Goal: Task Accomplishment & Management: Manage account settings

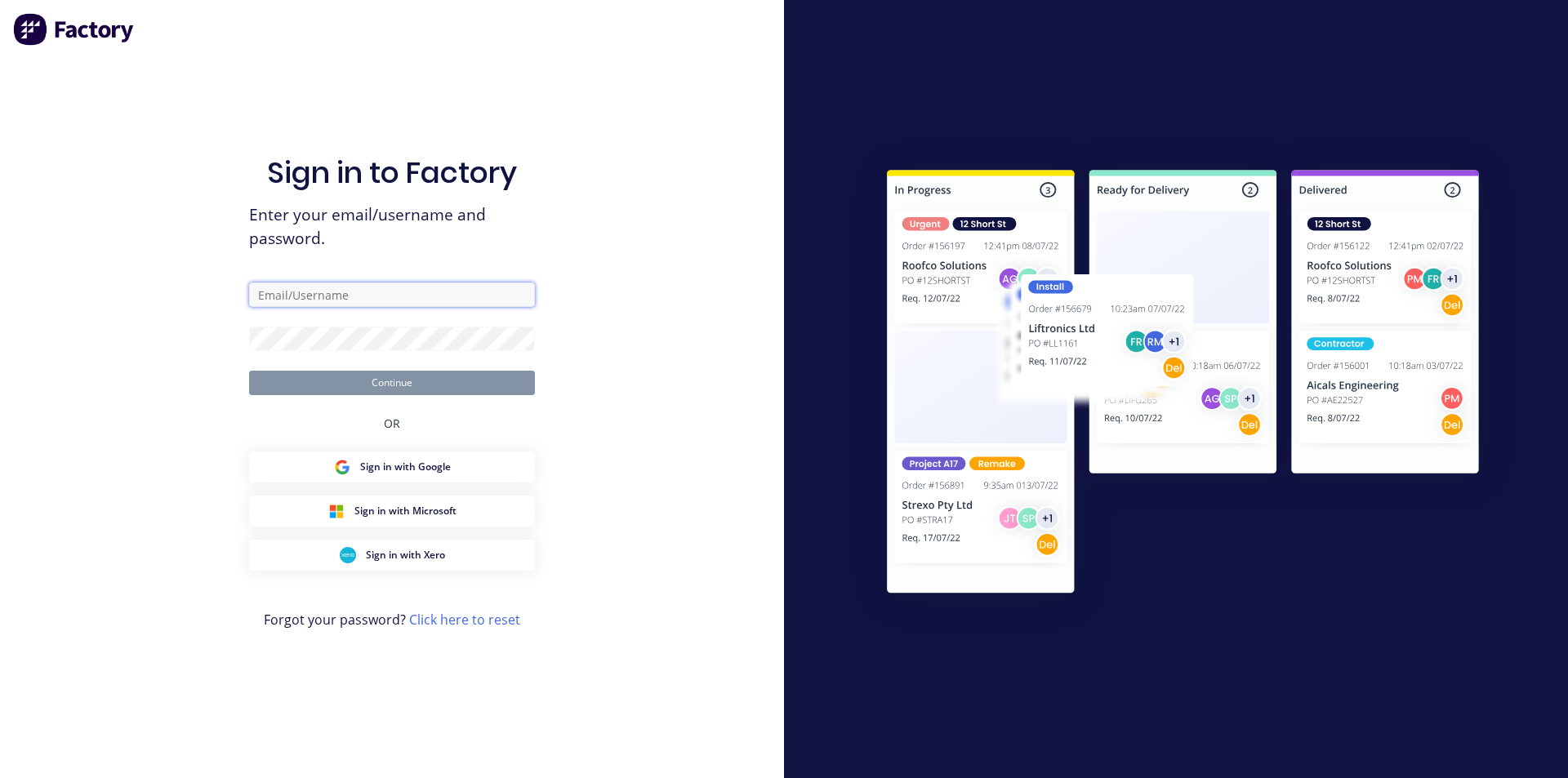
type input "davegiles@autolathing.co.nz"
click at [436, 389] on button "Continue" at bounding box center [392, 383] width 286 height 25
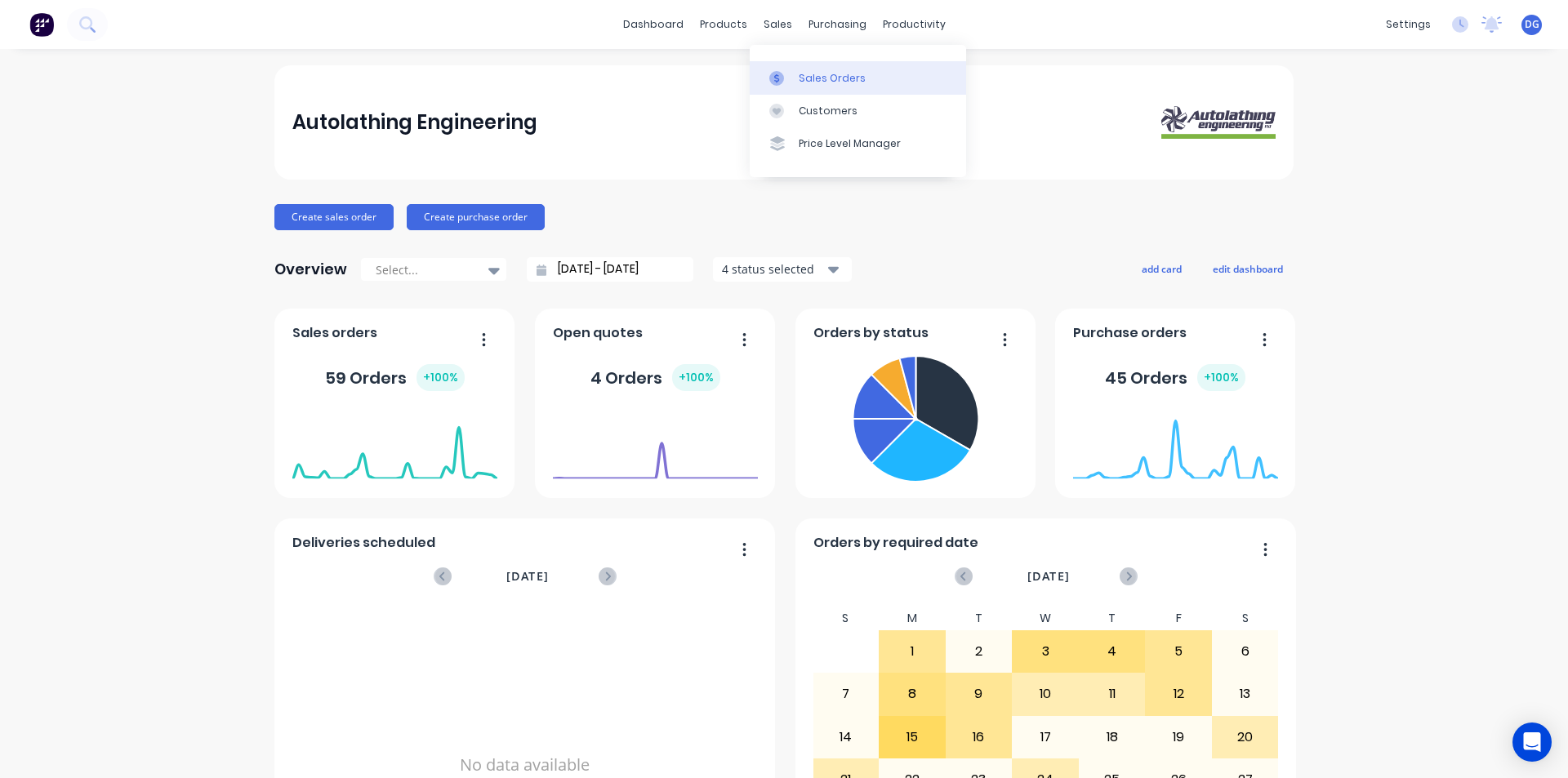
click at [839, 85] on div "Sales Orders" at bounding box center [832, 78] width 67 height 15
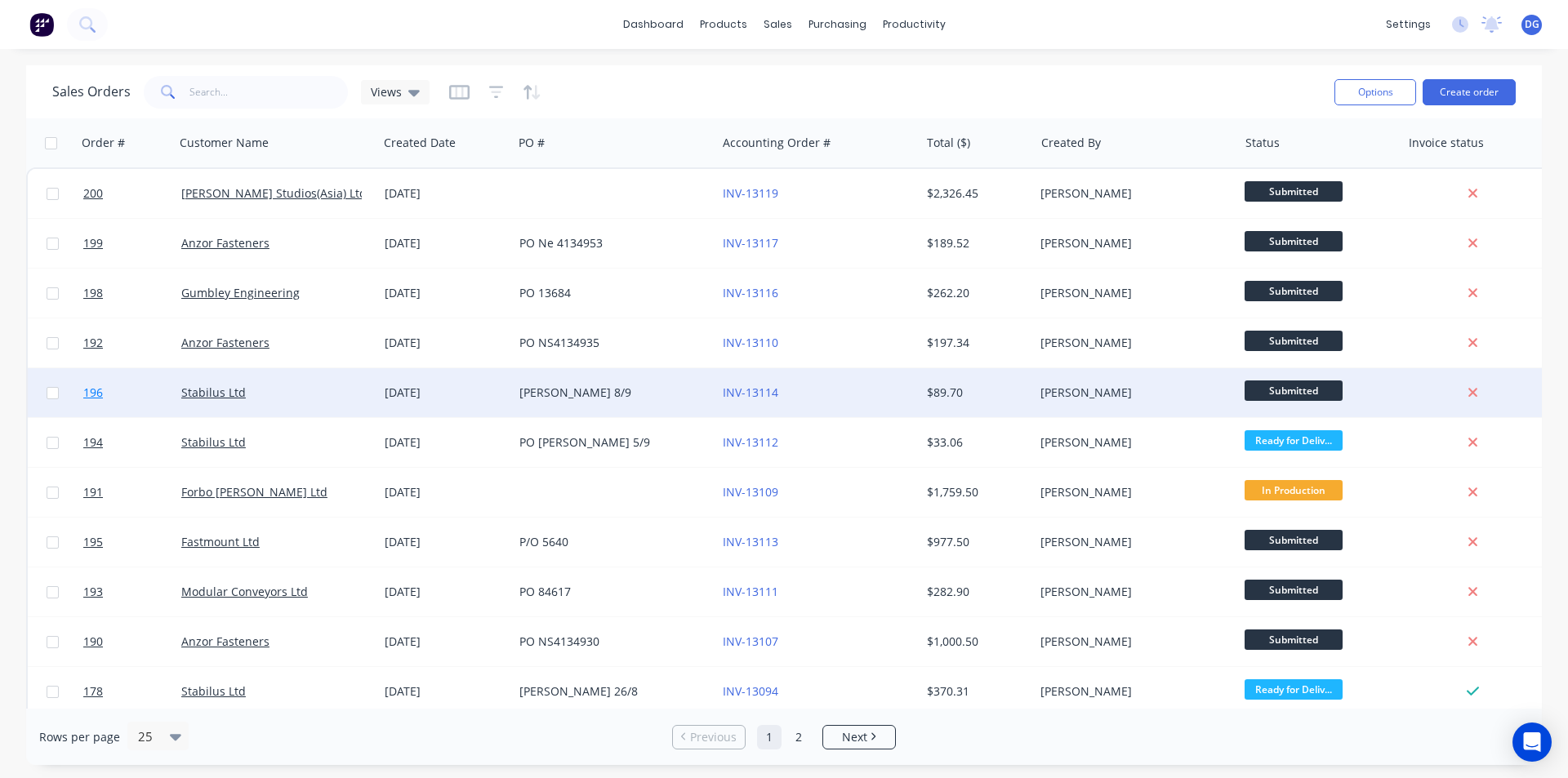
click at [95, 393] on span "196" at bounding box center [93, 392] width 19 height 16
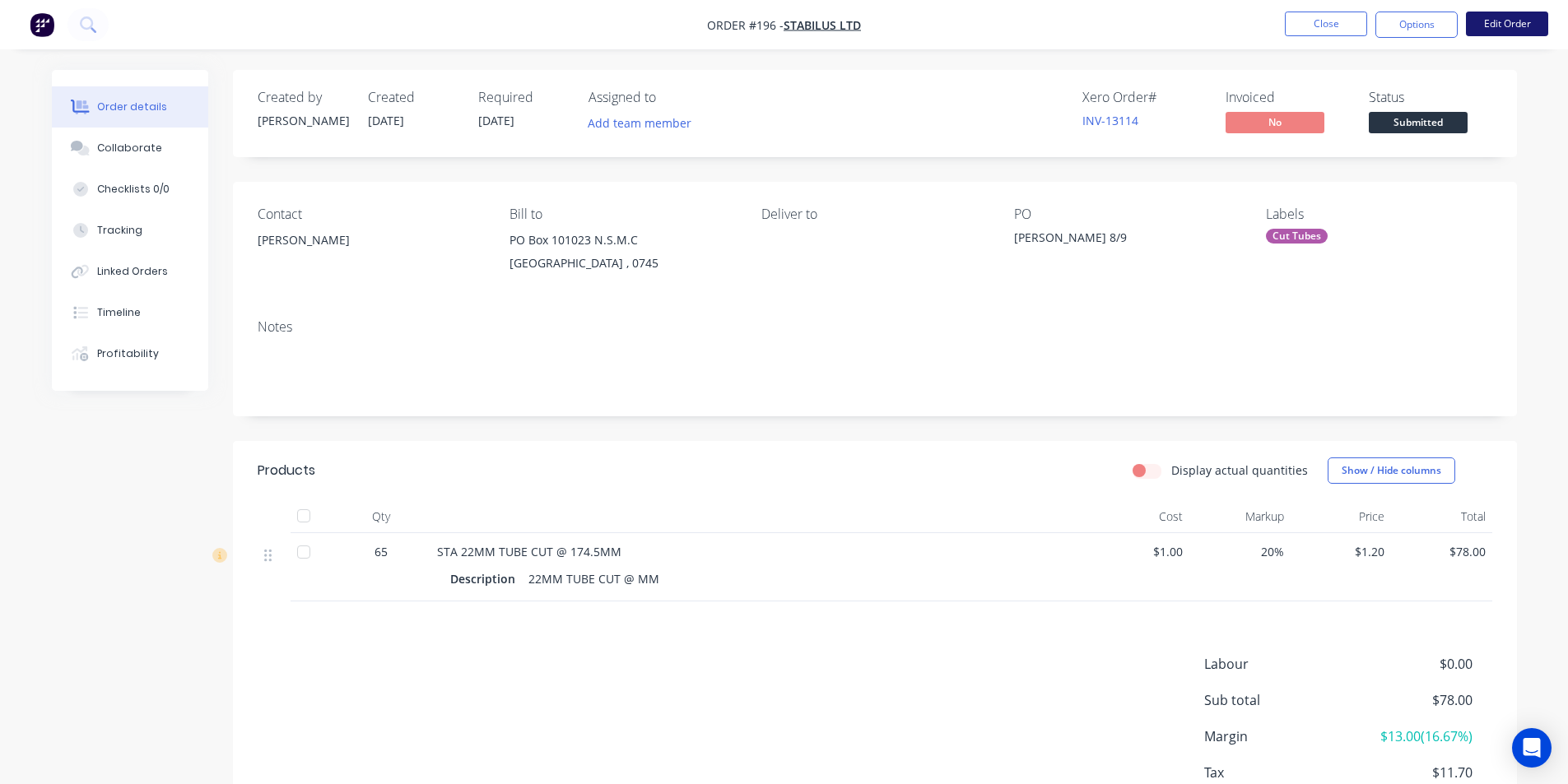
click at [1515, 21] on button "Edit Order" at bounding box center [1507, 24] width 82 height 25
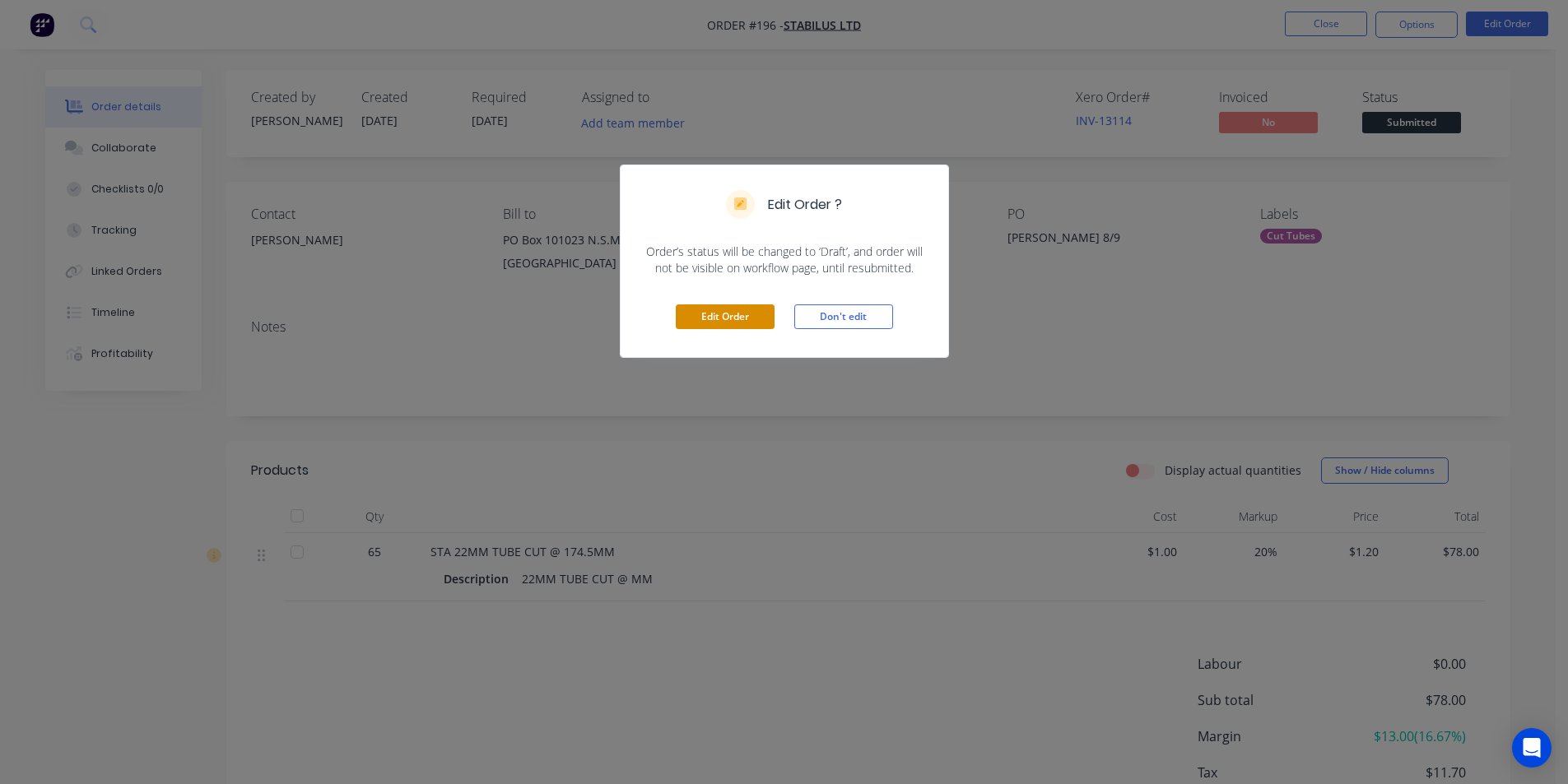
click at [733, 318] on button "Edit Order" at bounding box center [725, 317] width 99 height 25
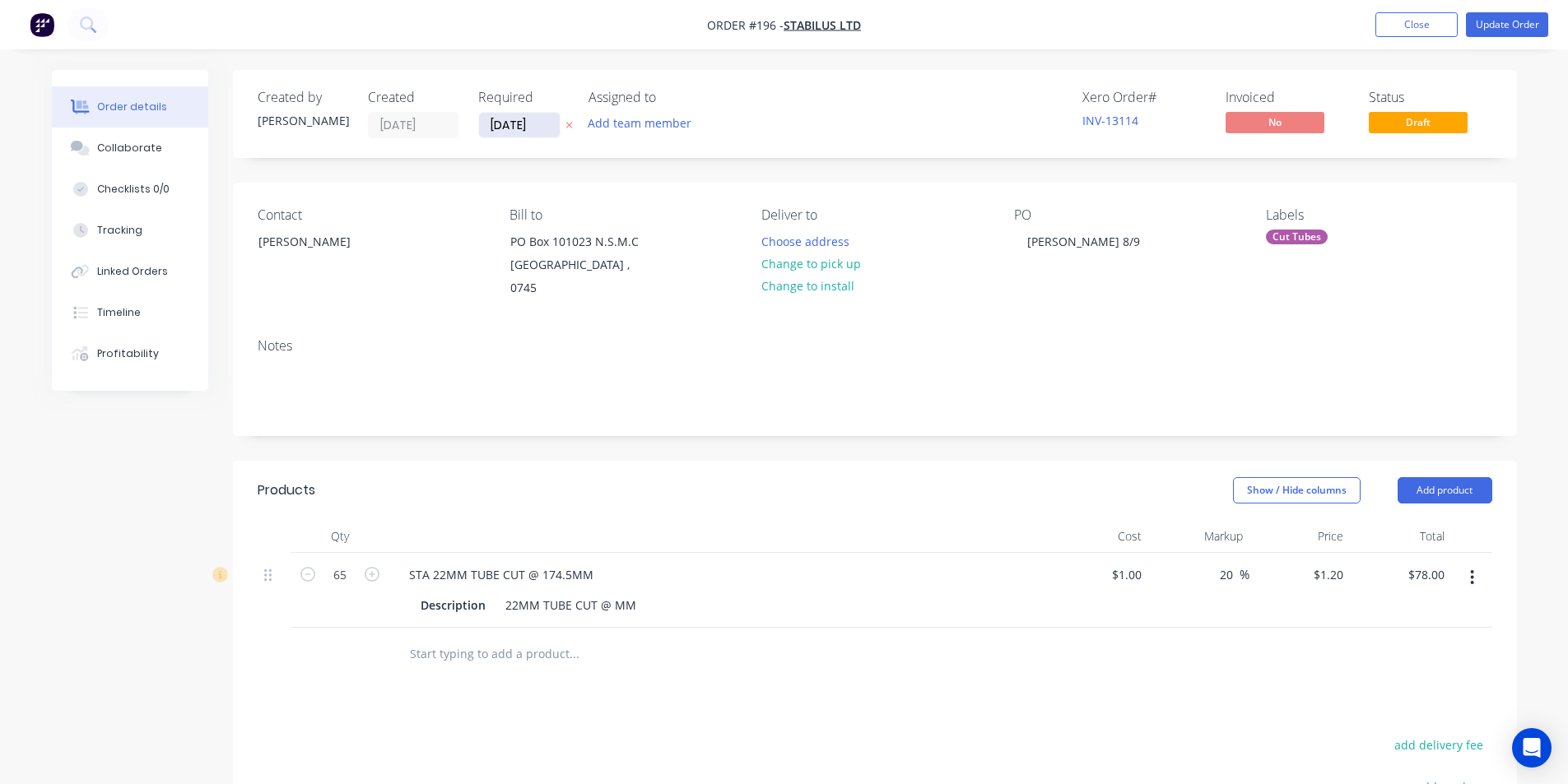
click at [543, 123] on input "09/09/25" at bounding box center [519, 125] width 81 height 25
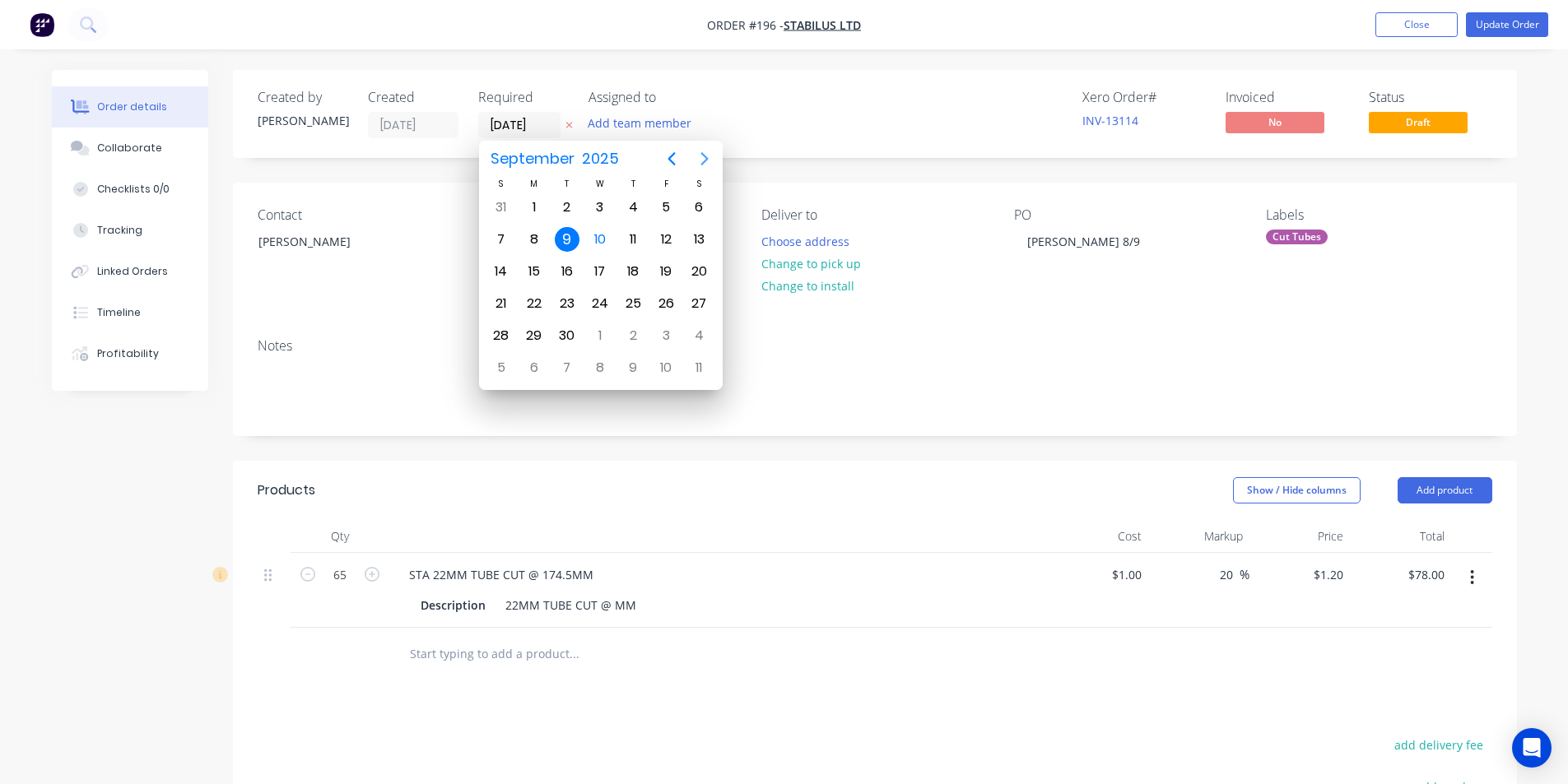
click at [704, 157] on icon "Next page" at bounding box center [704, 158] width 7 height 13
click at [540, 304] on div "20" at bounding box center [534, 303] width 25 height 25
type input "20/10/25"
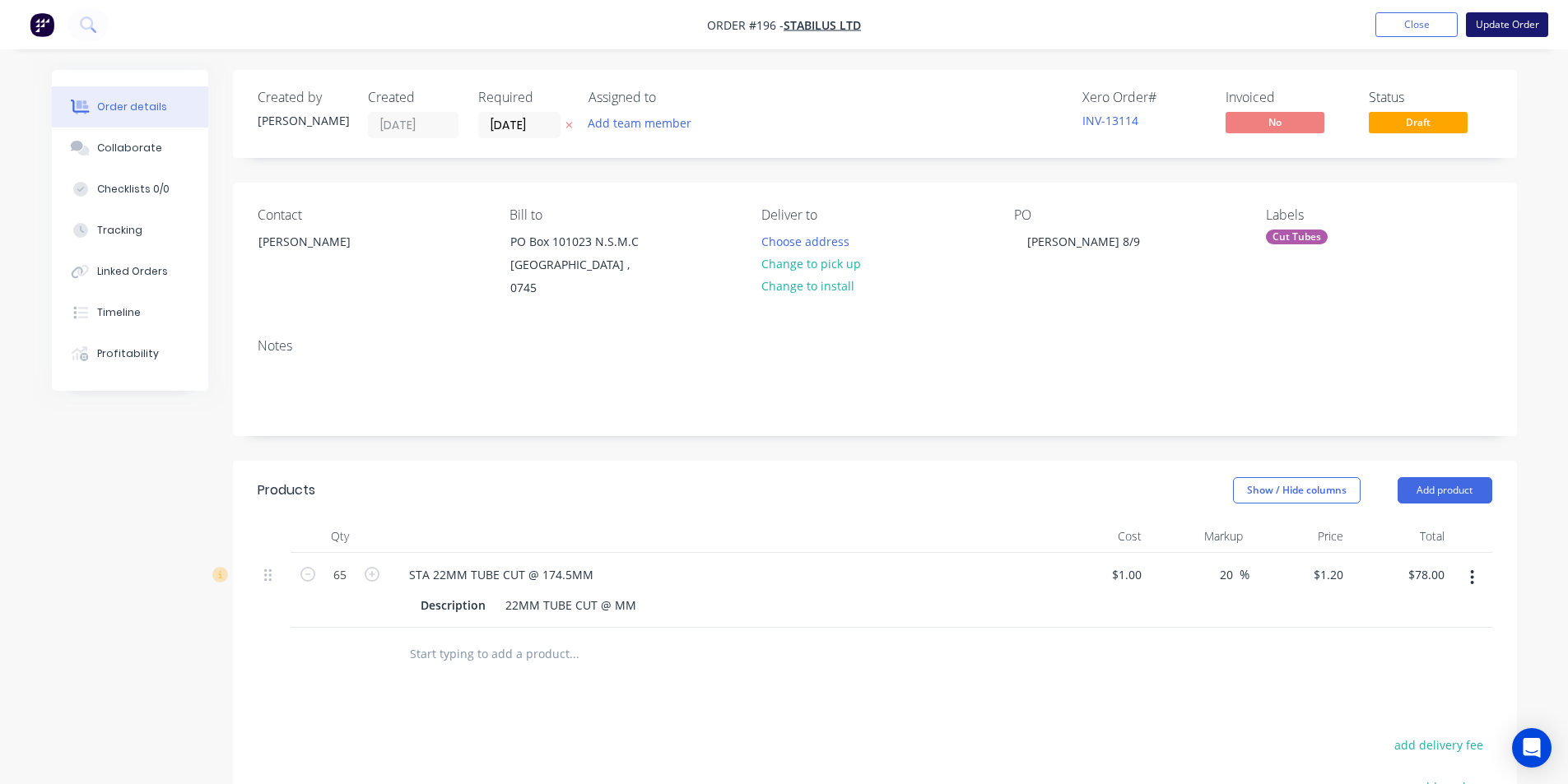
click at [1507, 24] on button "Update Order" at bounding box center [1507, 25] width 82 height 25
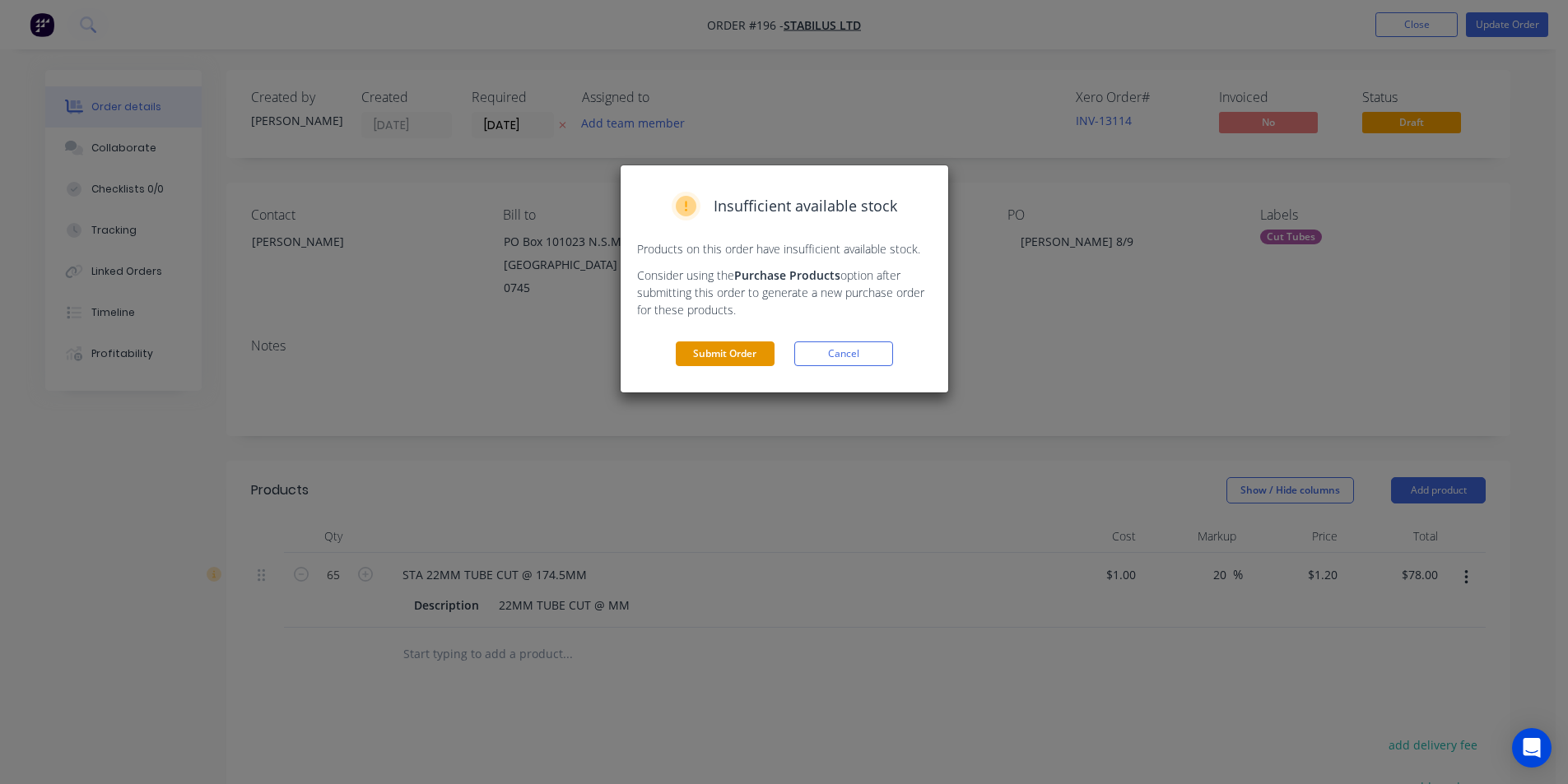
click at [727, 354] on button "Submit Order" at bounding box center [725, 354] width 99 height 25
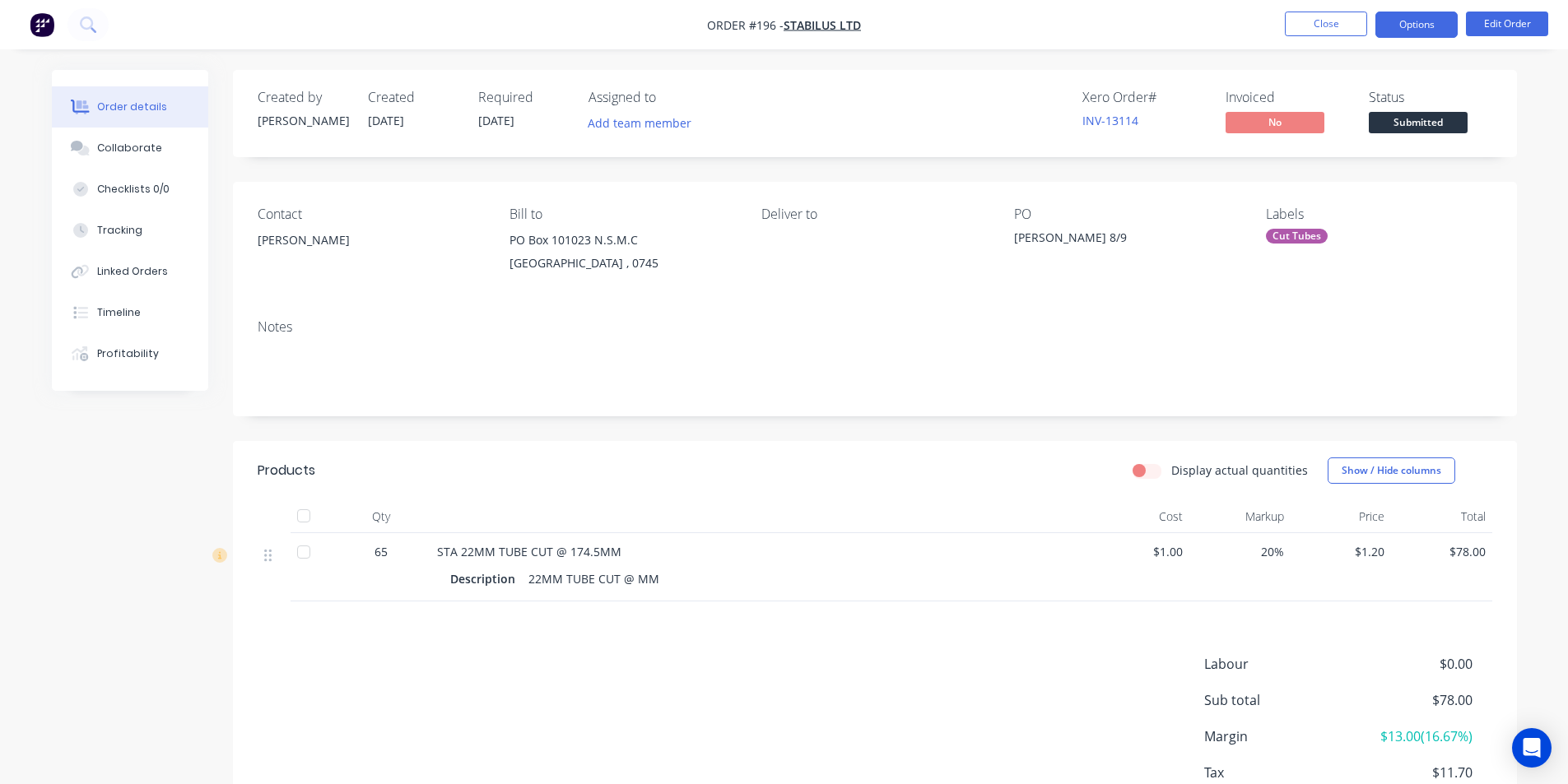
click at [1424, 27] on button "Options" at bounding box center [1417, 25] width 82 height 27
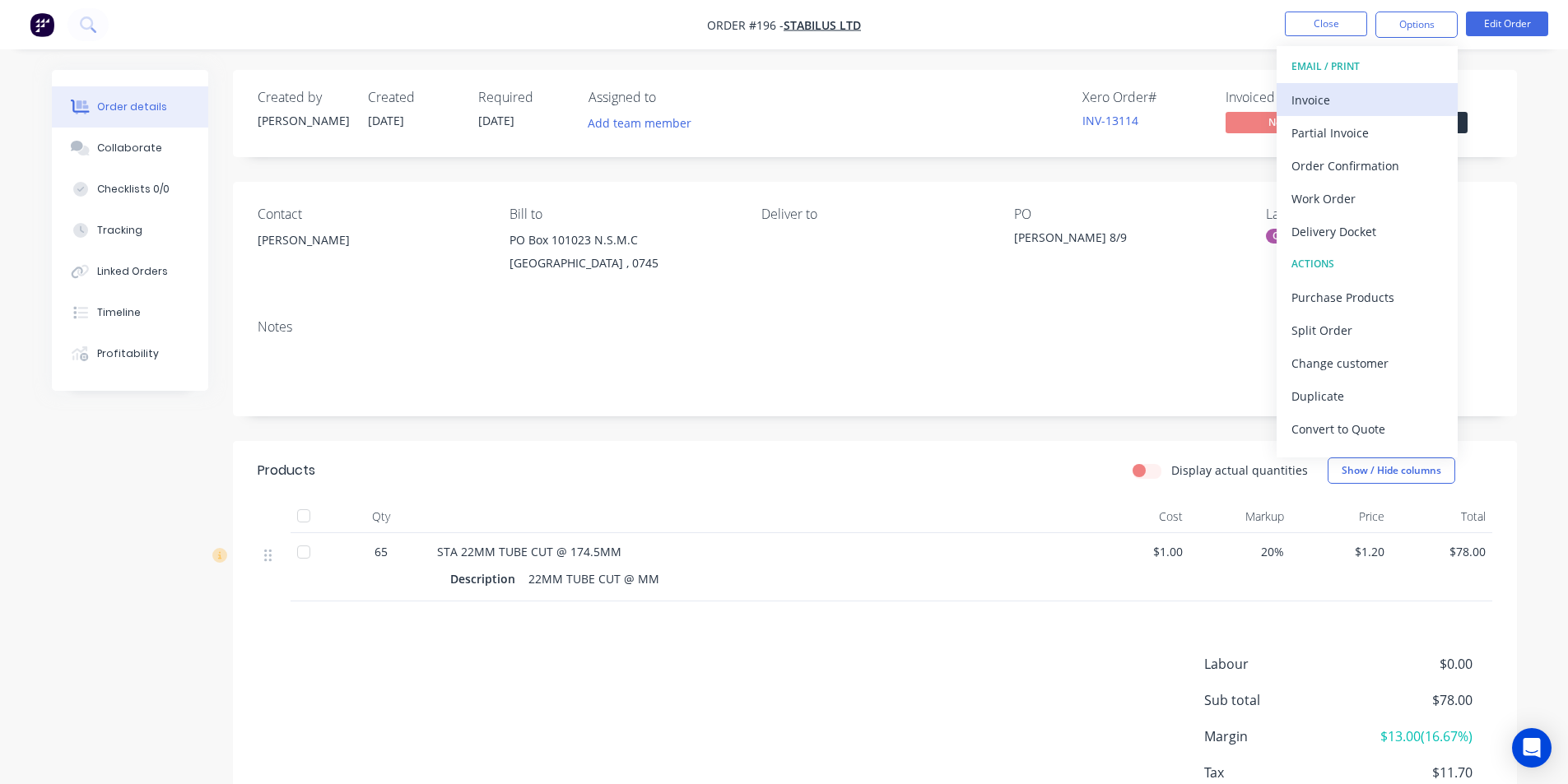
click at [1353, 101] on div "Invoice" at bounding box center [1367, 100] width 151 height 24
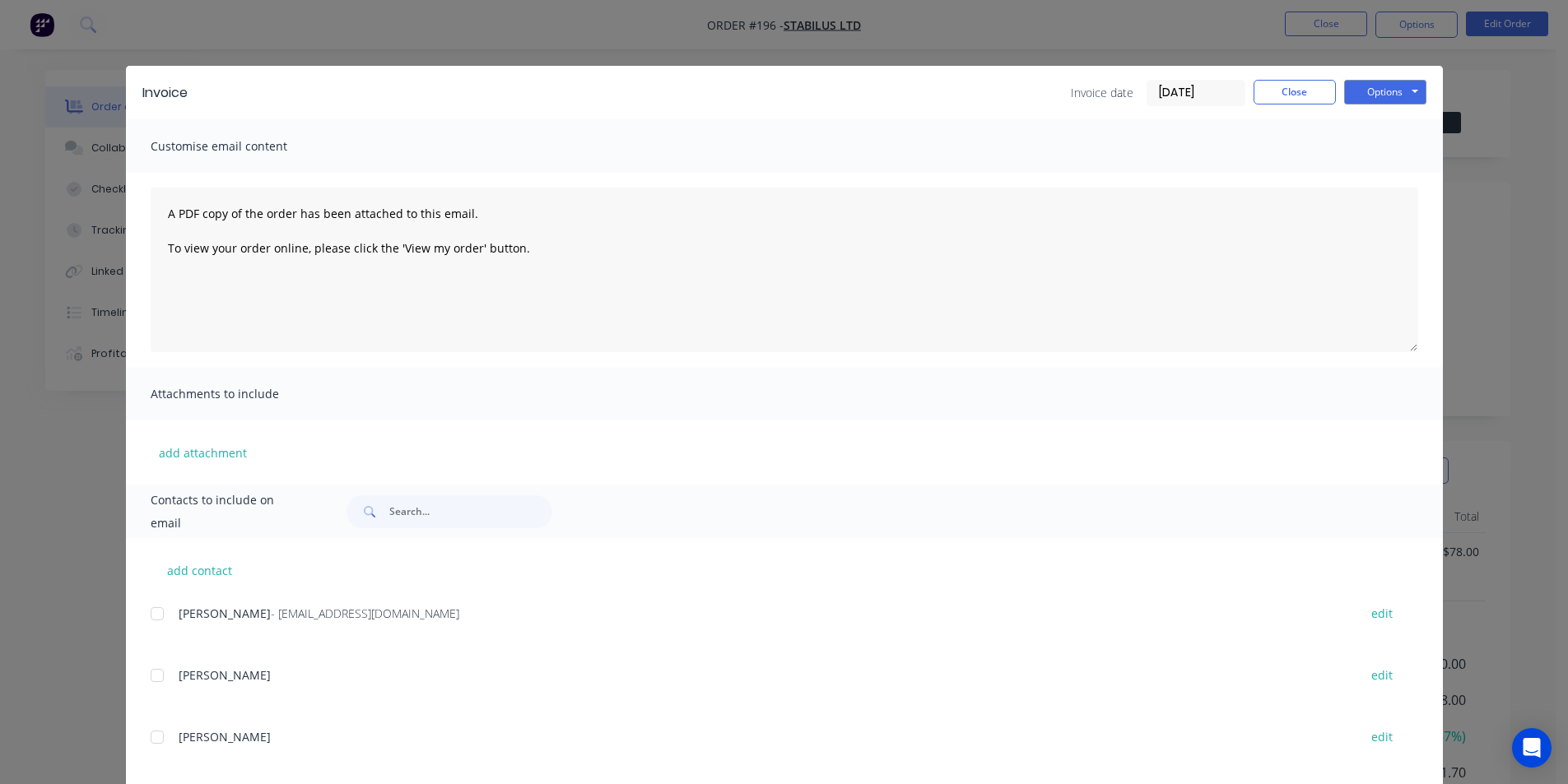
click at [151, 614] on div at bounding box center [157, 613] width 33 height 33
click at [1369, 95] on button "Options" at bounding box center [1385, 93] width 82 height 25
click at [1385, 180] on button "Email" at bounding box center [1396, 175] width 105 height 28
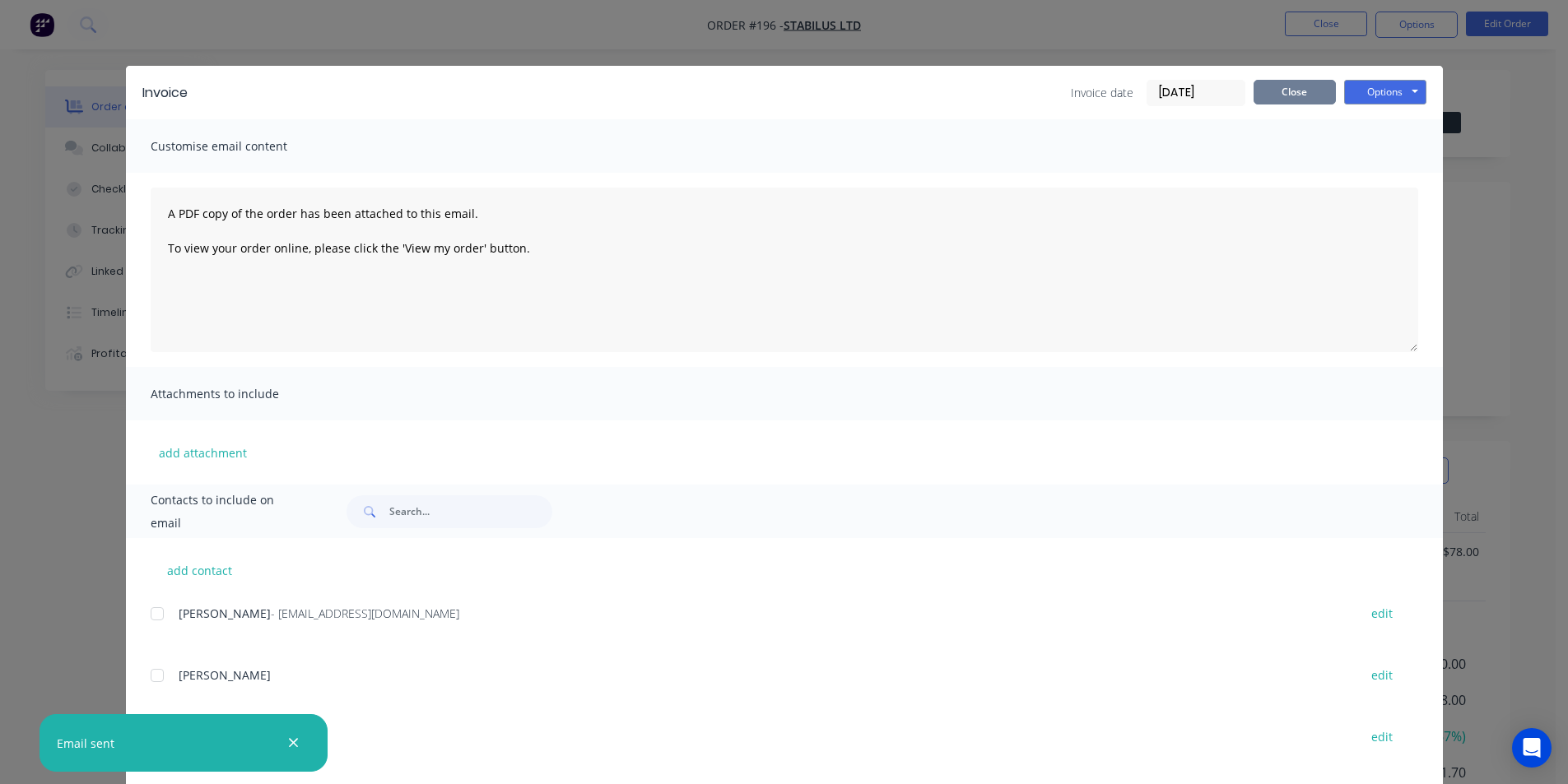
click at [1293, 93] on button "Close" at bounding box center [1295, 93] width 82 height 25
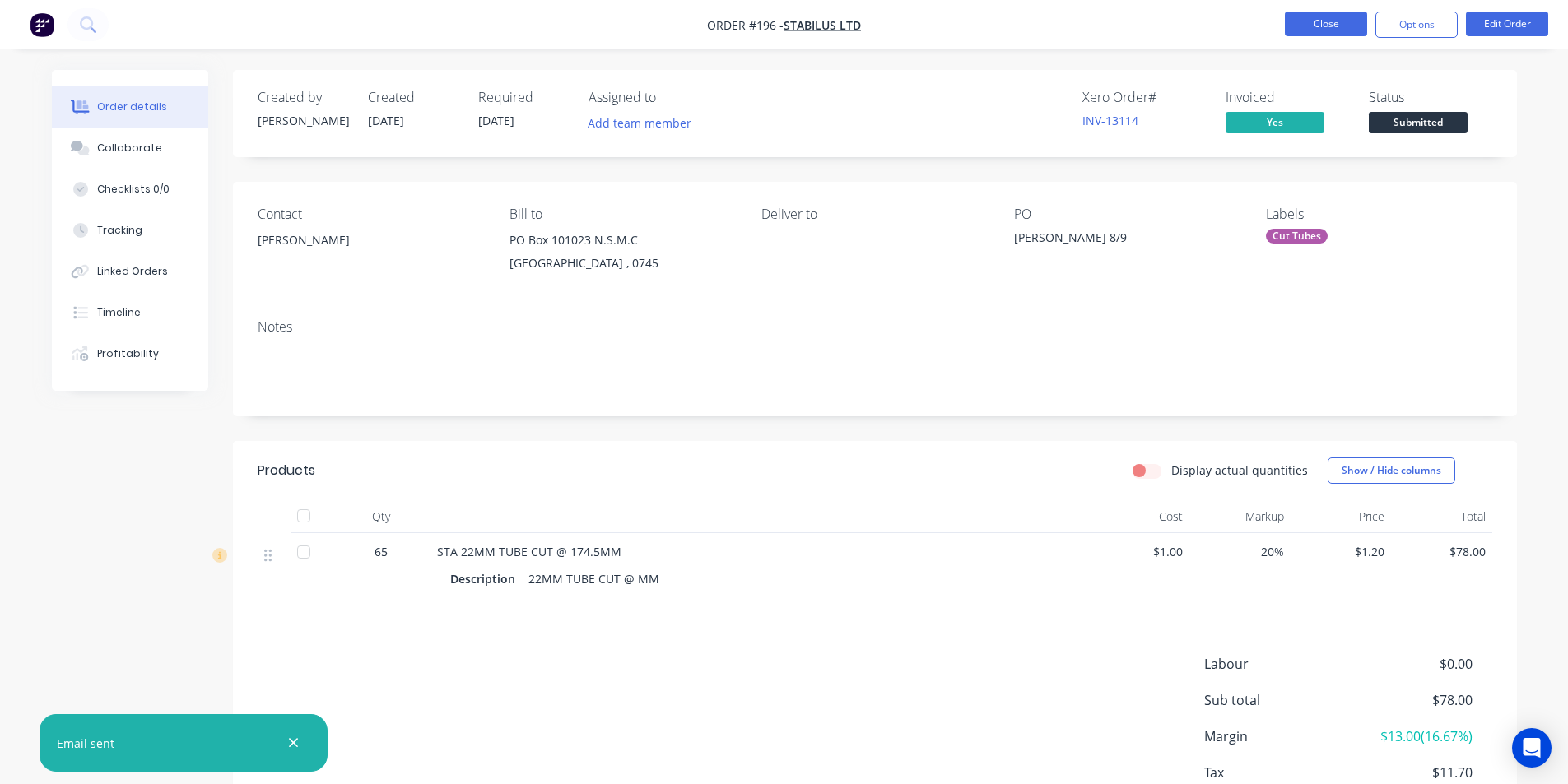
click at [1320, 28] on button "Close" at bounding box center [1326, 24] width 82 height 25
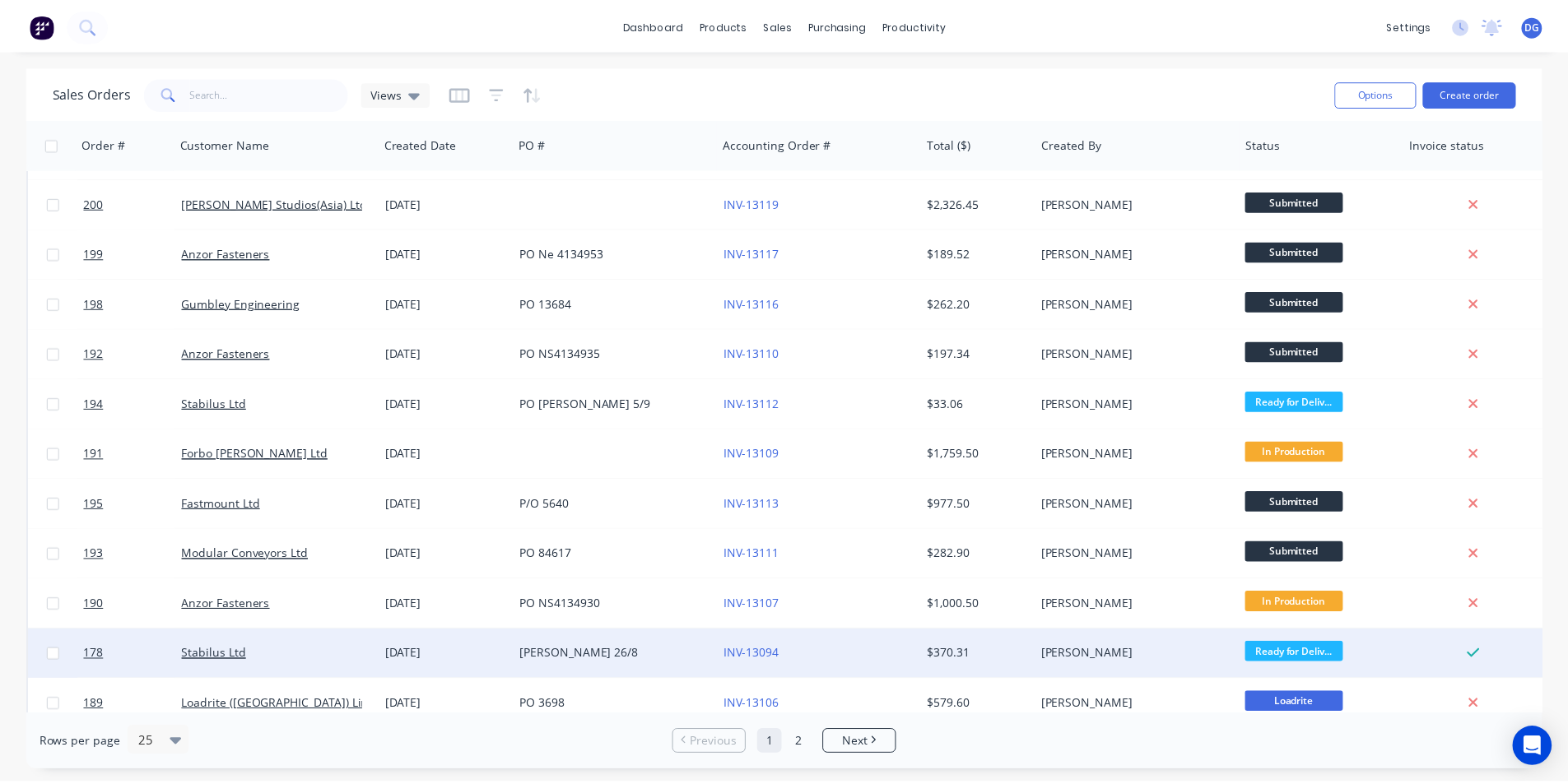
scroll to position [165, 0]
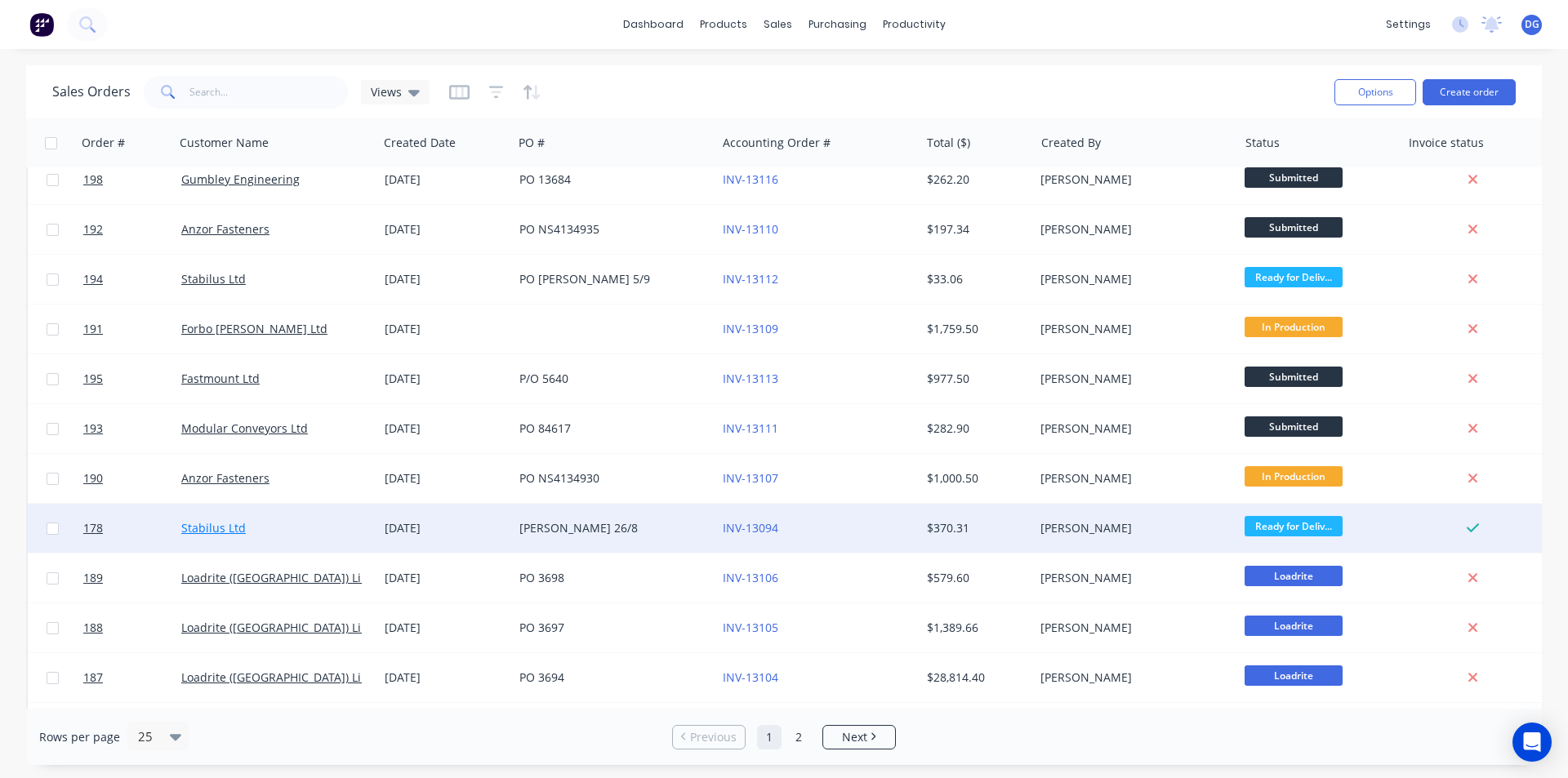
click at [208, 525] on link "Stabilus Ltd" at bounding box center [213, 528] width 64 height 16
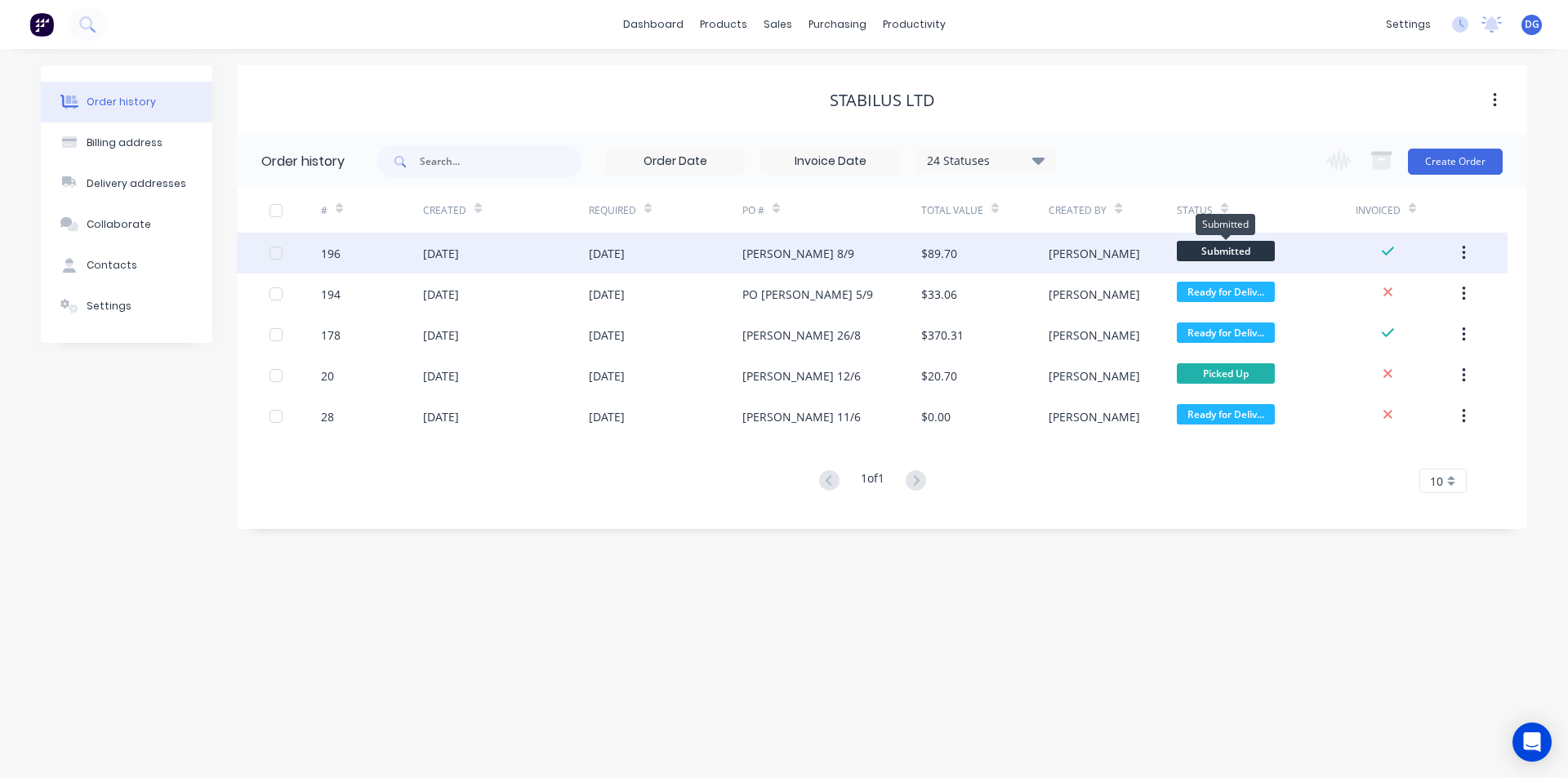
click at [1218, 249] on span "Submitted" at bounding box center [1225, 251] width 98 height 20
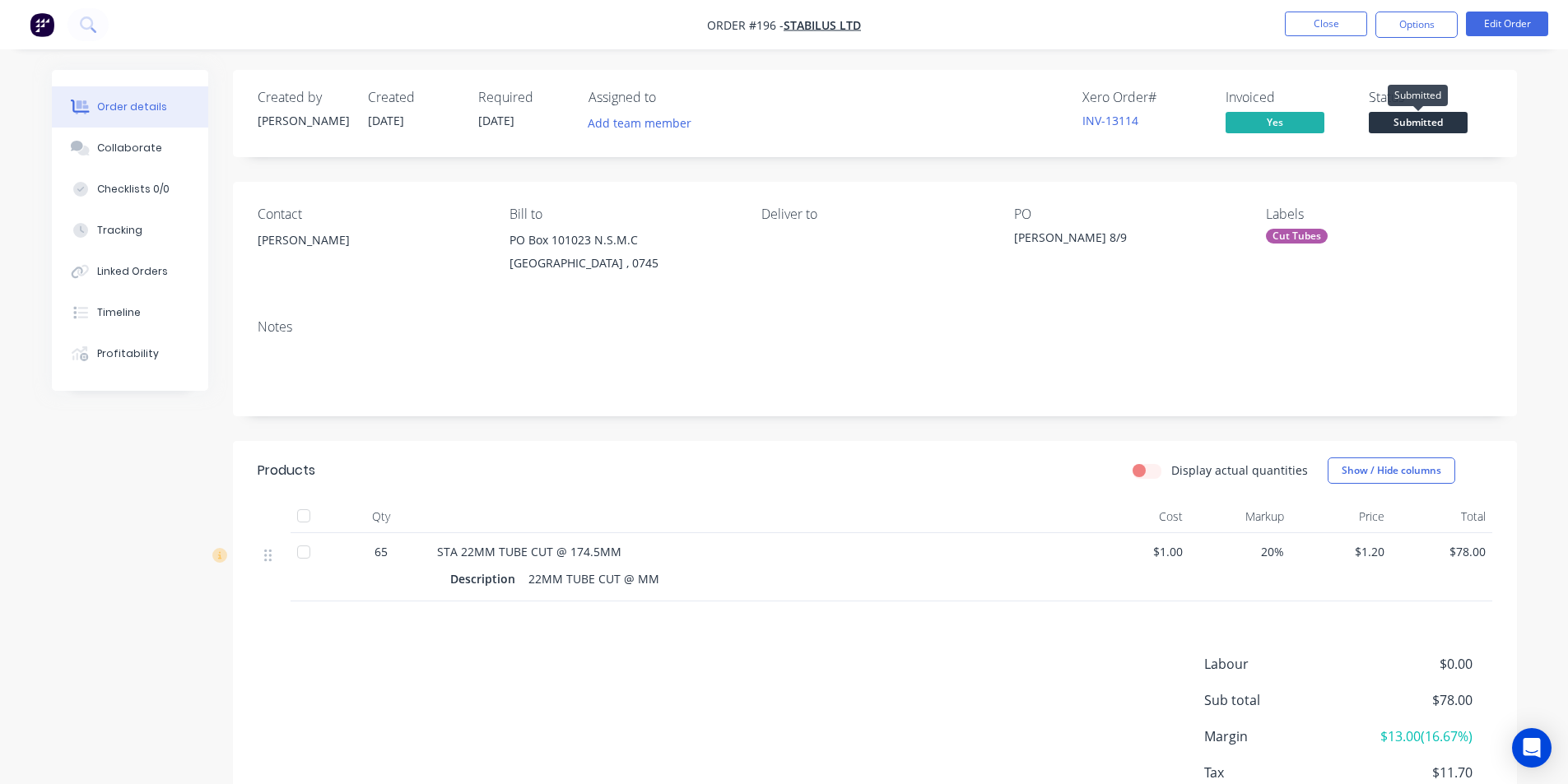
click at [1408, 129] on span "Submitted" at bounding box center [1418, 122] width 99 height 20
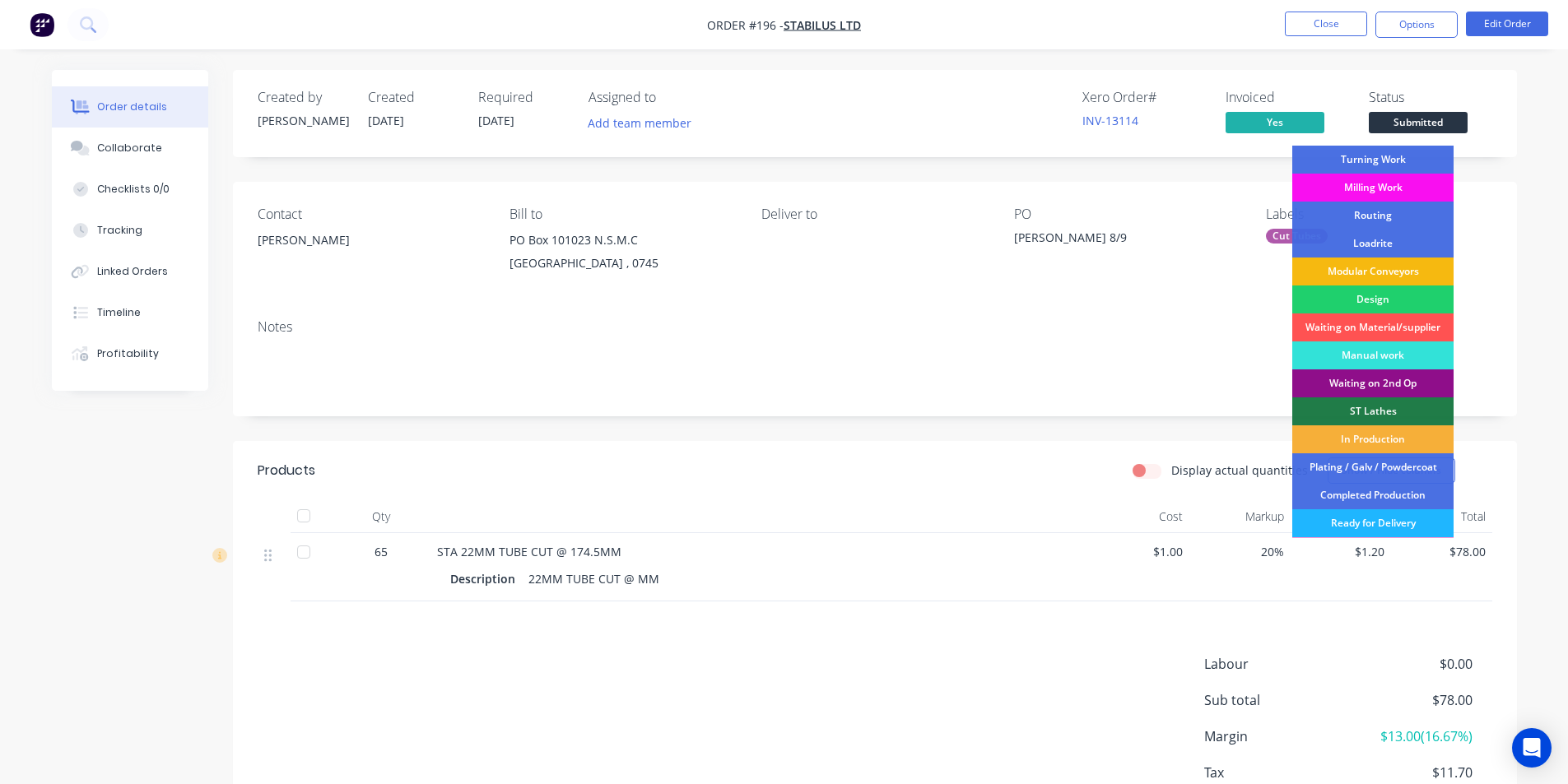
click at [1366, 521] on div "Ready for Delivery" at bounding box center [1372, 522] width 161 height 28
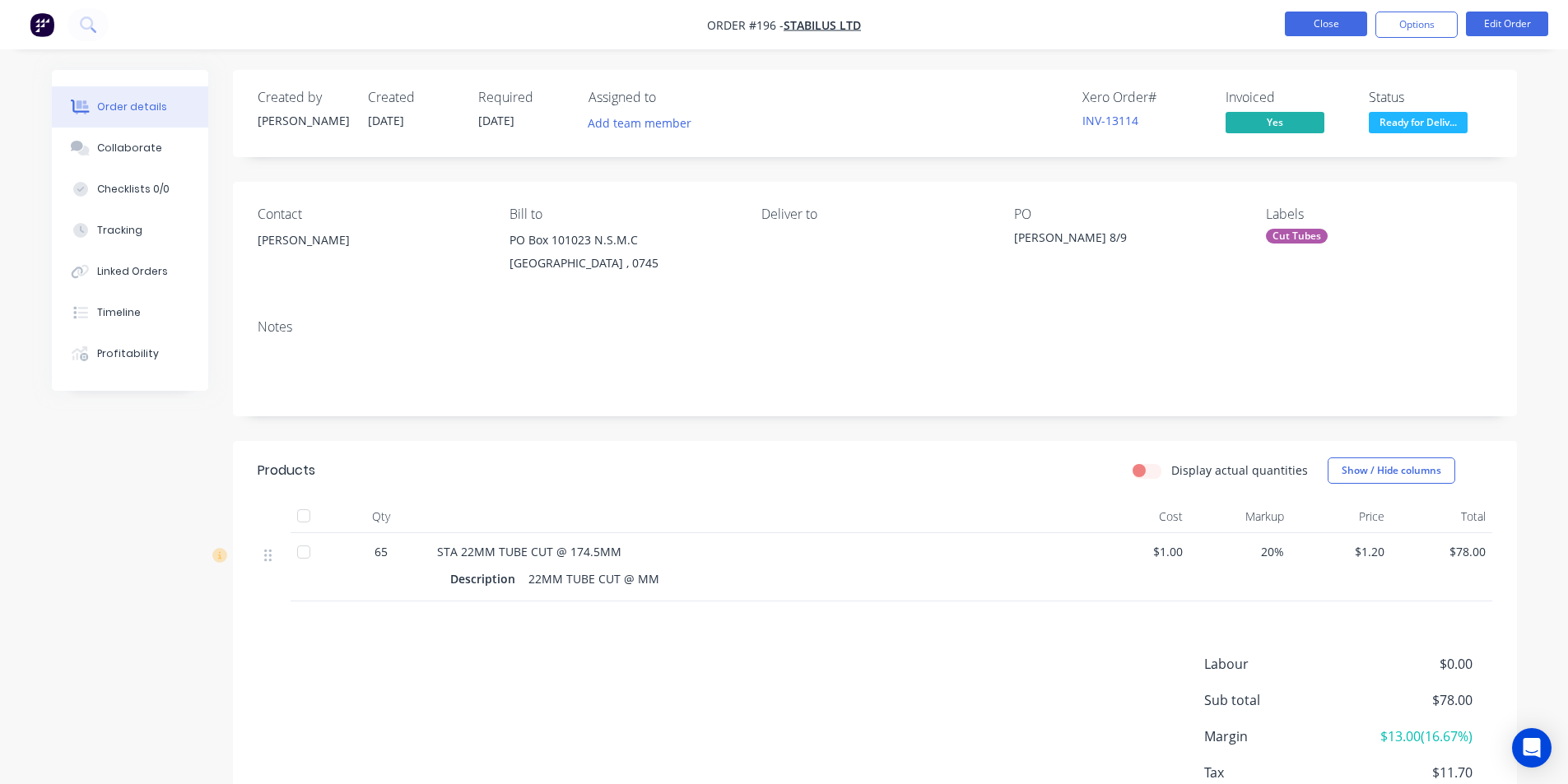
click at [1337, 29] on button "Close" at bounding box center [1326, 24] width 82 height 25
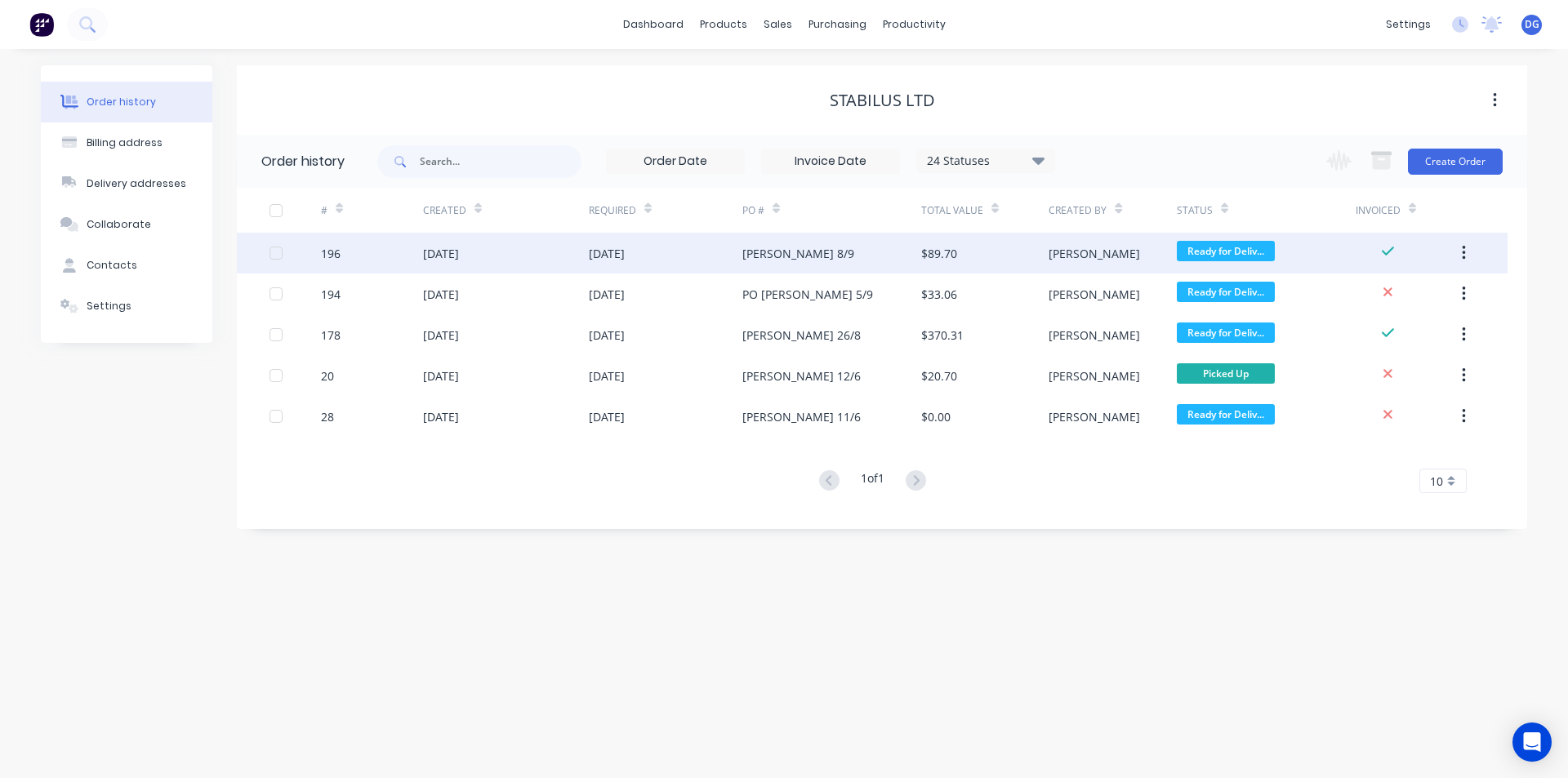
click at [1462, 249] on icon "button" at bounding box center [1464, 253] width 4 height 18
click at [1378, 296] on div "Archive" at bounding box center [1405, 296] width 125 height 24
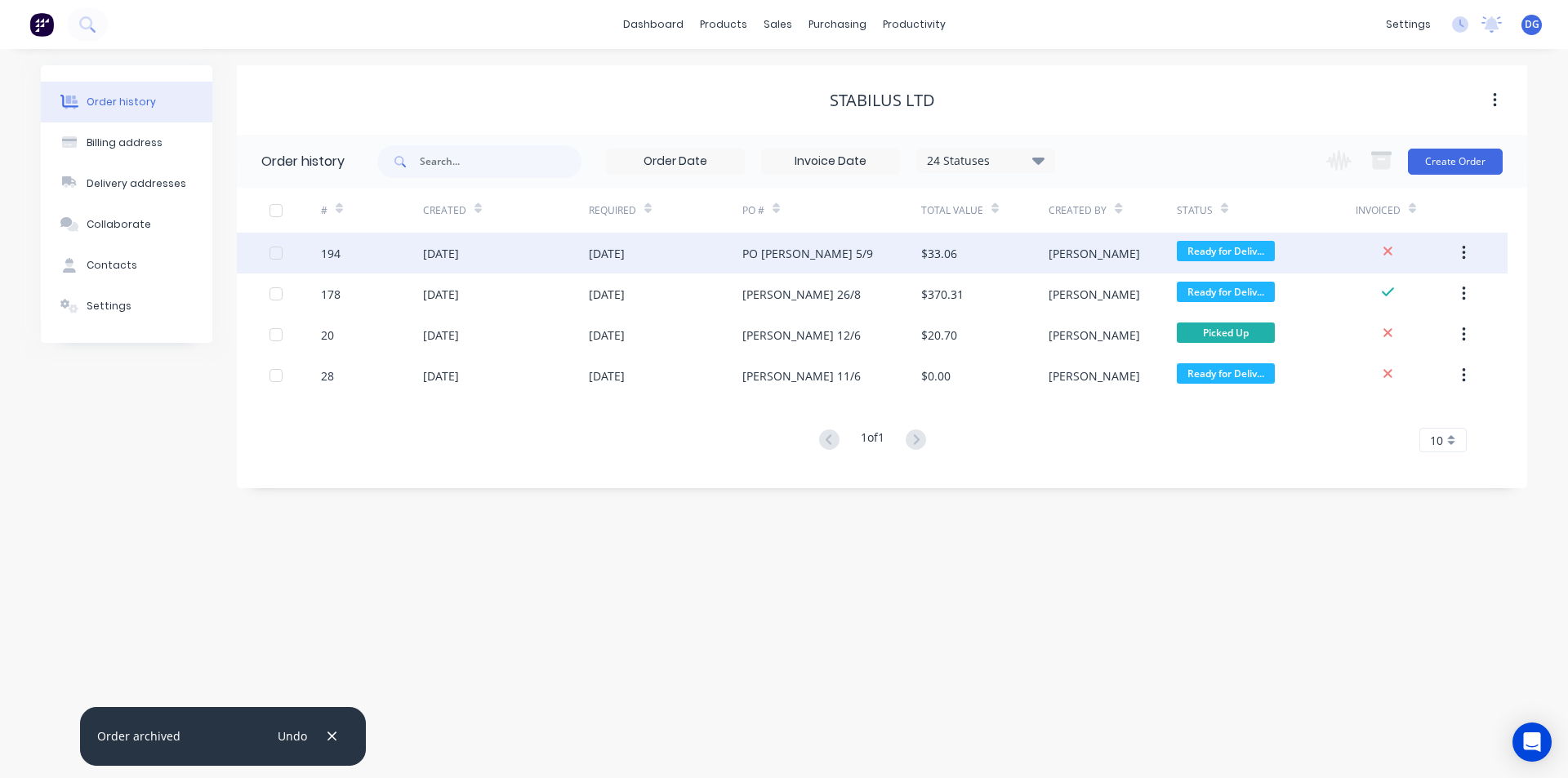
click at [458, 250] on div "[DATE]" at bounding box center [441, 253] width 36 height 17
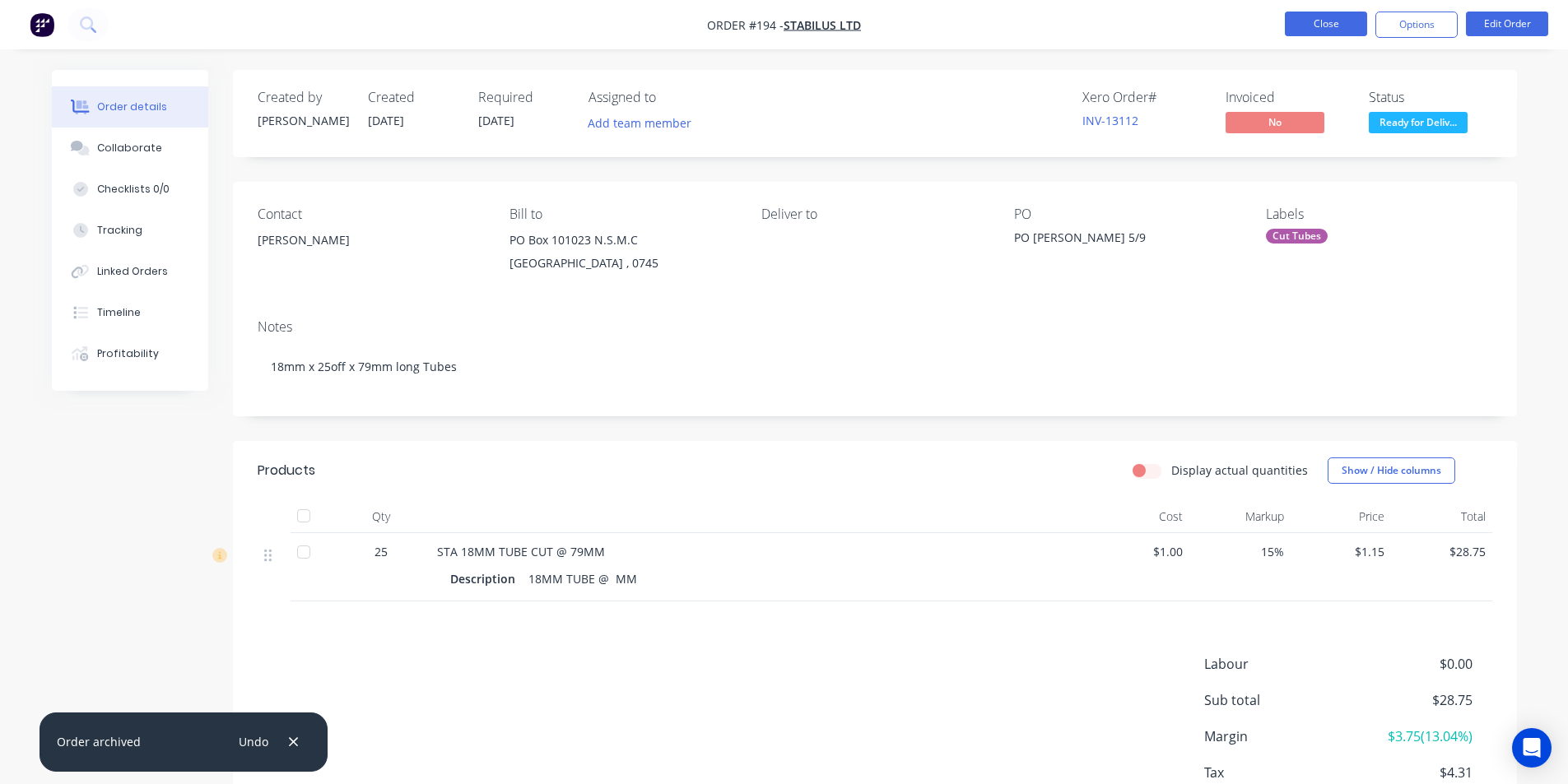
click at [1324, 24] on button "Close" at bounding box center [1326, 24] width 82 height 25
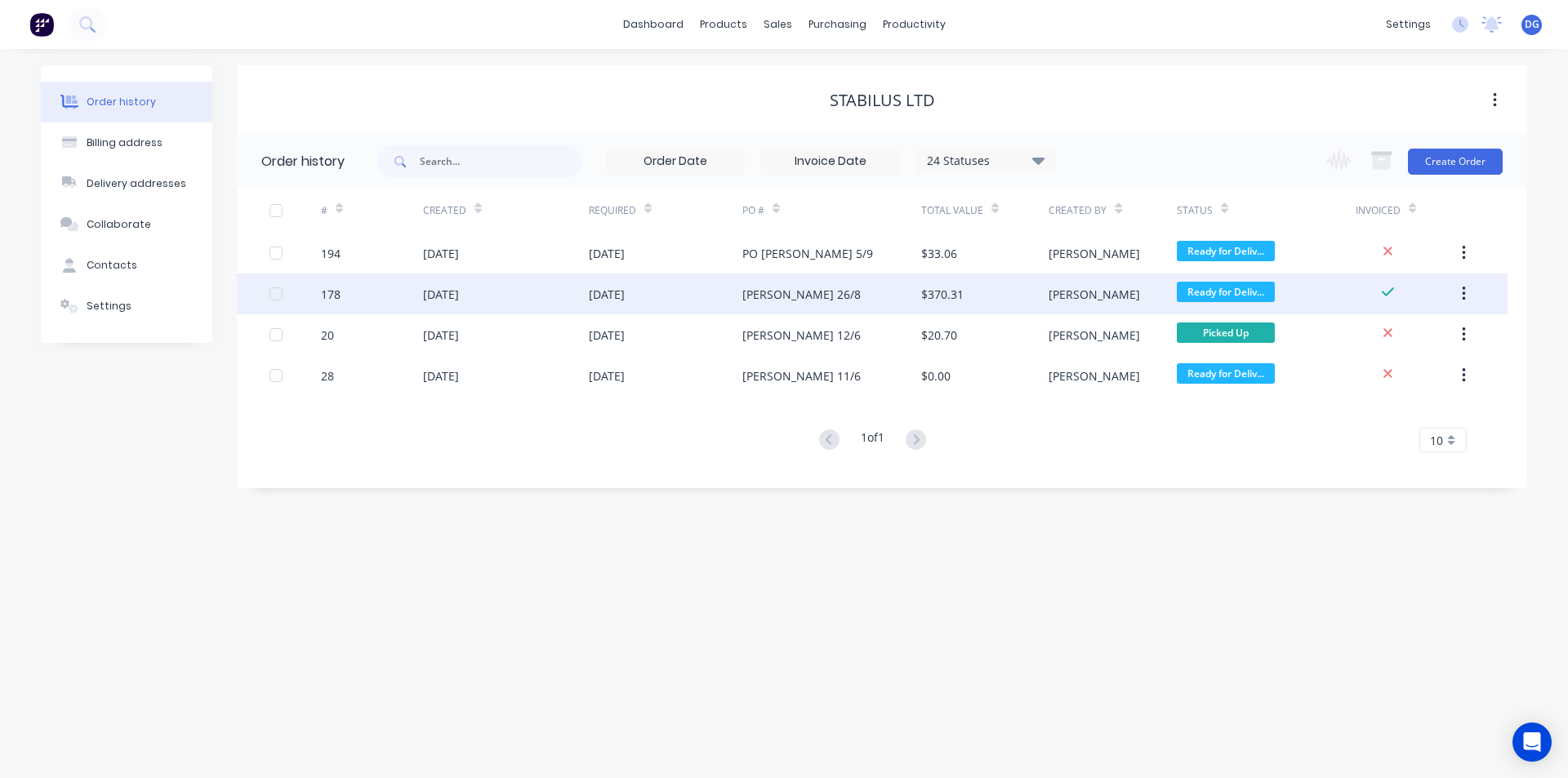
click at [443, 294] on div "[DATE]" at bounding box center [441, 294] width 36 height 17
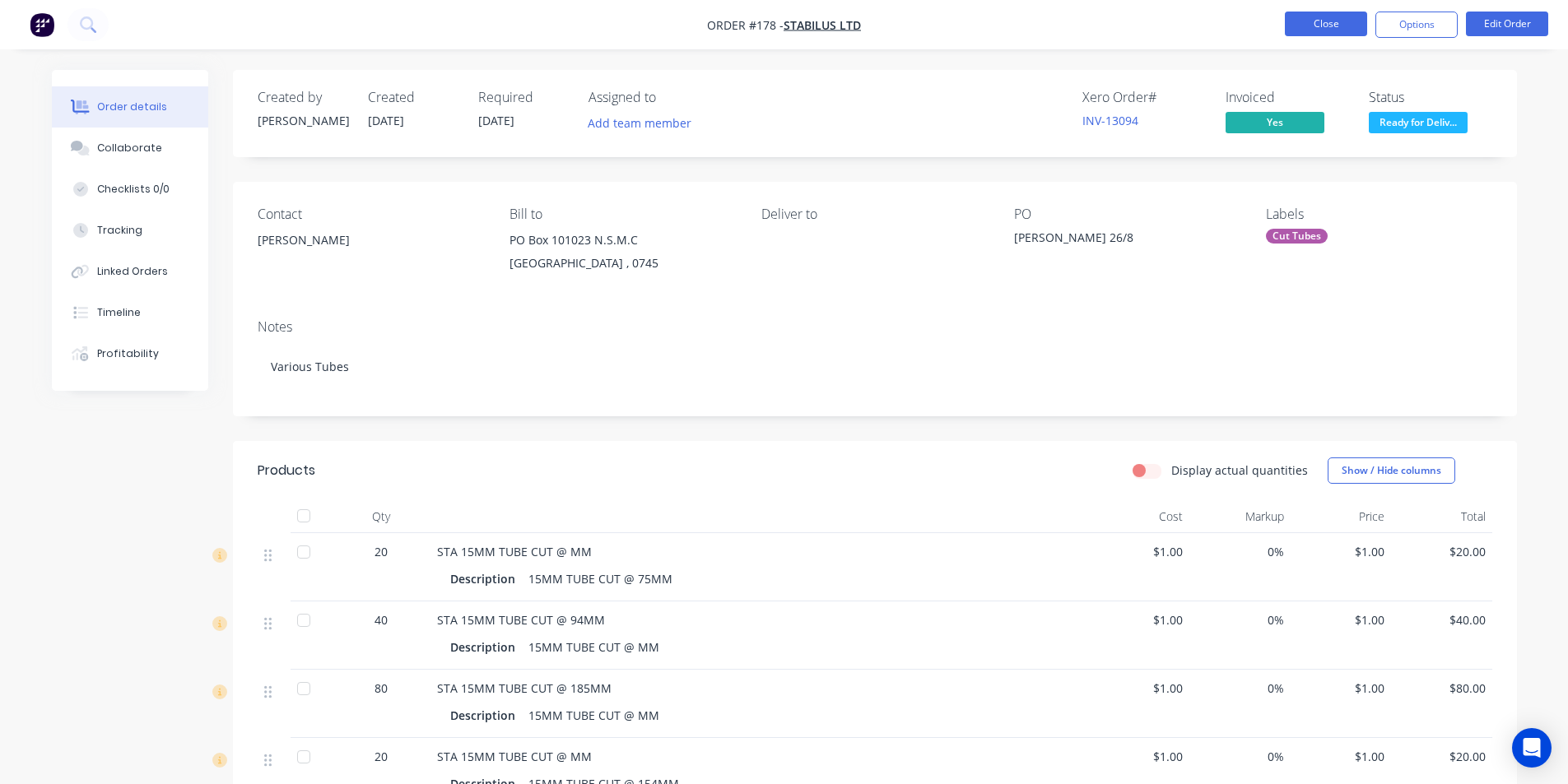
click at [1323, 28] on button "Close" at bounding box center [1326, 24] width 82 height 25
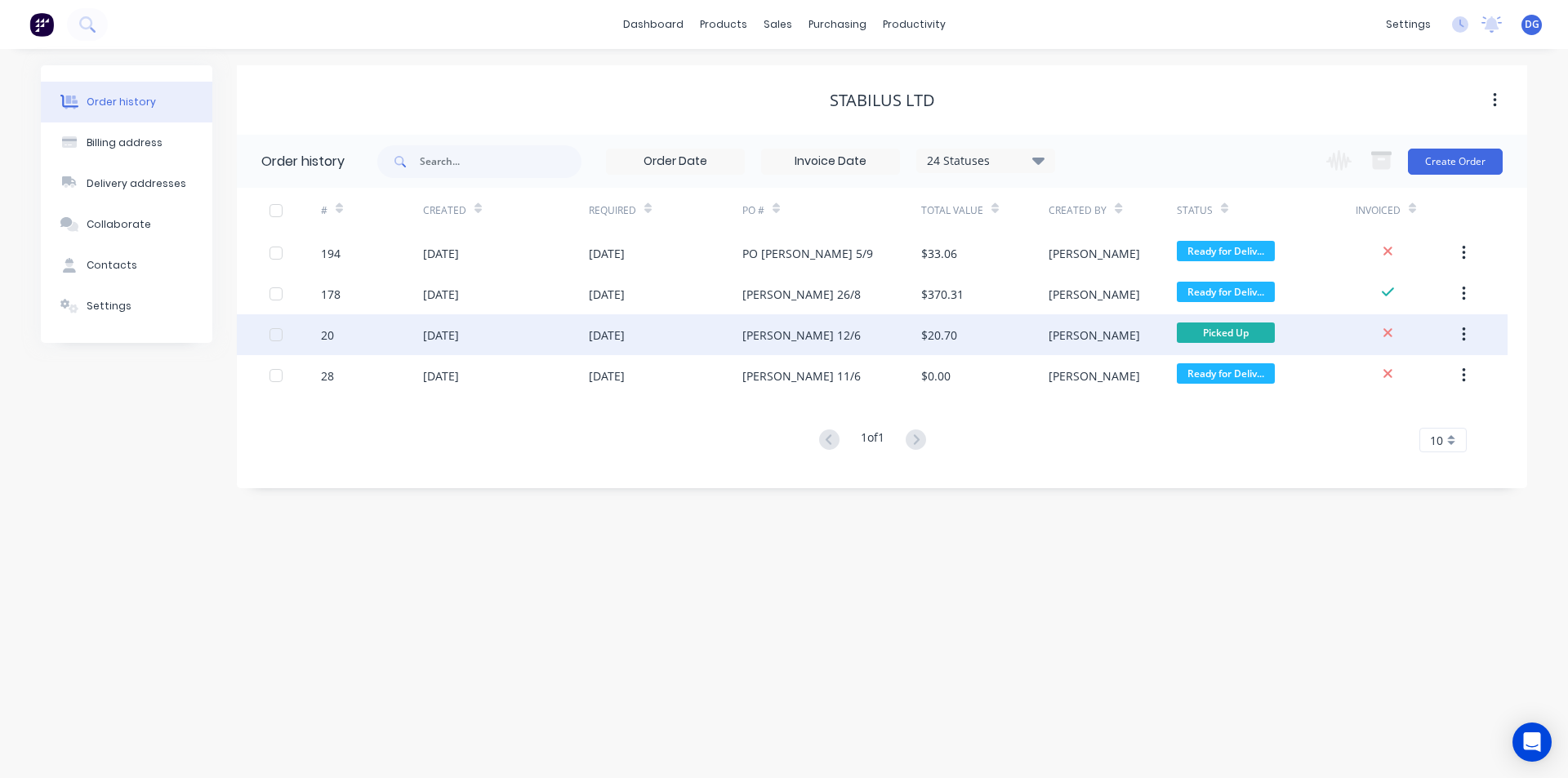
click at [458, 337] on div "12 Jun 2025" at bounding box center [441, 335] width 36 height 17
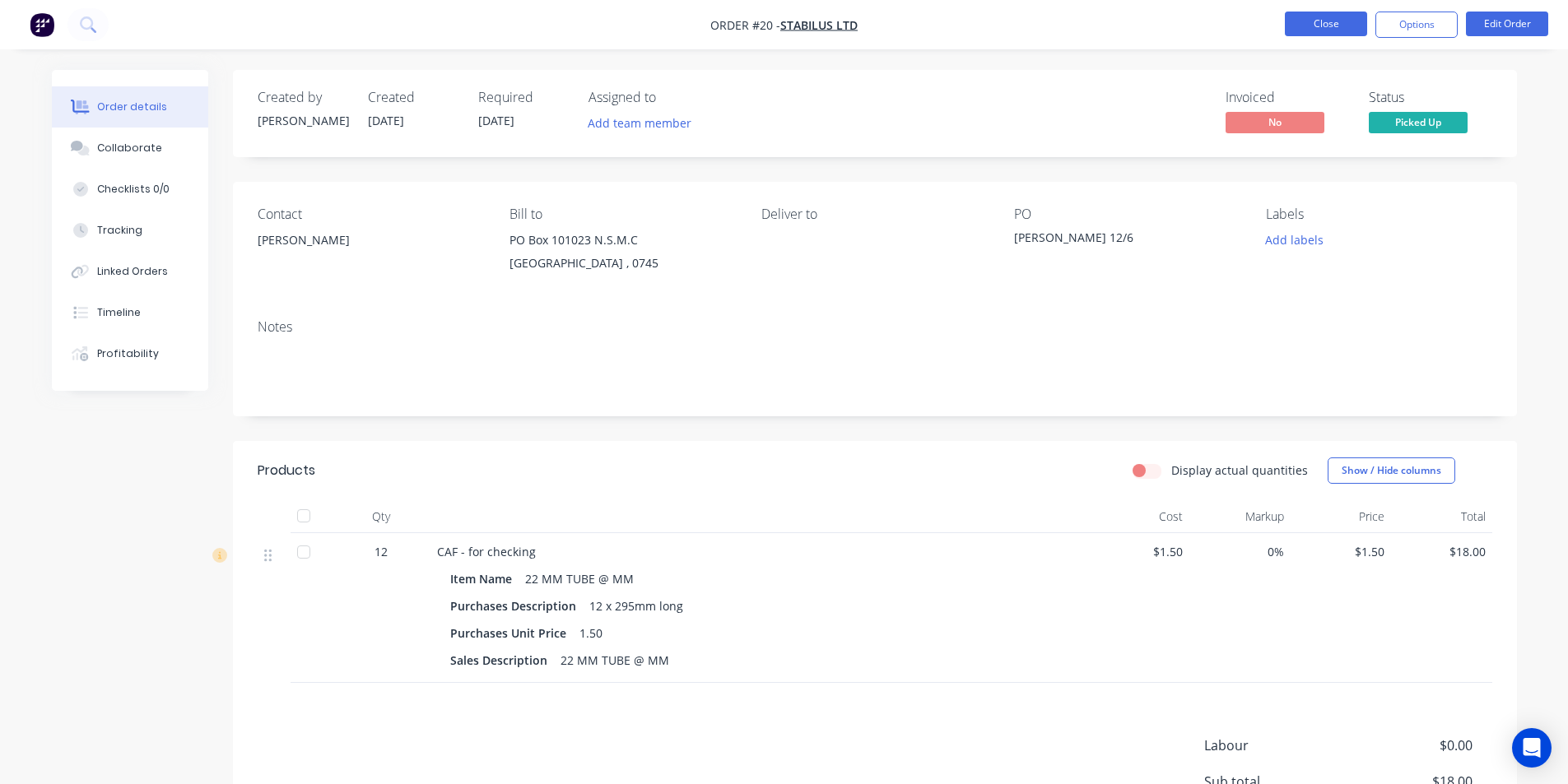
click at [1331, 19] on button "Close" at bounding box center [1326, 24] width 82 height 25
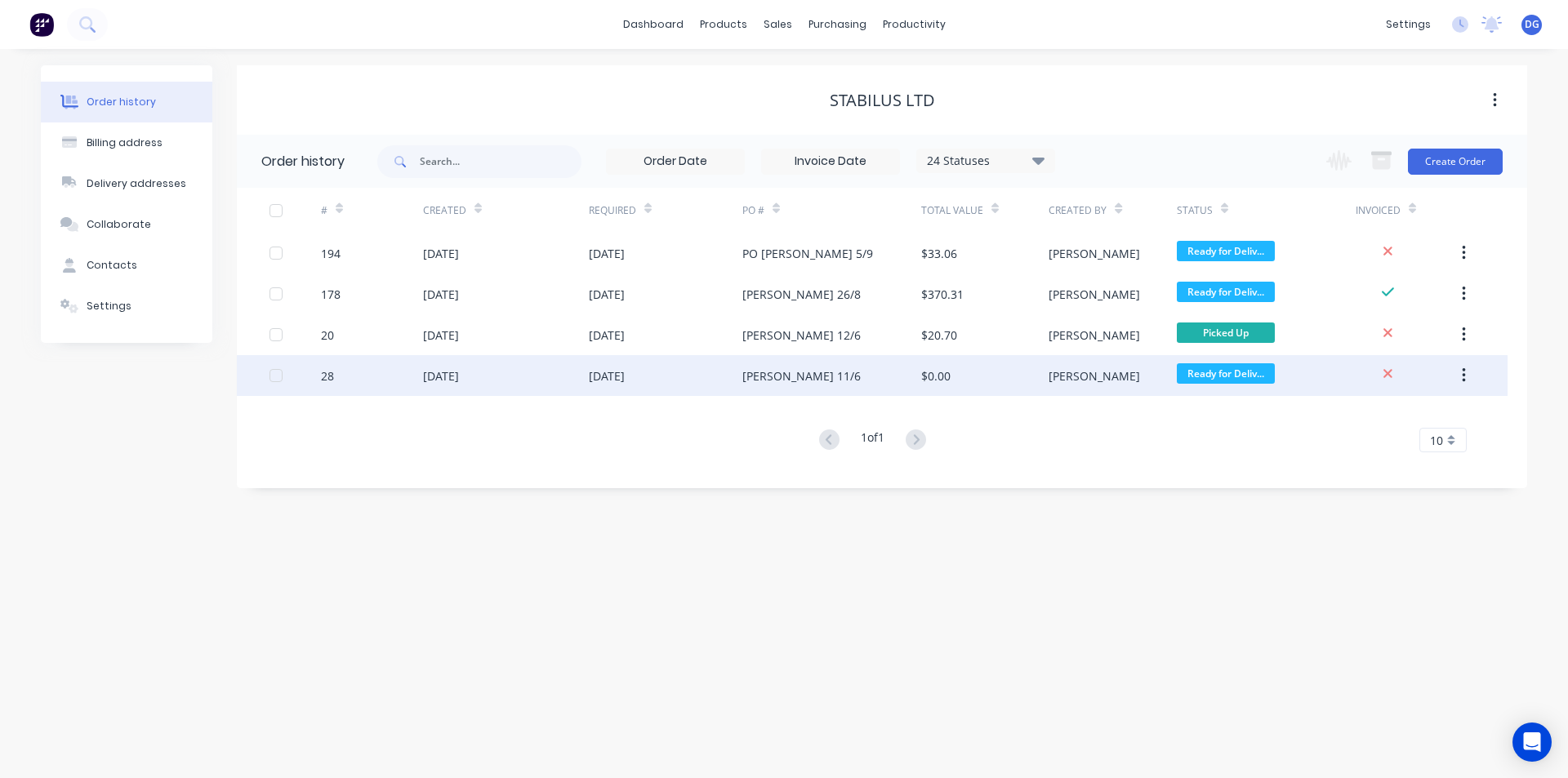
click at [447, 380] on div "16 Jun 2025" at bounding box center [441, 375] width 36 height 17
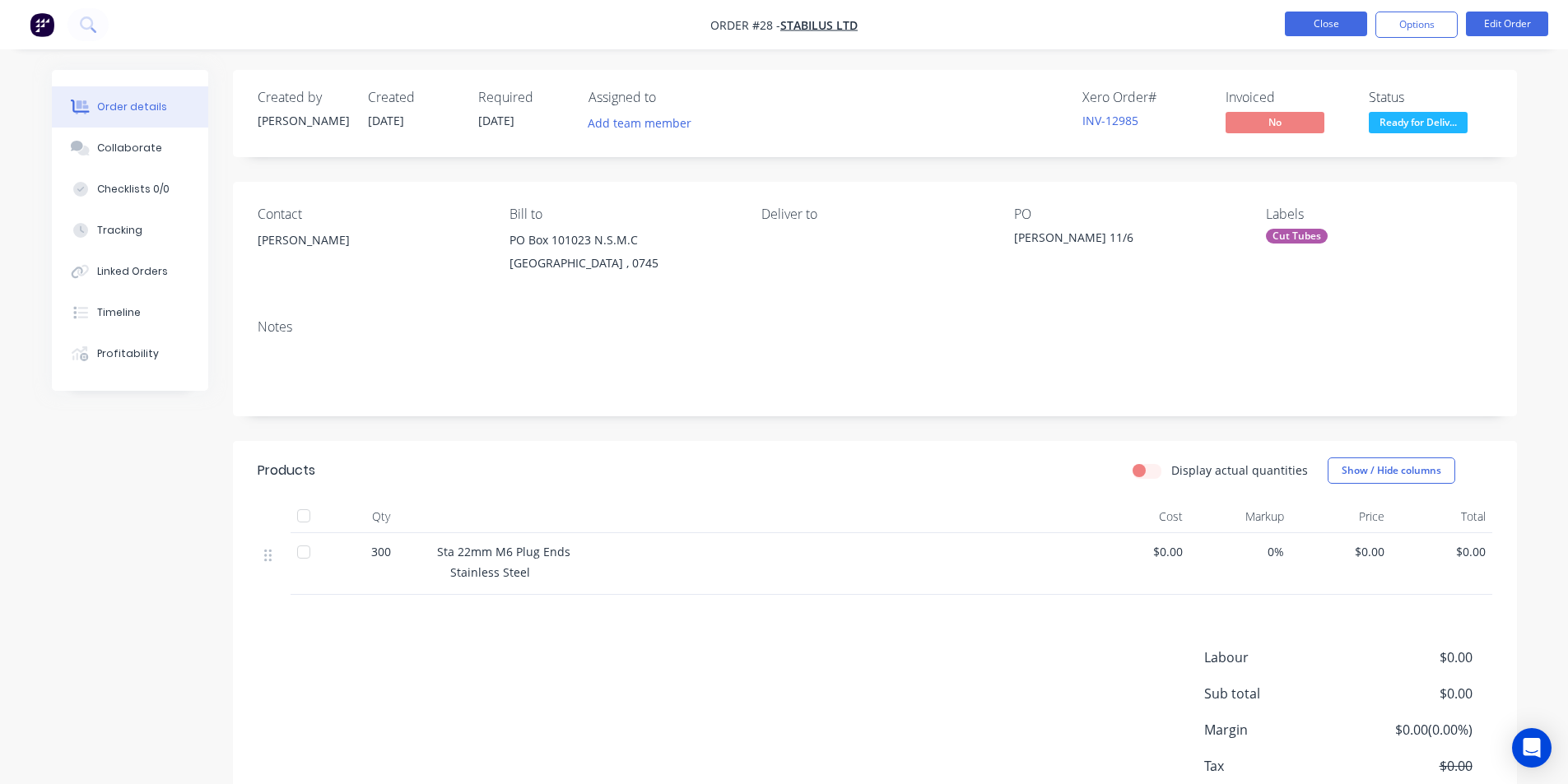
click at [1319, 22] on button "Close" at bounding box center [1326, 24] width 82 height 25
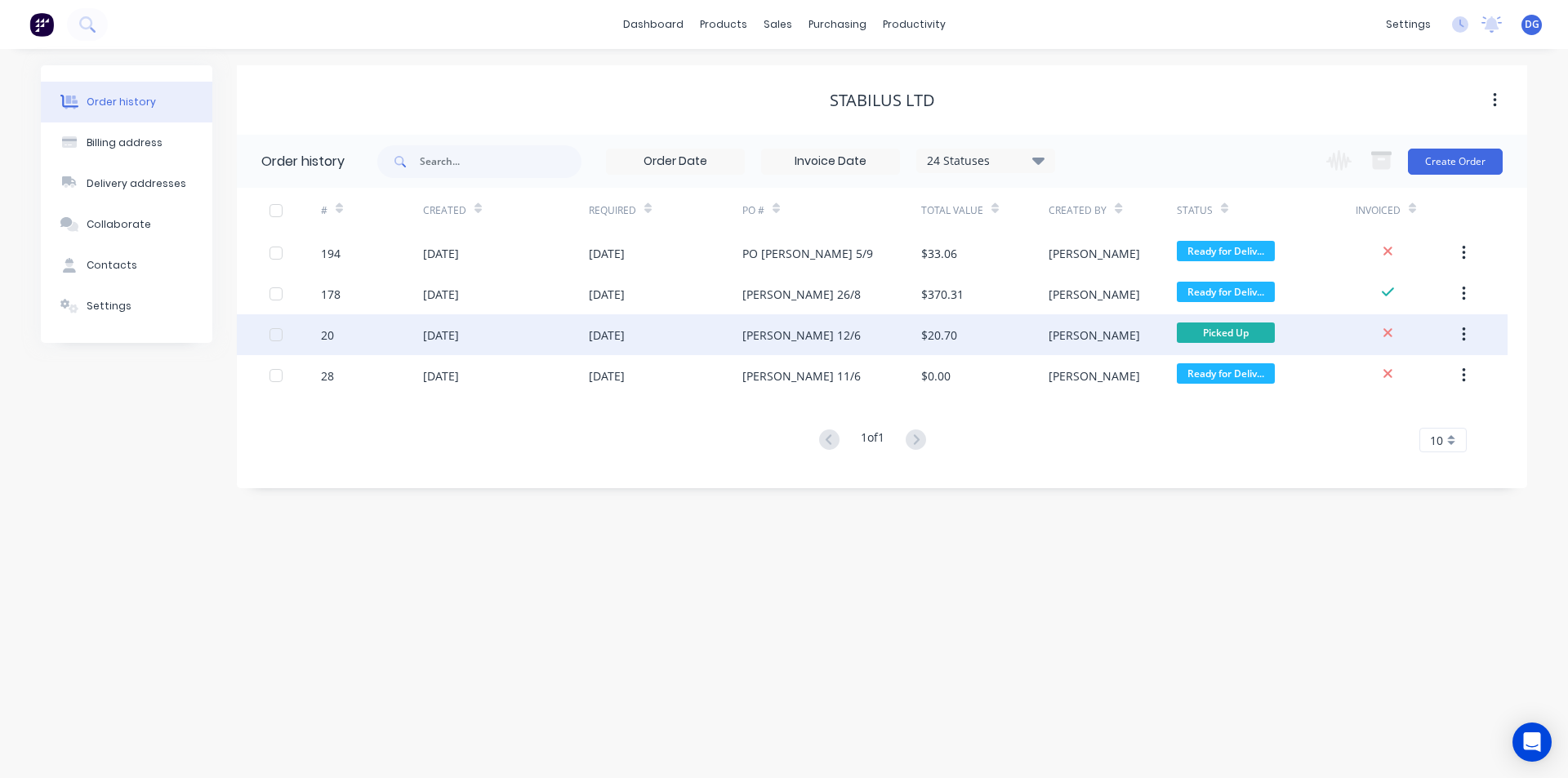
click at [447, 336] on div "12 Jun 2025" at bounding box center [441, 335] width 36 height 17
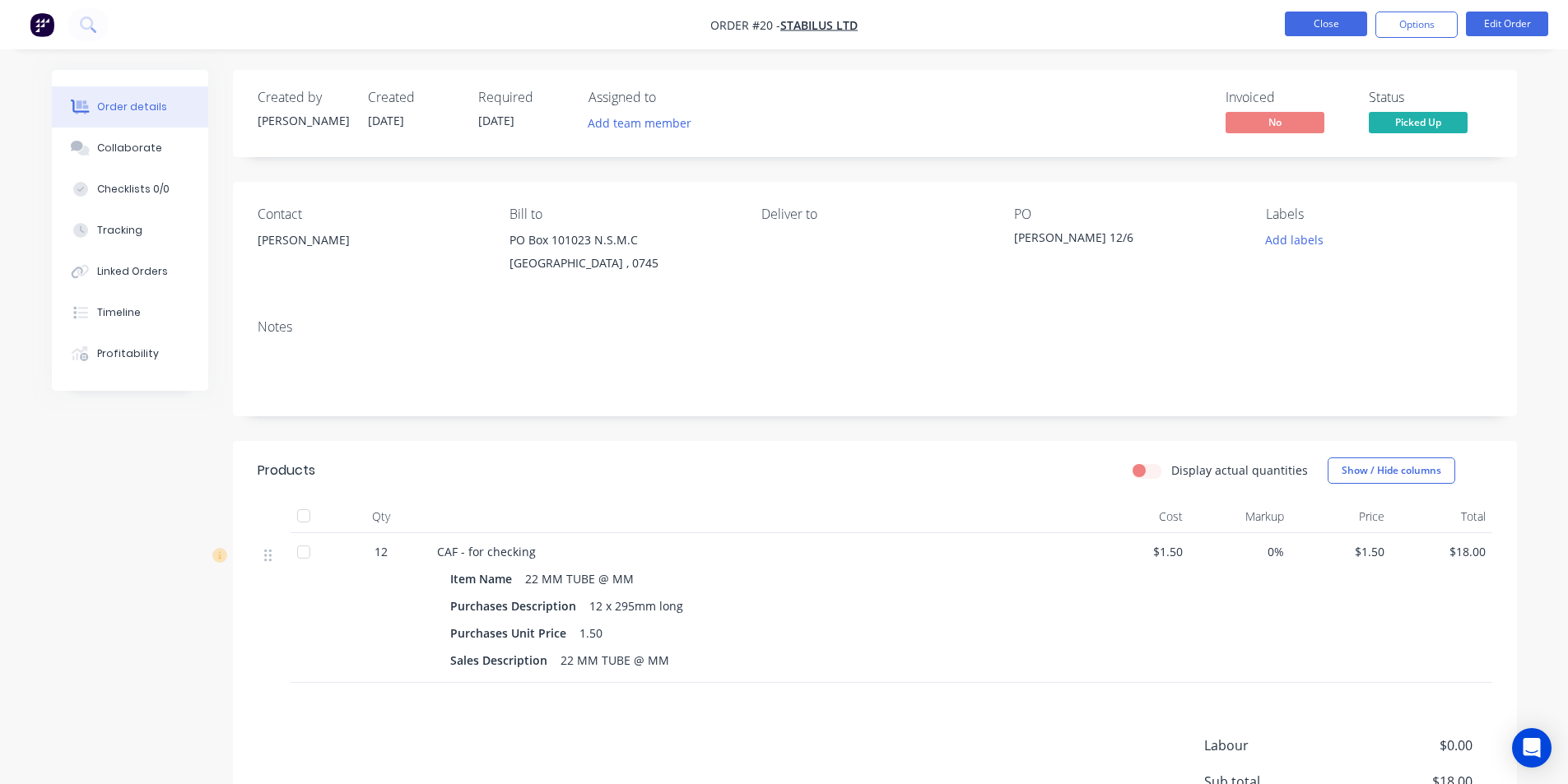
click at [1311, 24] on button "Close" at bounding box center [1326, 24] width 82 height 25
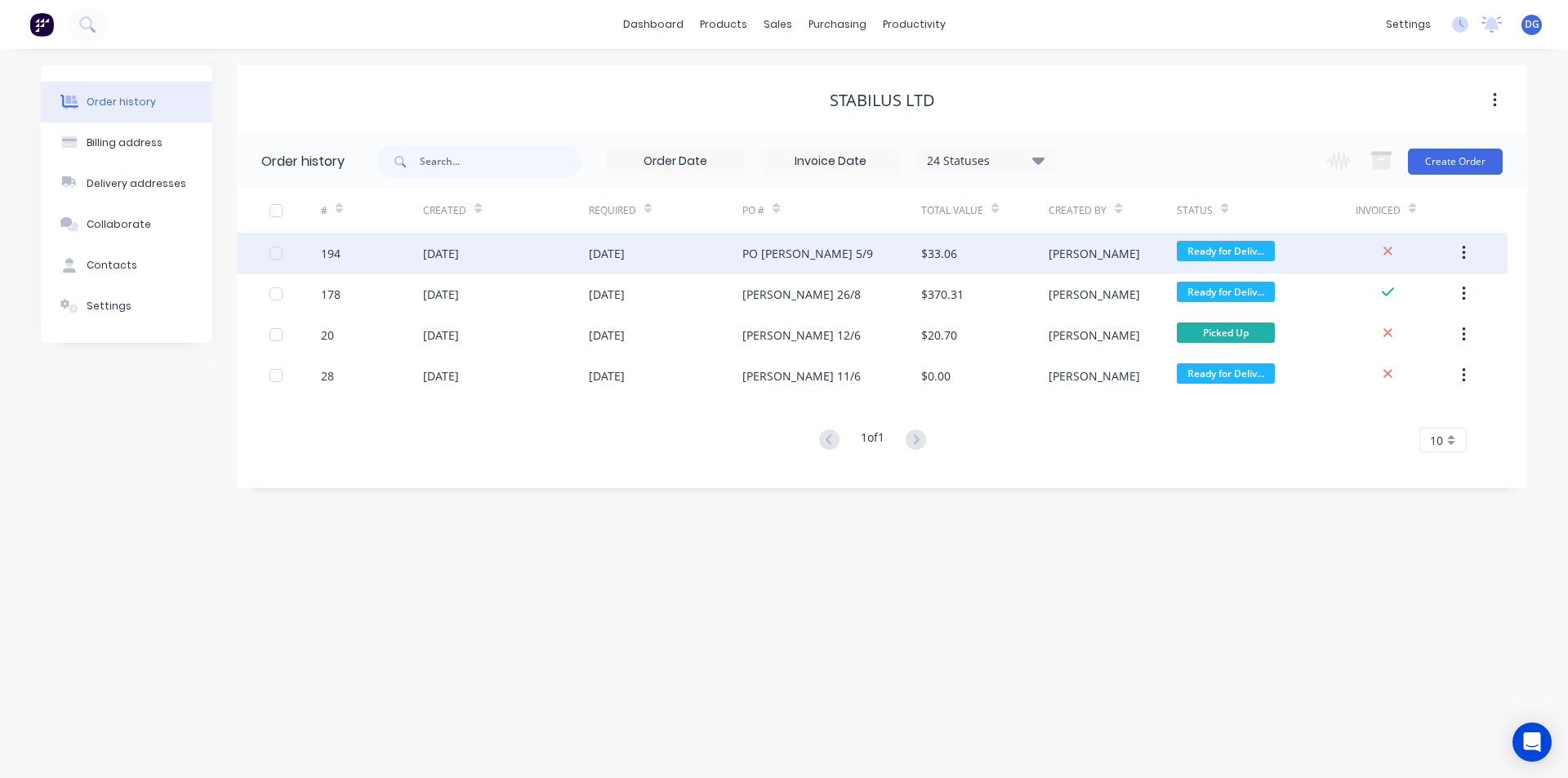
click at [1466, 249] on button "button" at bounding box center [1463, 253] width 38 height 29
click at [1407, 297] on div "Archive" at bounding box center [1405, 296] width 125 height 24
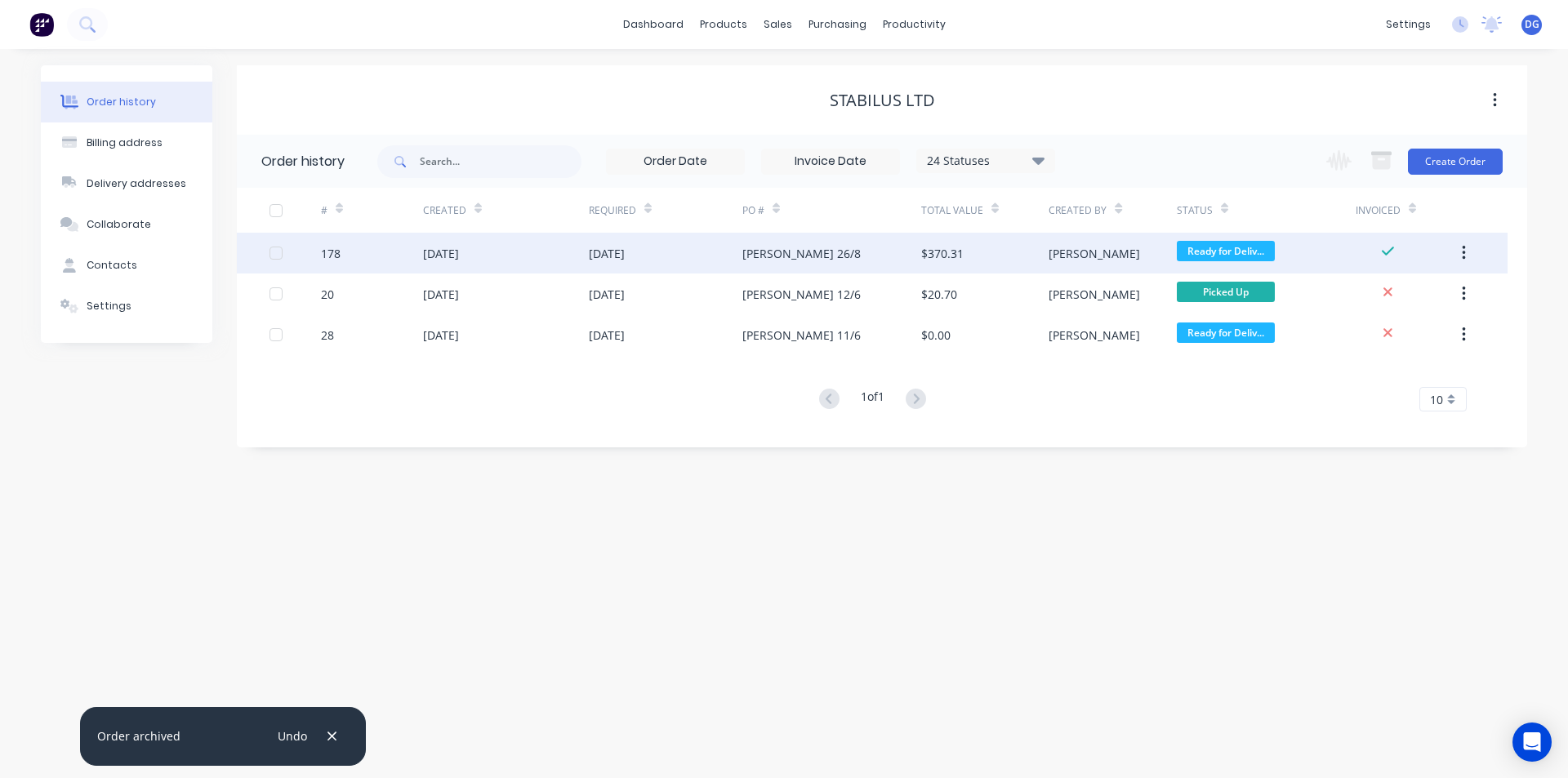
click at [1463, 253] on icon "button" at bounding box center [1464, 253] width 4 height 15
click at [1380, 292] on div "Archive" at bounding box center [1405, 296] width 125 height 24
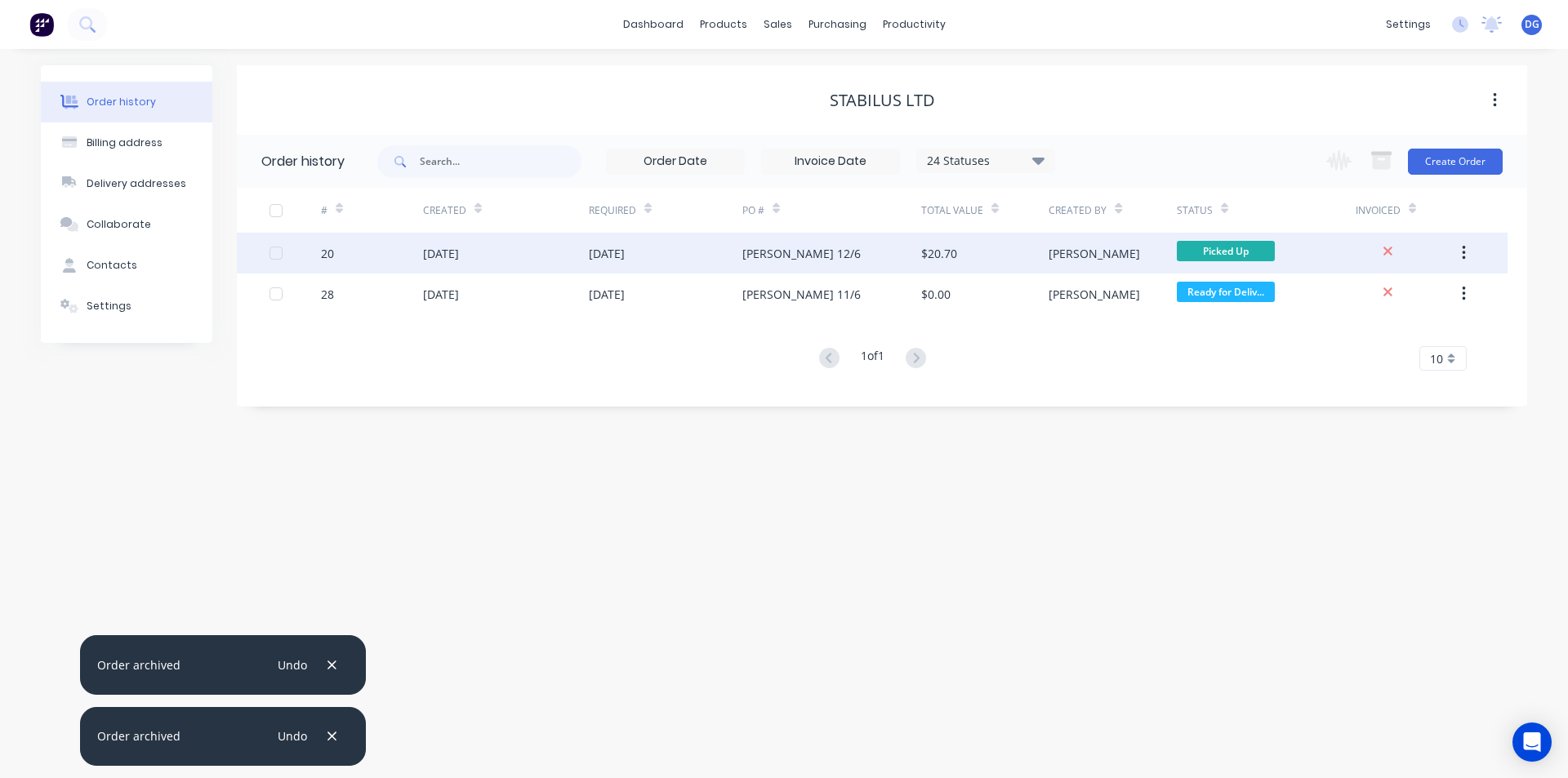
click at [458, 256] on div "12 Jun 2025" at bounding box center [441, 253] width 36 height 17
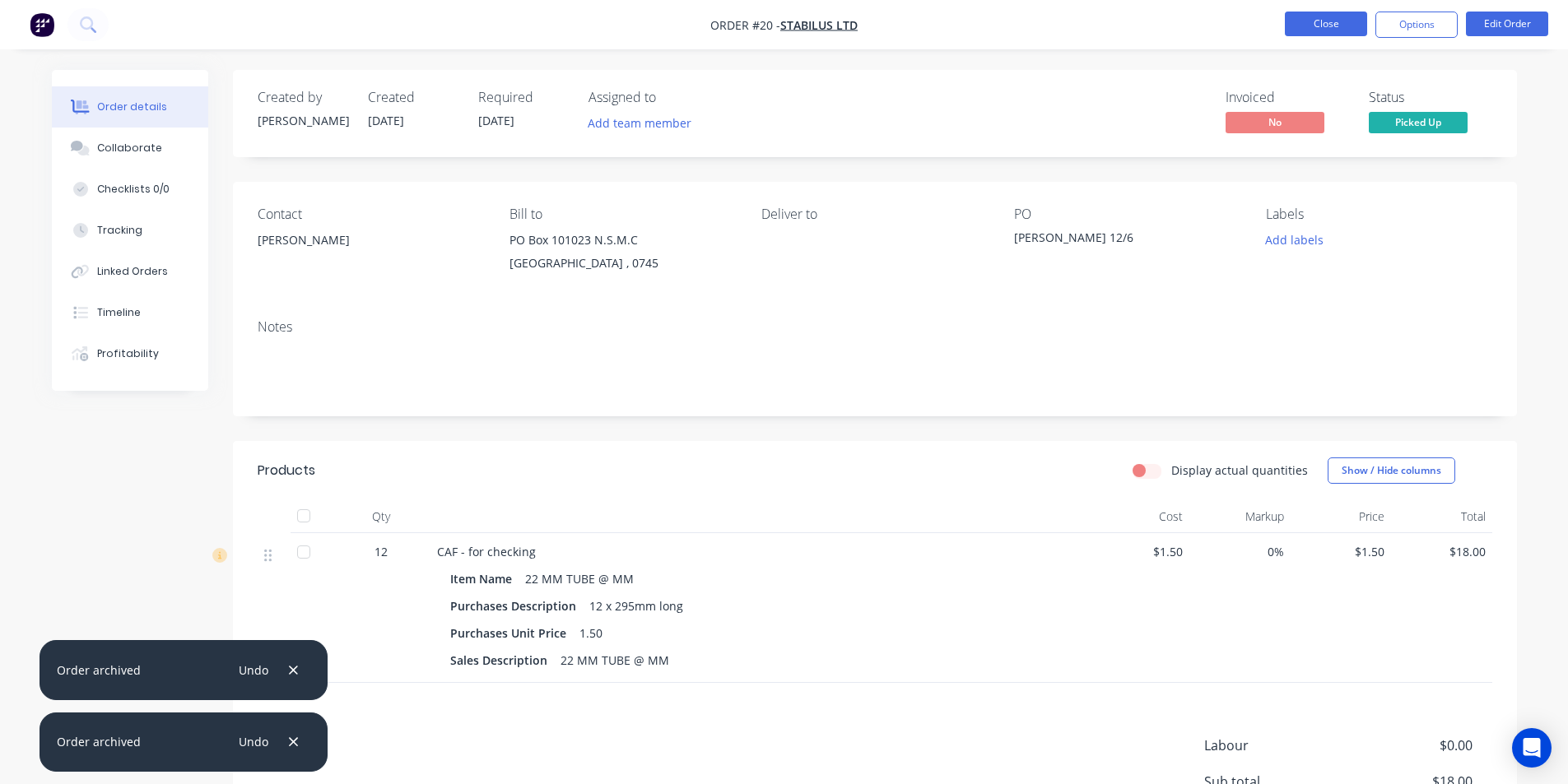
click at [1331, 18] on button "Close" at bounding box center [1326, 24] width 82 height 25
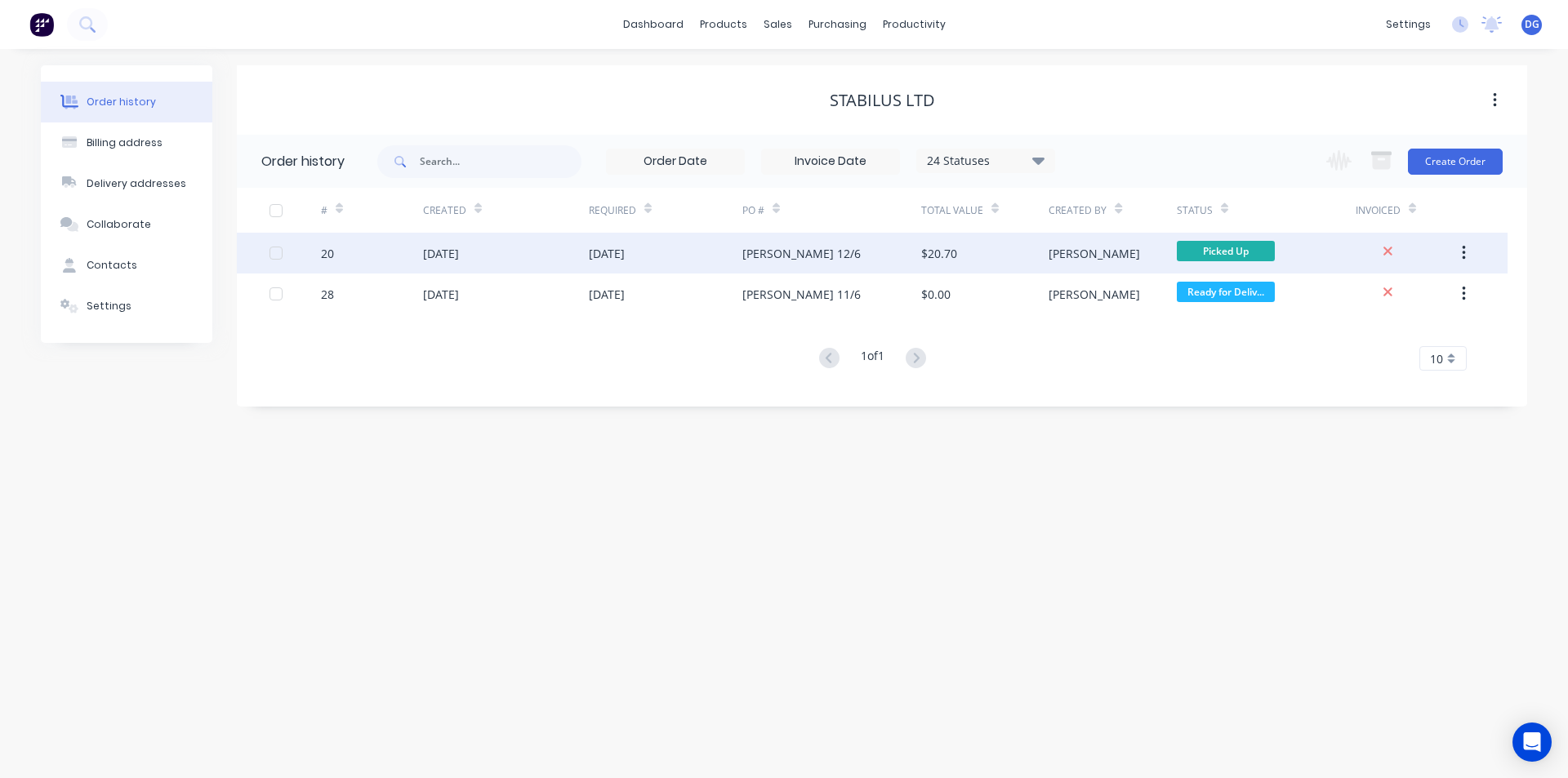
click at [1464, 249] on icon "button" at bounding box center [1464, 253] width 4 height 15
click at [1388, 297] on div "Archive" at bounding box center [1405, 296] width 125 height 24
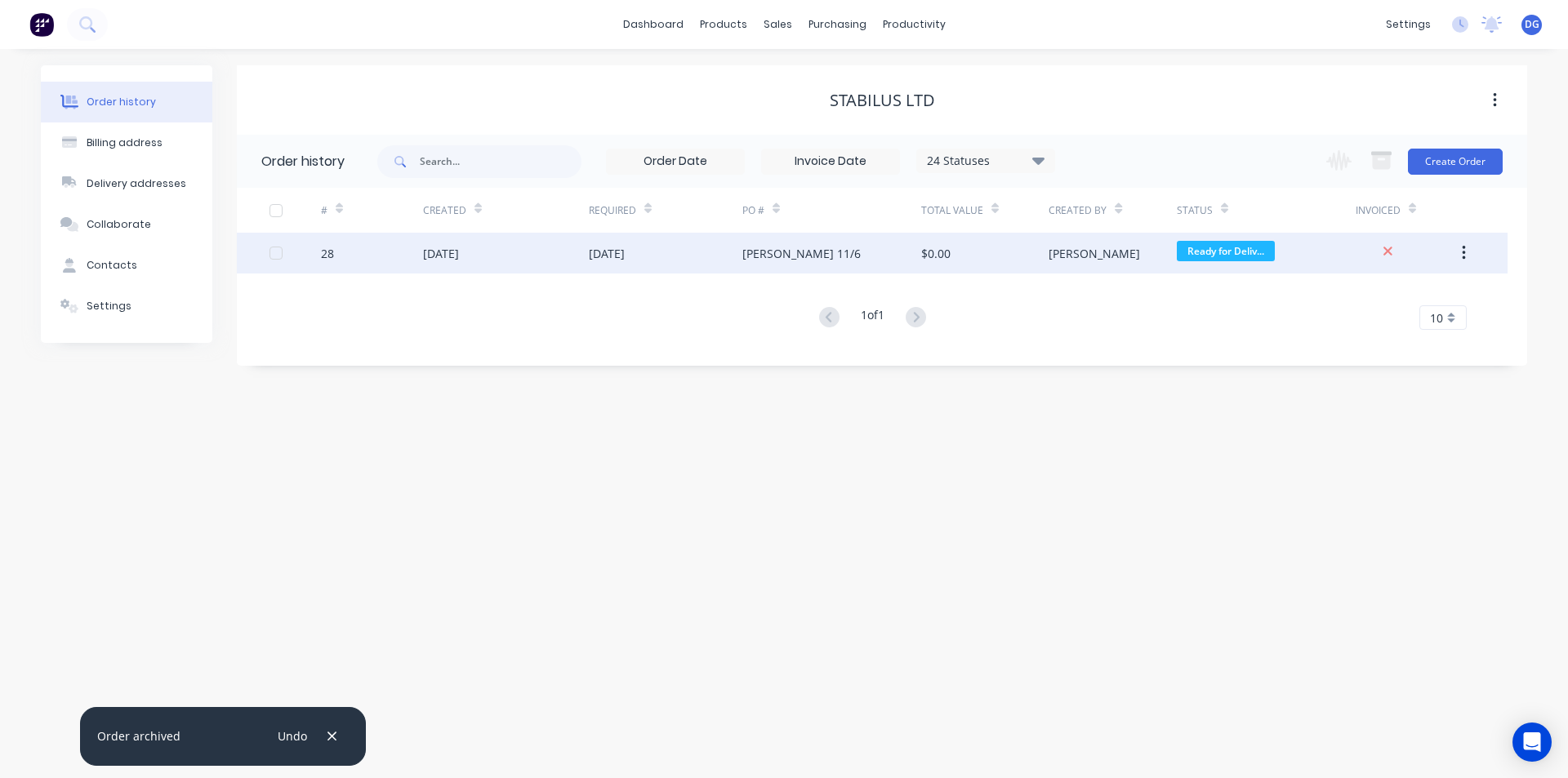
click at [456, 246] on div "16 Jun 2025" at bounding box center [441, 253] width 36 height 17
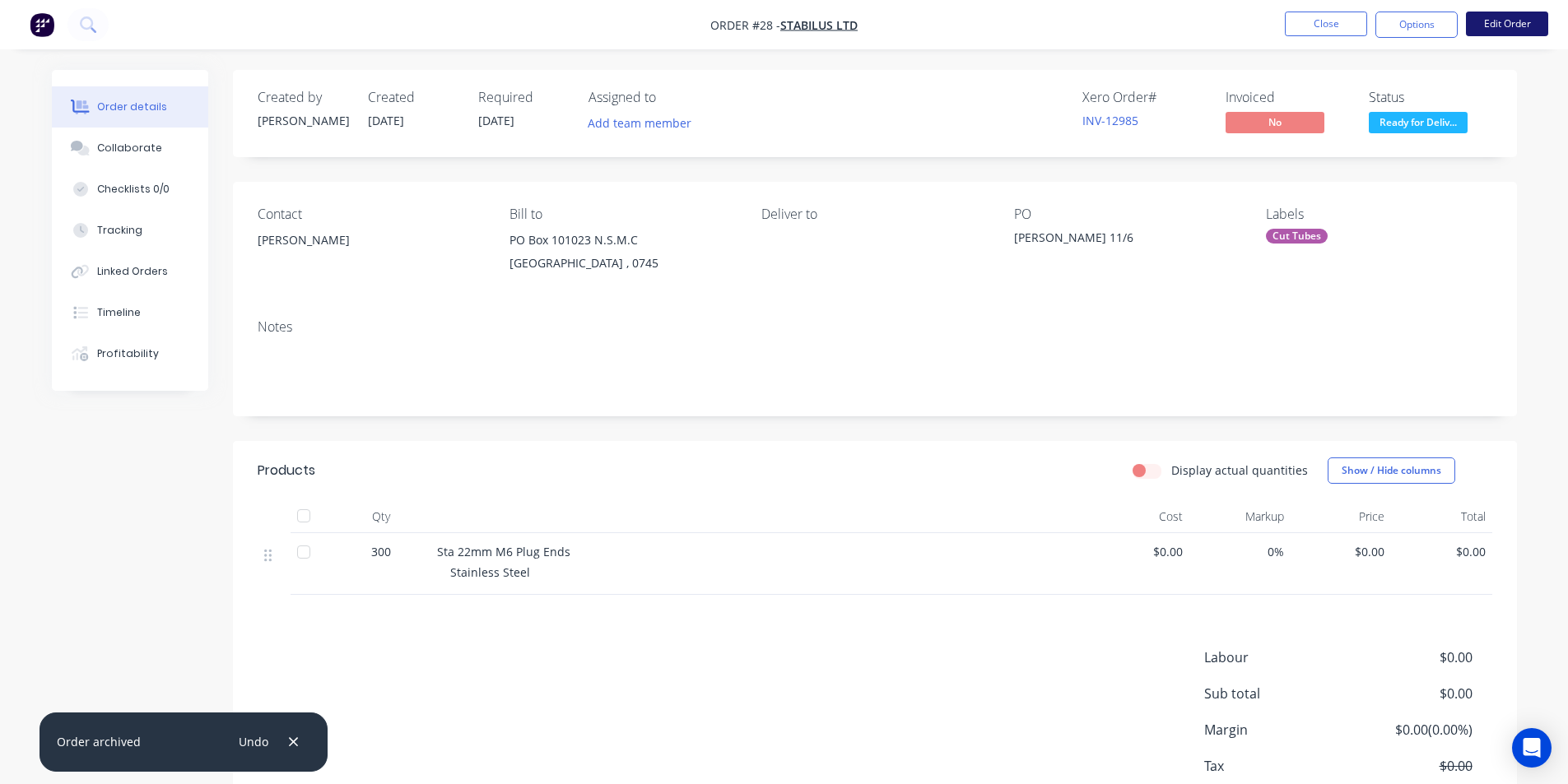
click at [1520, 24] on button "Edit Order" at bounding box center [1507, 24] width 82 height 25
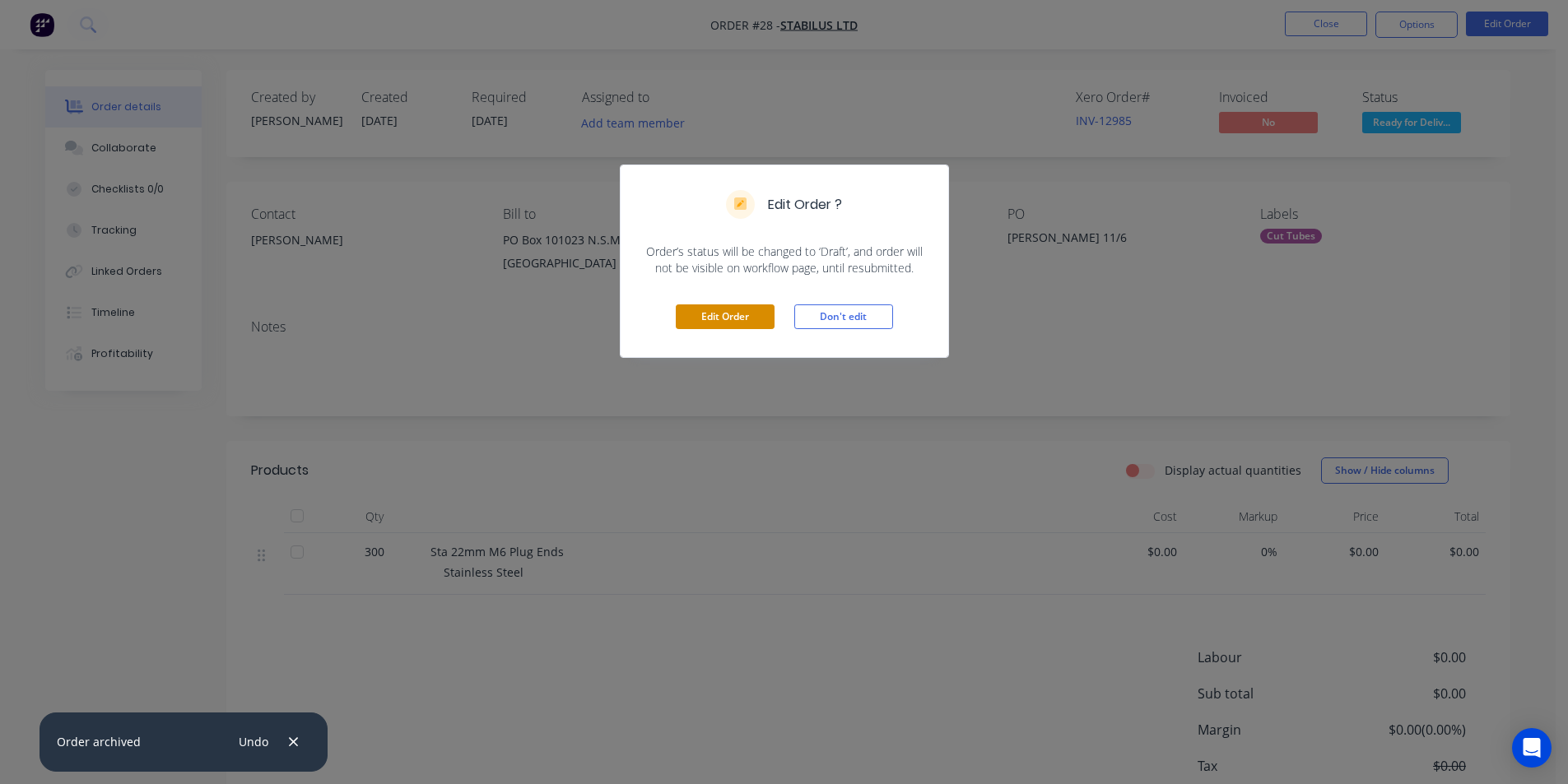
click at [709, 324] on button "Edit Order" at bounding box center [725, 317] width 99 height 25
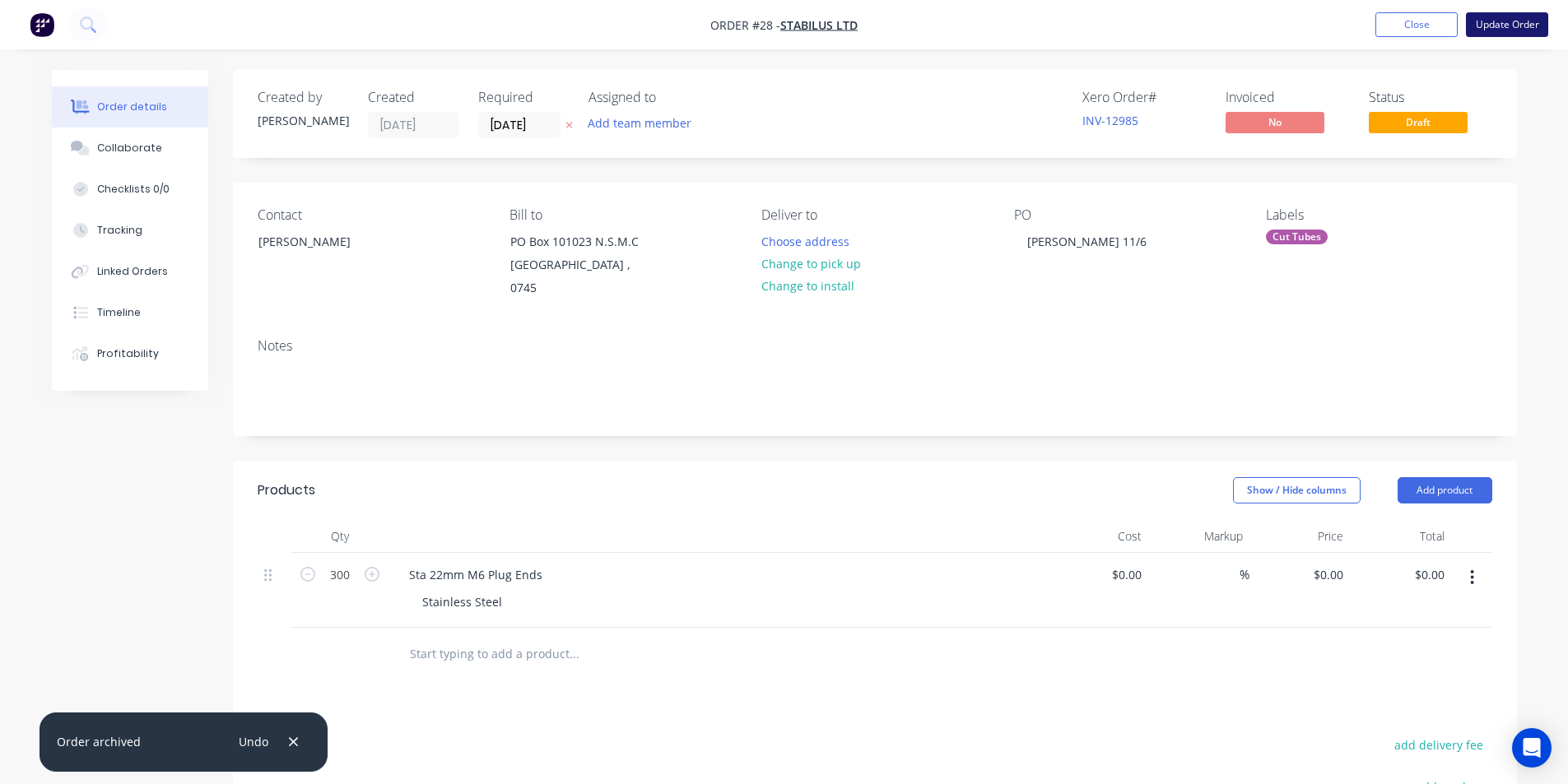
click at [1486, 24] on button "Update Order" at bounding box center [1507, 25] width 82 height 25
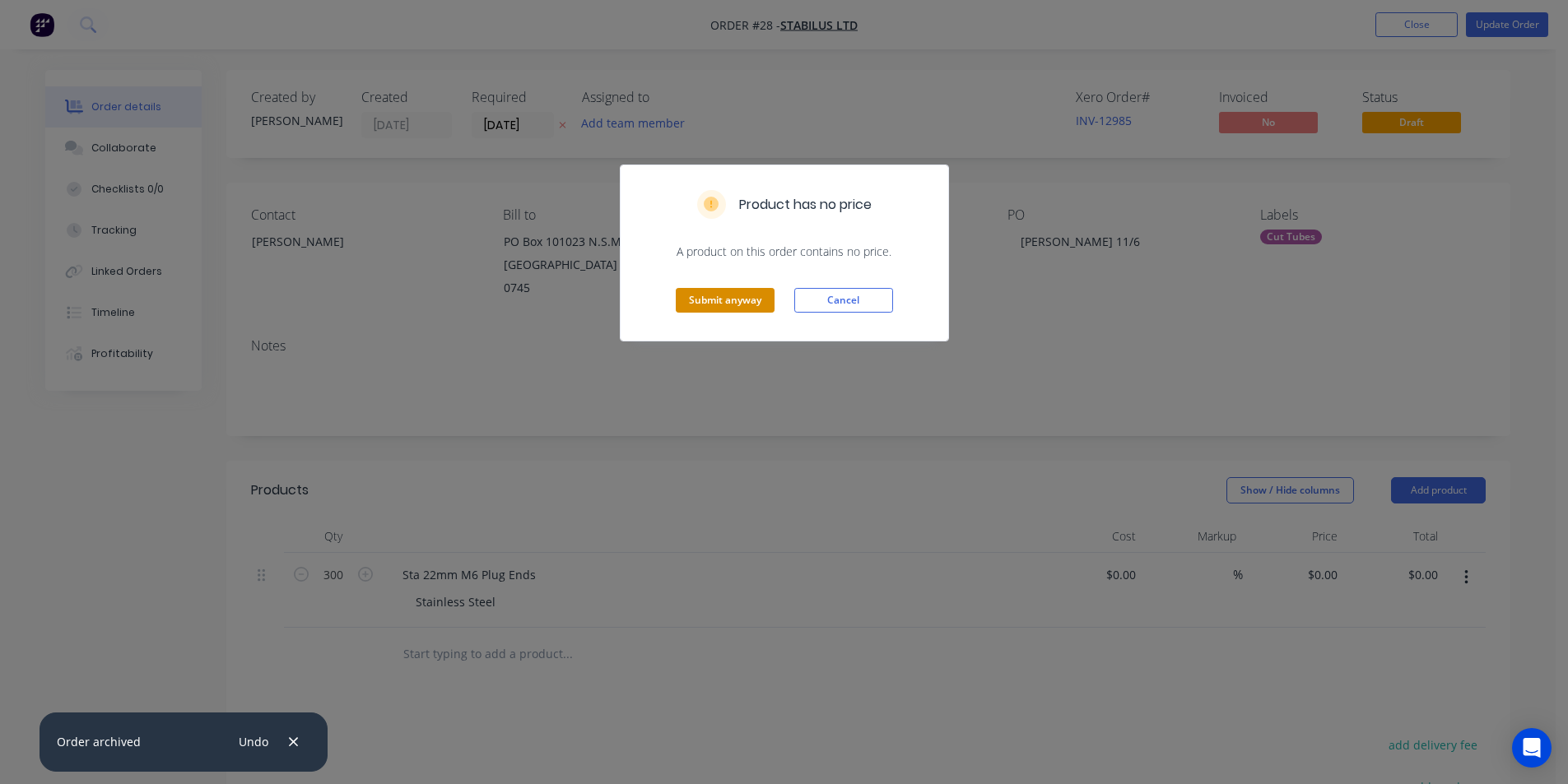
click at [722, 303] on button "Submit anyway" at bounding box center [725, 301] width 99 height 25
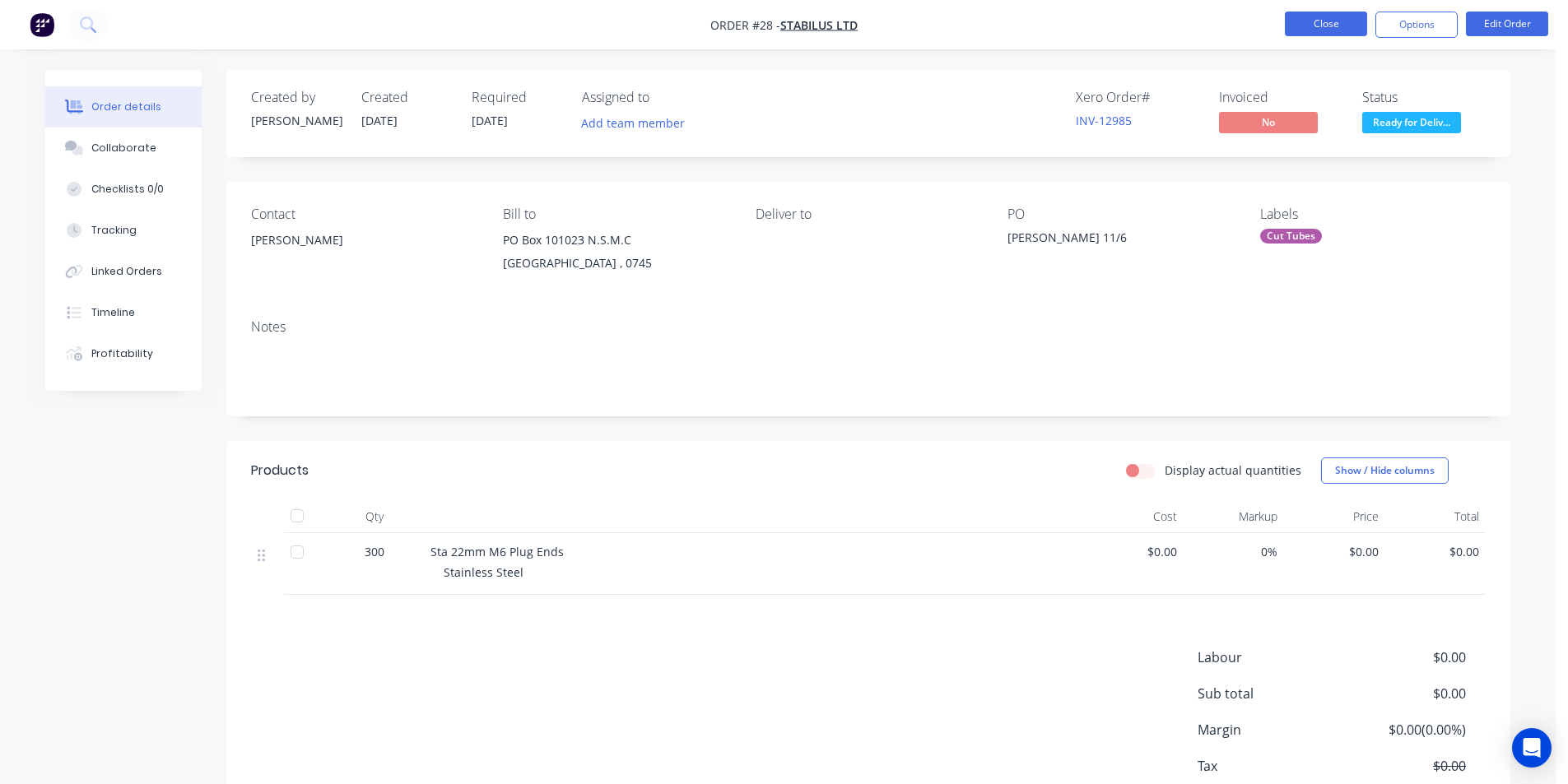
click at [1338, 27] on button "Close" at bounding box center [1326, 24] width 82 height 25
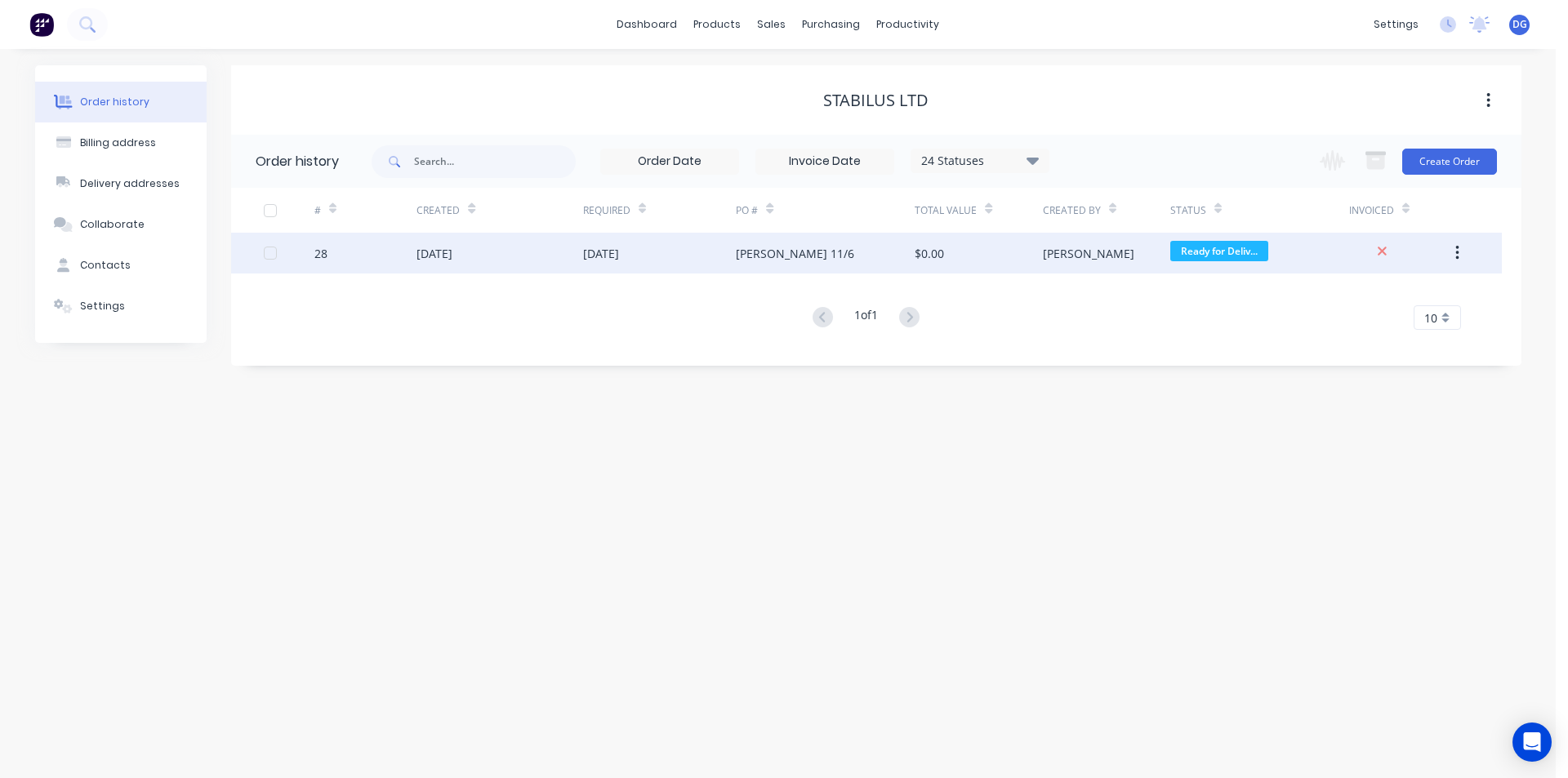
click at [452, 245] on div "16 Jun 2025" at bounding box center [434, 253] width 36 height 17
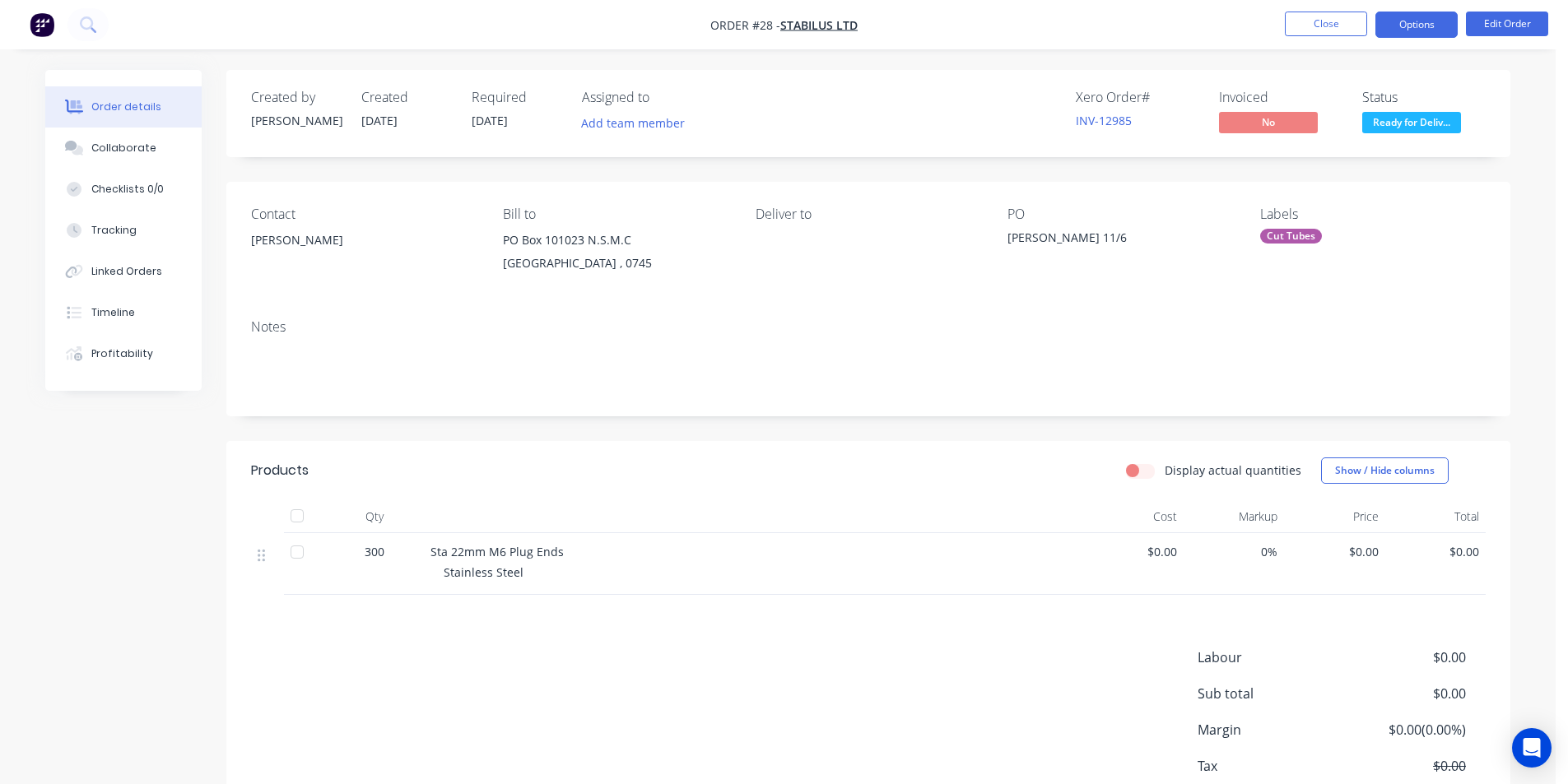
click at [1421, 28] on button "Options" at bounding box center [1417, 25] width 82 height 27
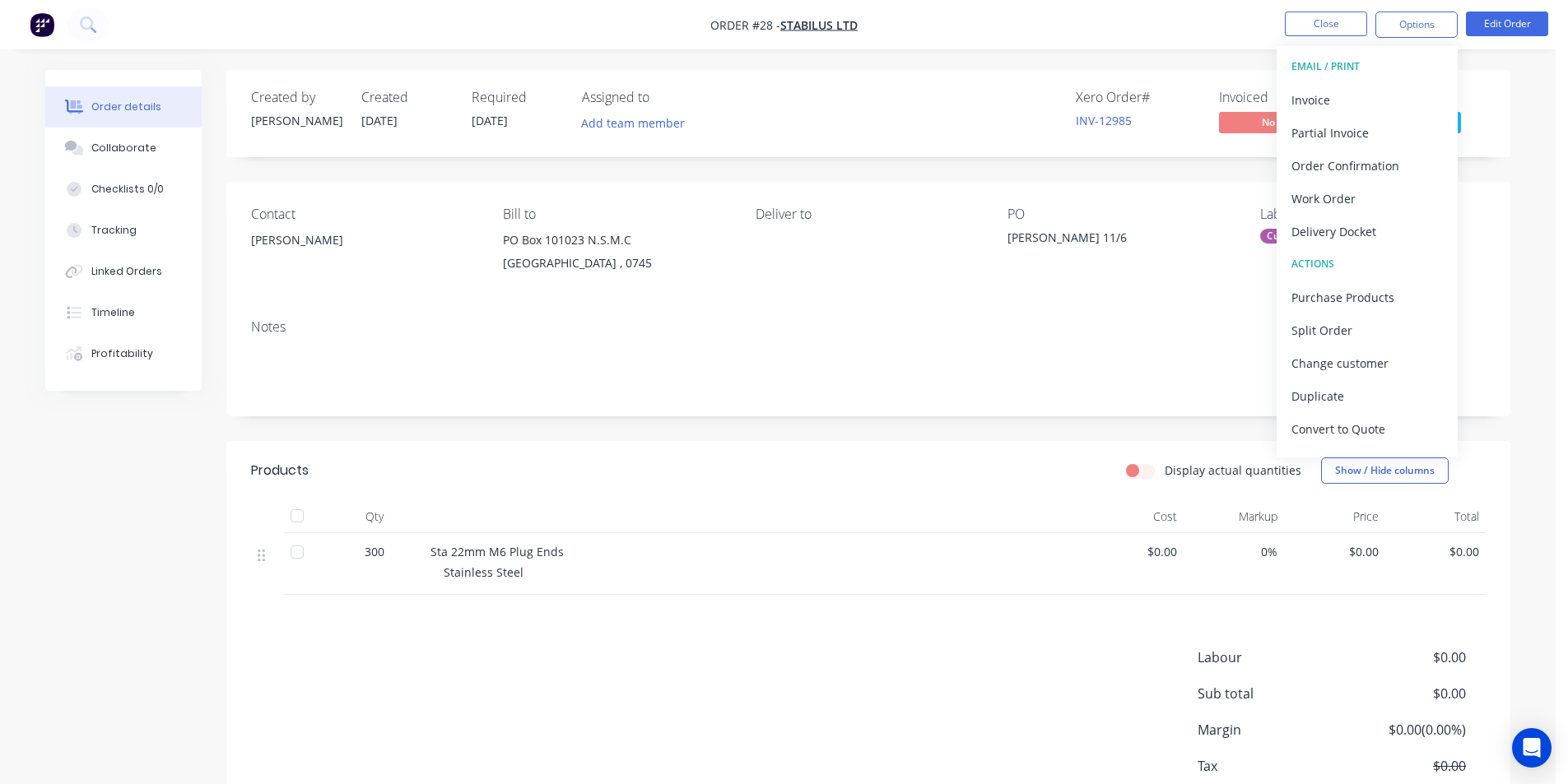
click at [730, 630] on div "Products Display actual quantities Show / Hide columns Qty Cost Markup Price To…" at bounding box center [868, 651] width 1284 height 422
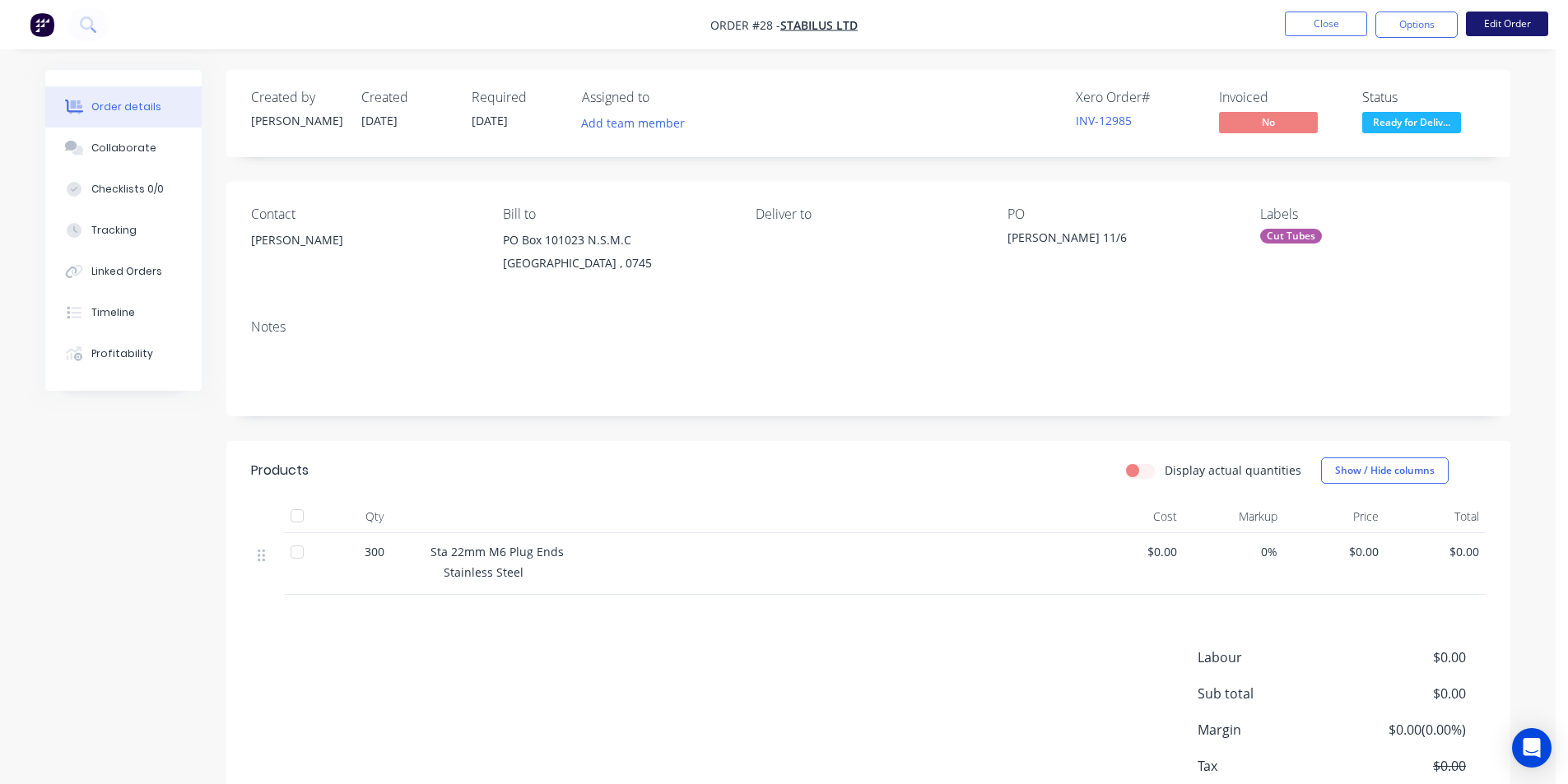
click at [1505, 24] on button "Edit Order" at bounding box center [1507, 24] width 82 height 25
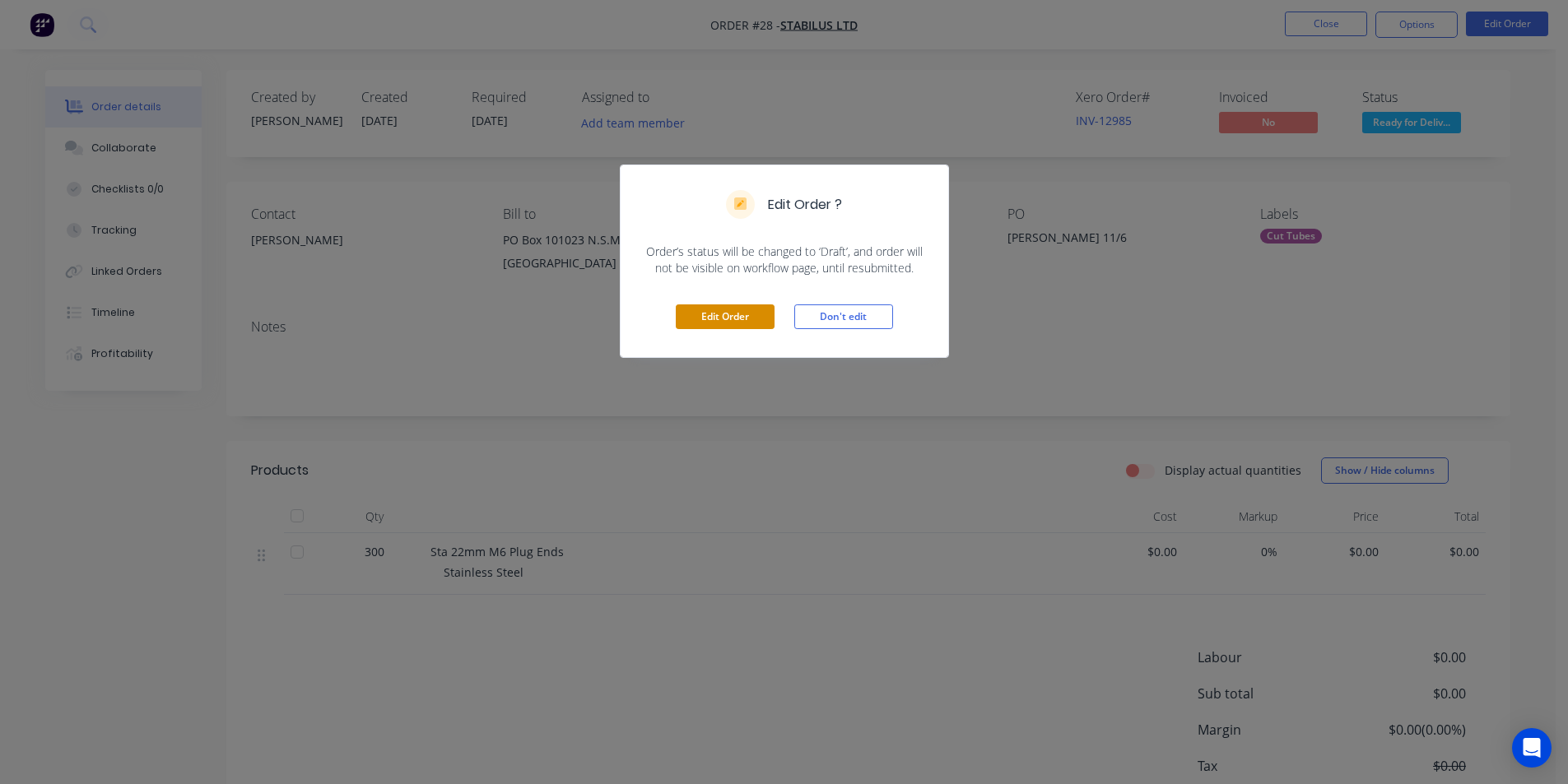
click at [731, 315] on button "Edit Order" at bounding box center [725, 317] width 99 height 25
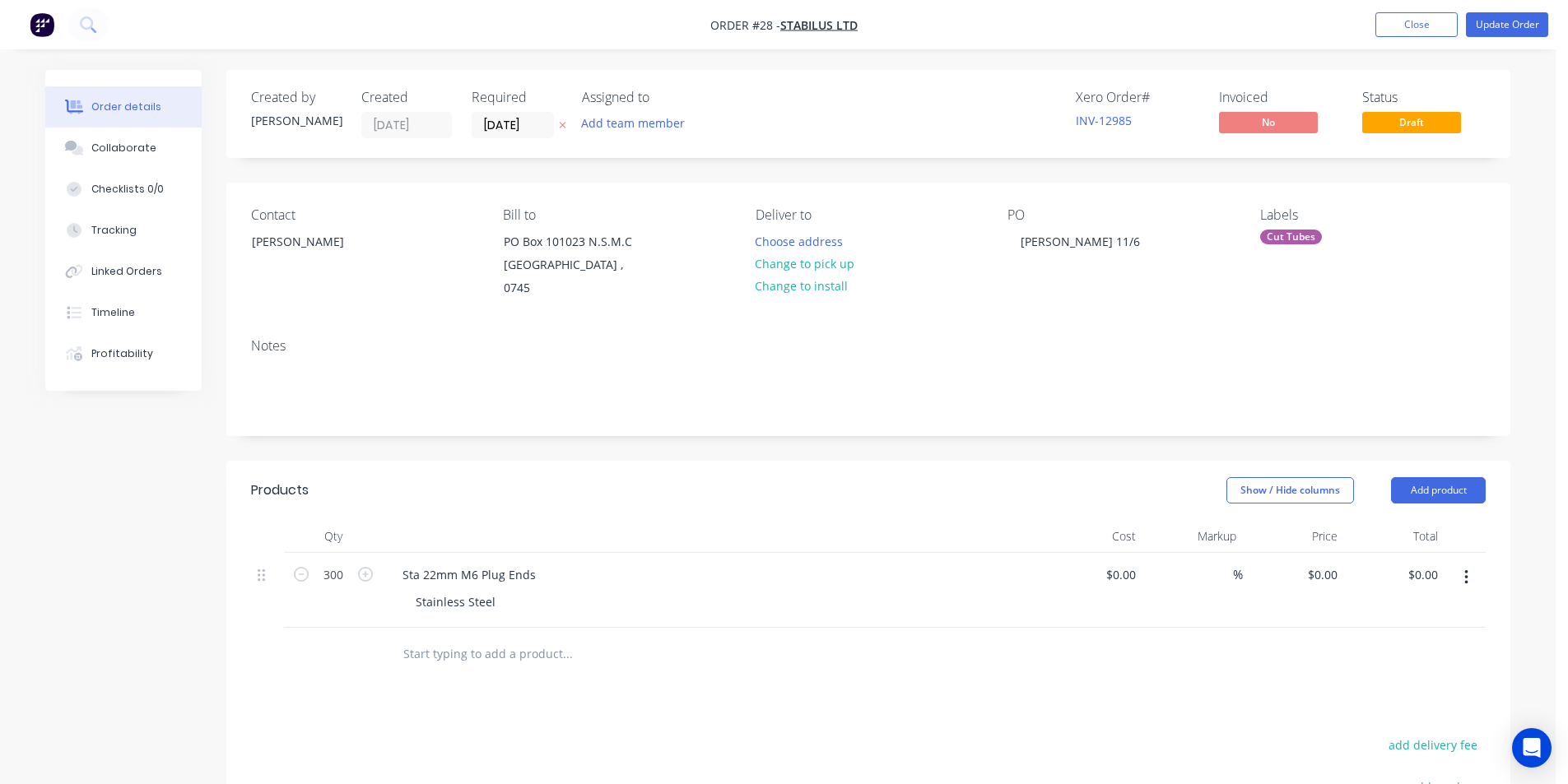
click at [444, 638] on input "text" at bounding box center [567, 653] width 329 height 33
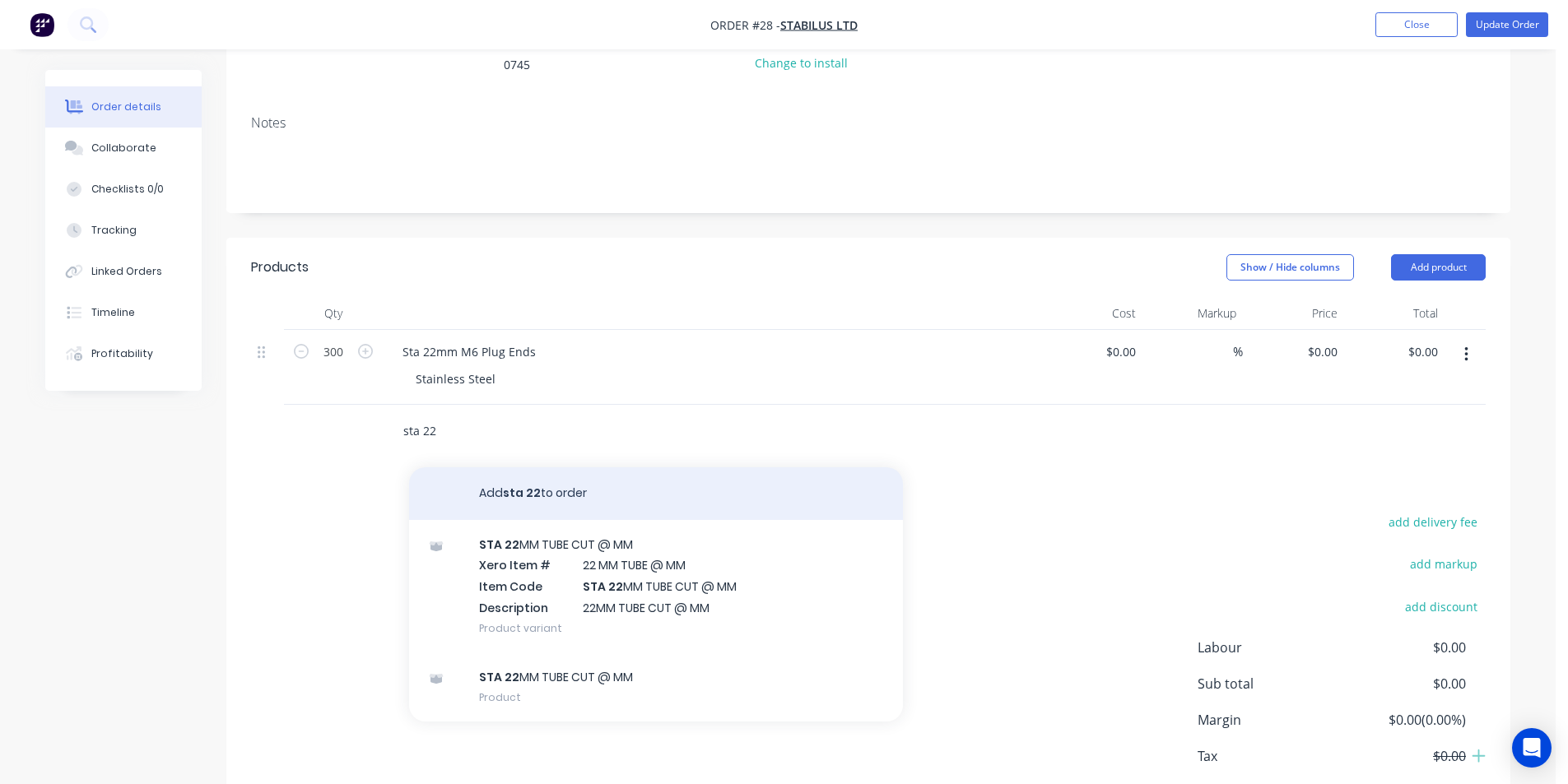
scroll to position [247, 0]
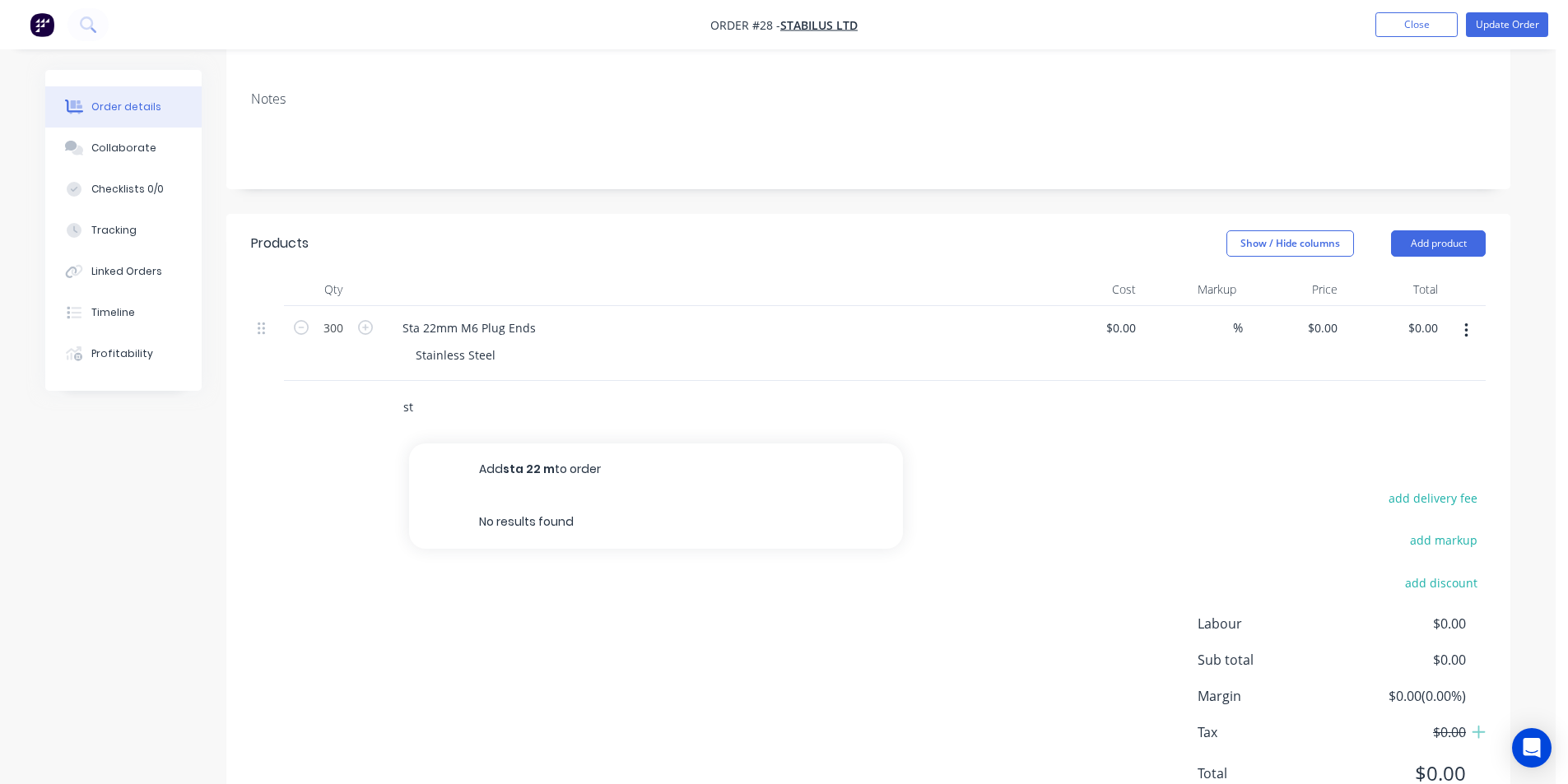
type input "s"
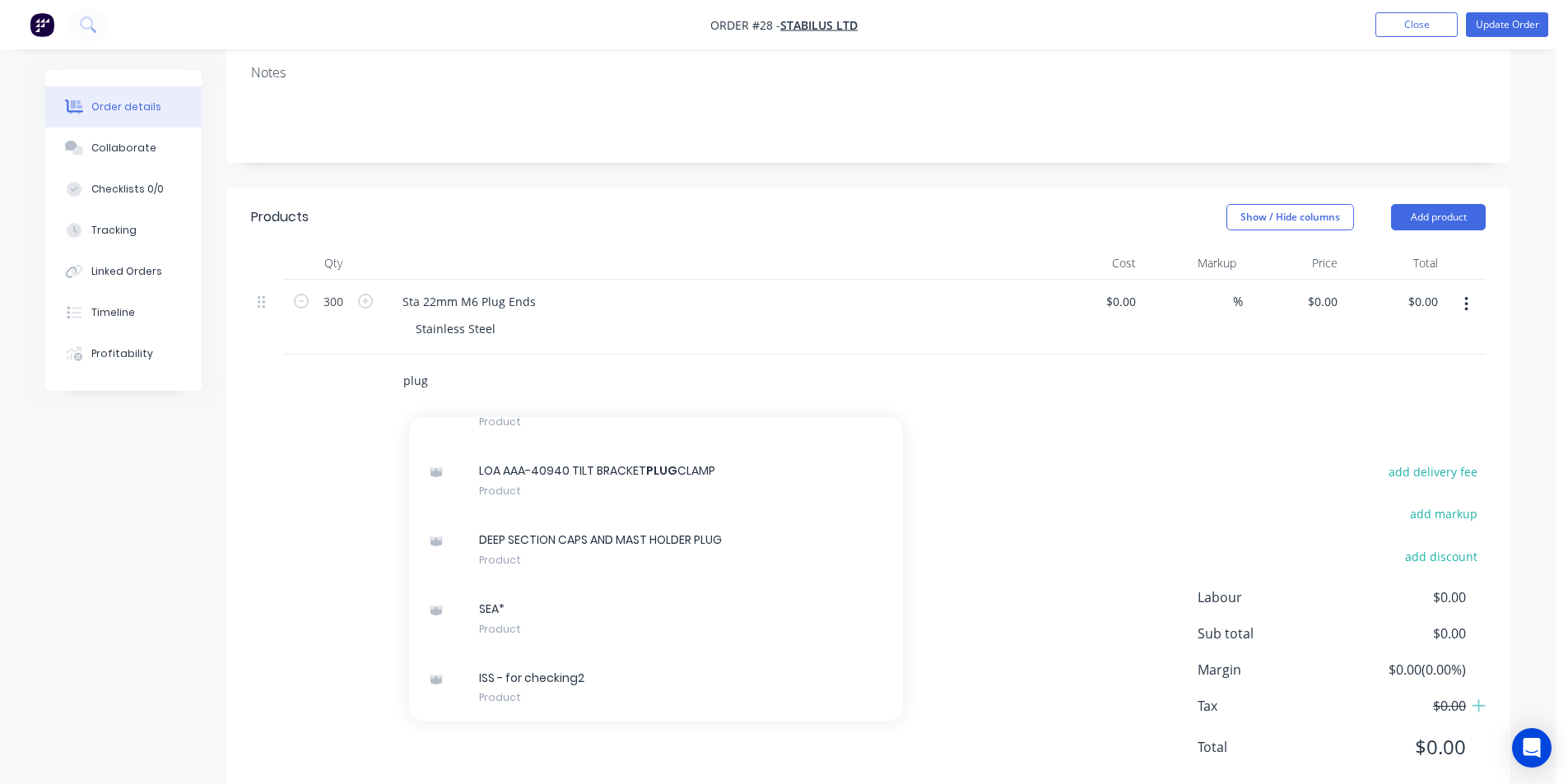
scroll to position [299, 0]
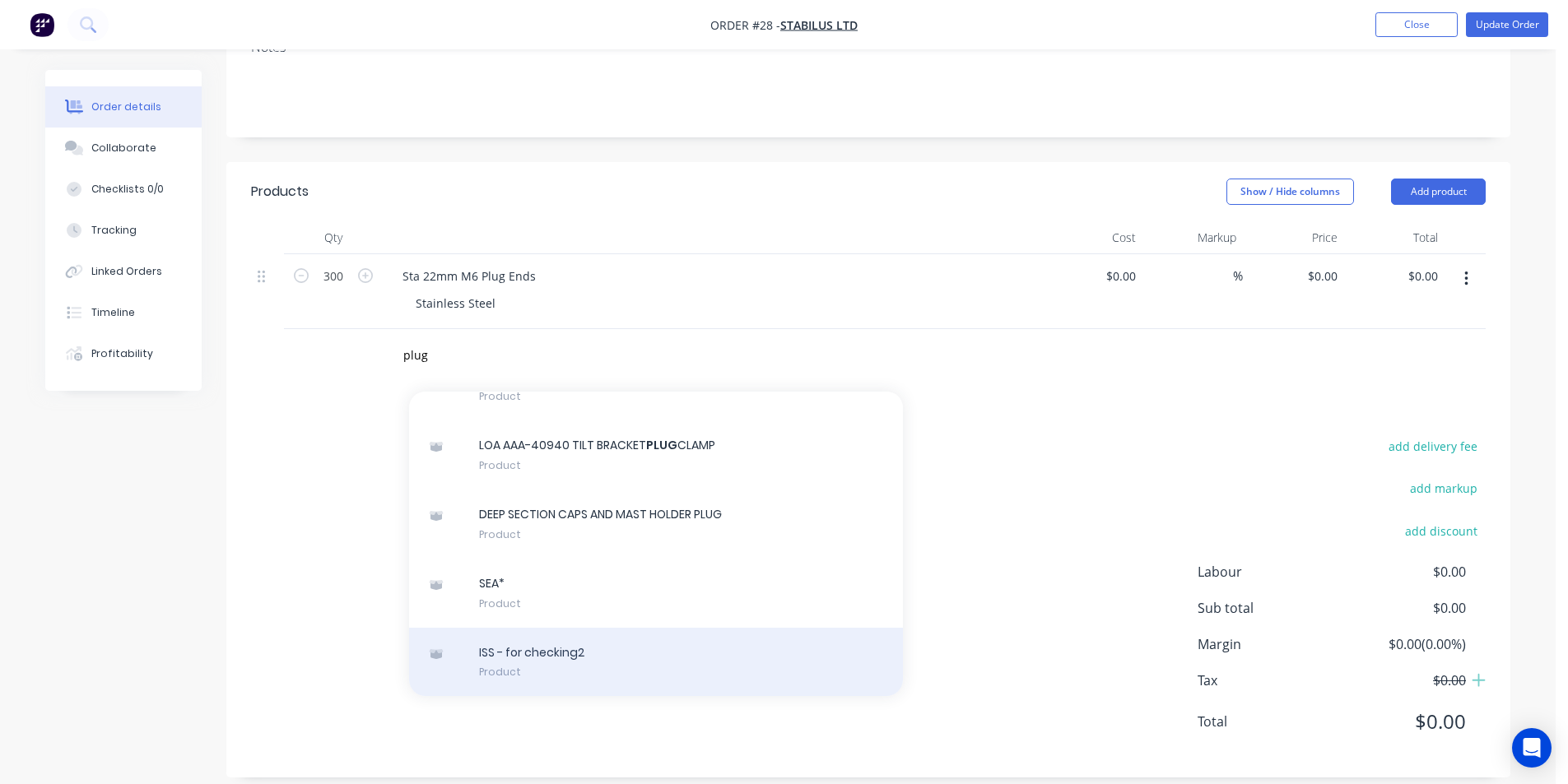
click at [568, 635] on div "ISS - for checking2 Product" at bounding box center [655, 662] width 494 height 69
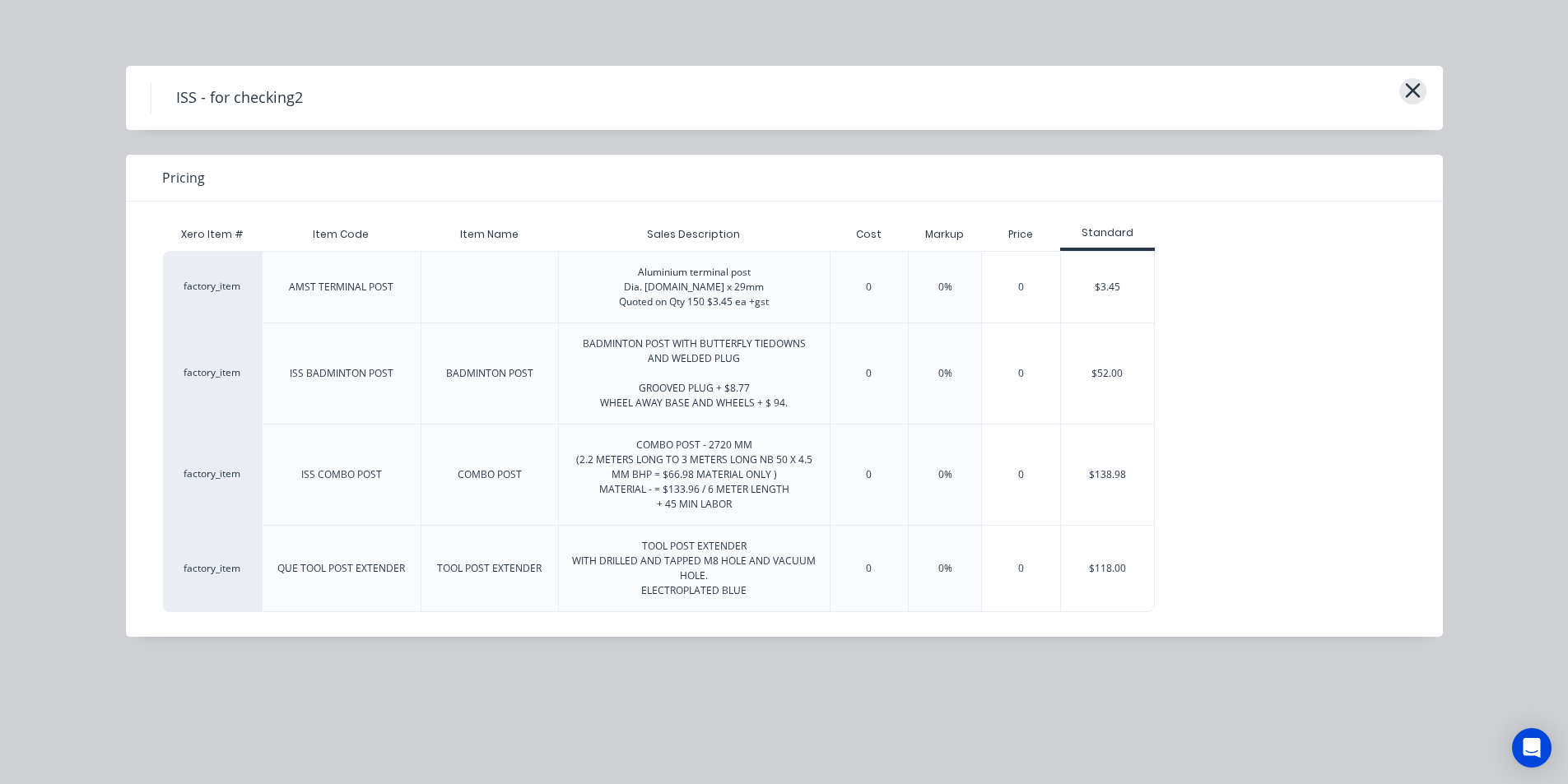
click at [1419, 89] on icon "button" at bounding box center [1412, 91] width 17 height 23
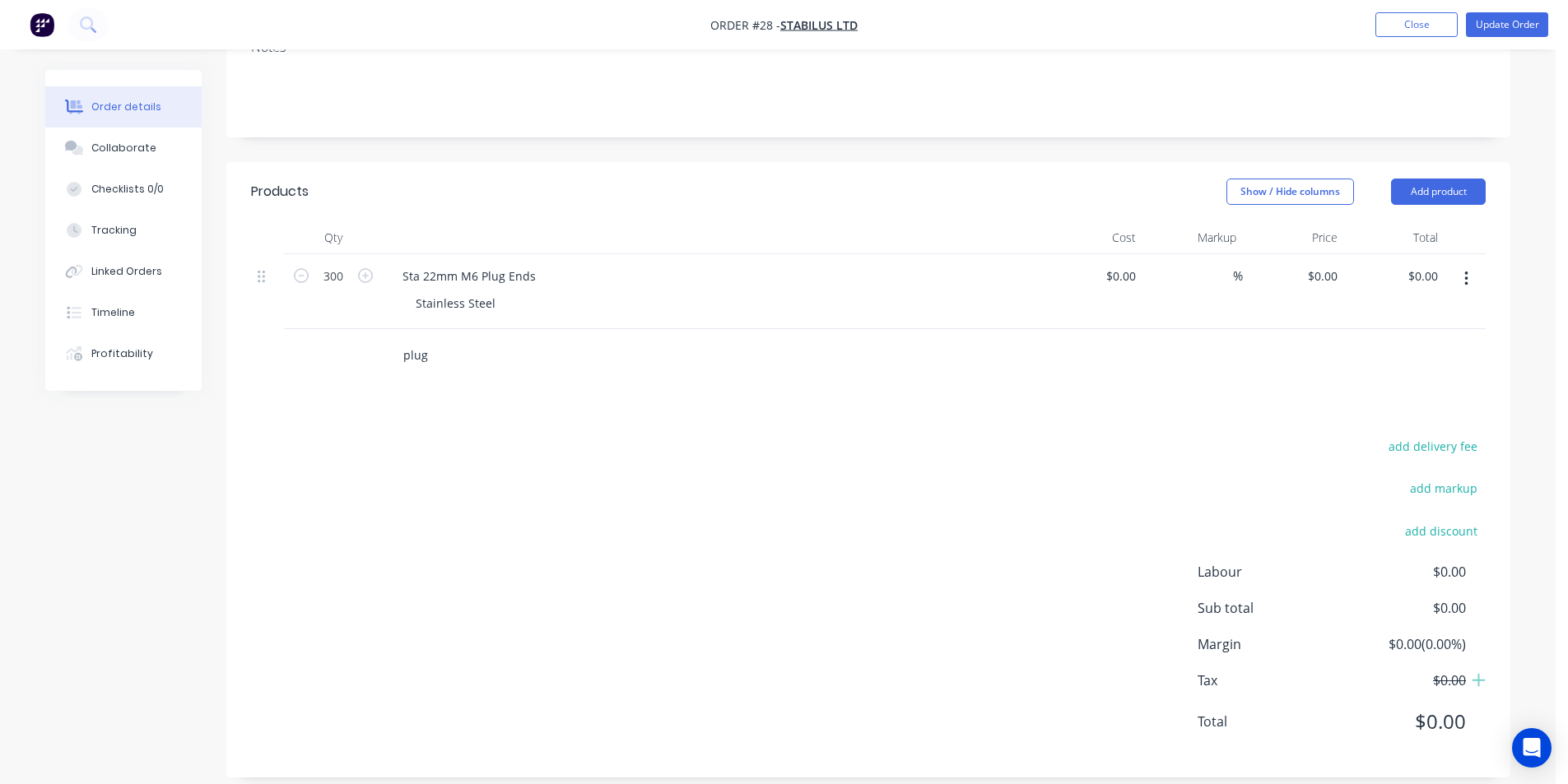
click at [434, 339] on input "plug" at bounding box center [567, 355] width 329 height 33
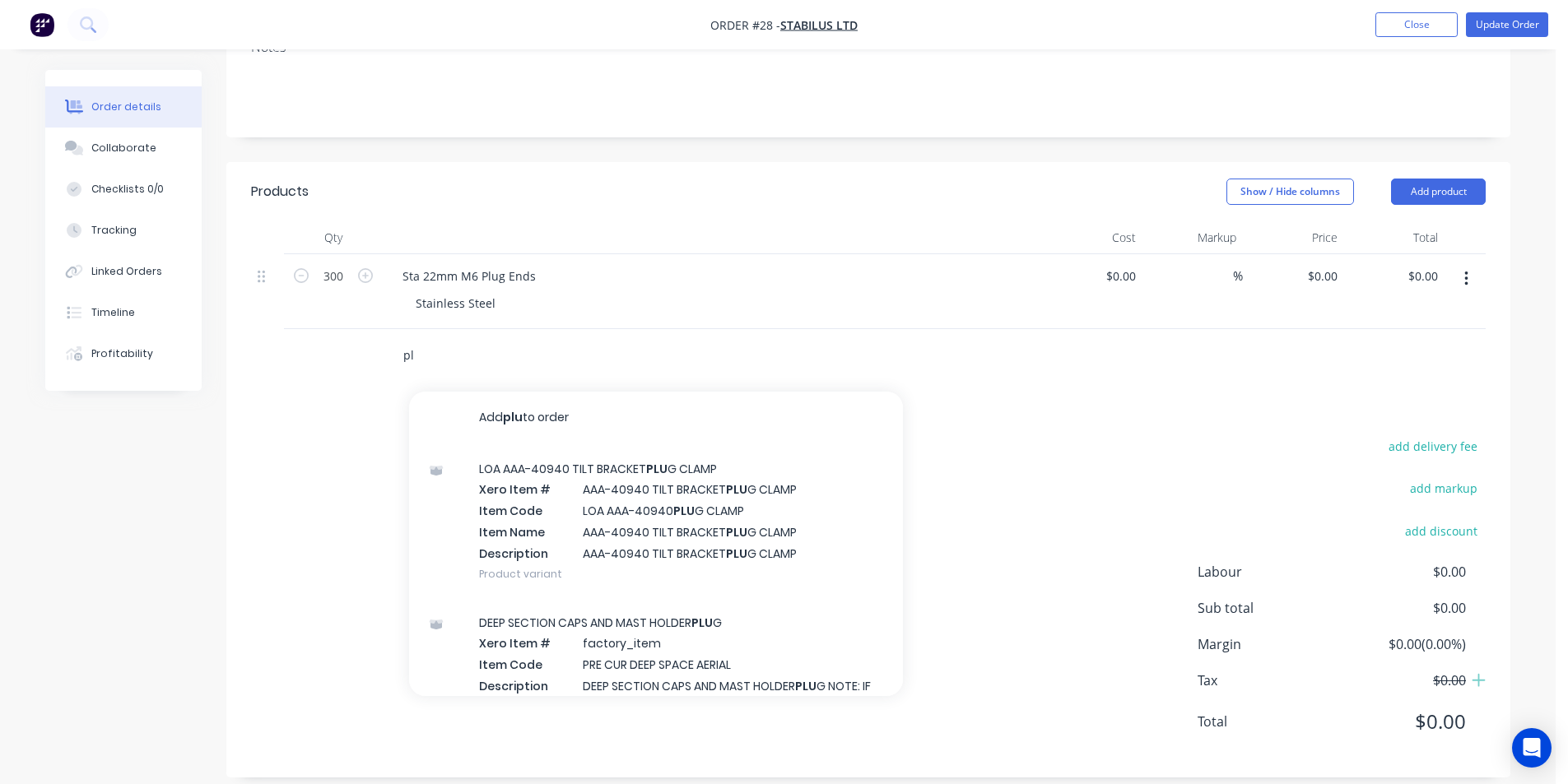
type input "p"
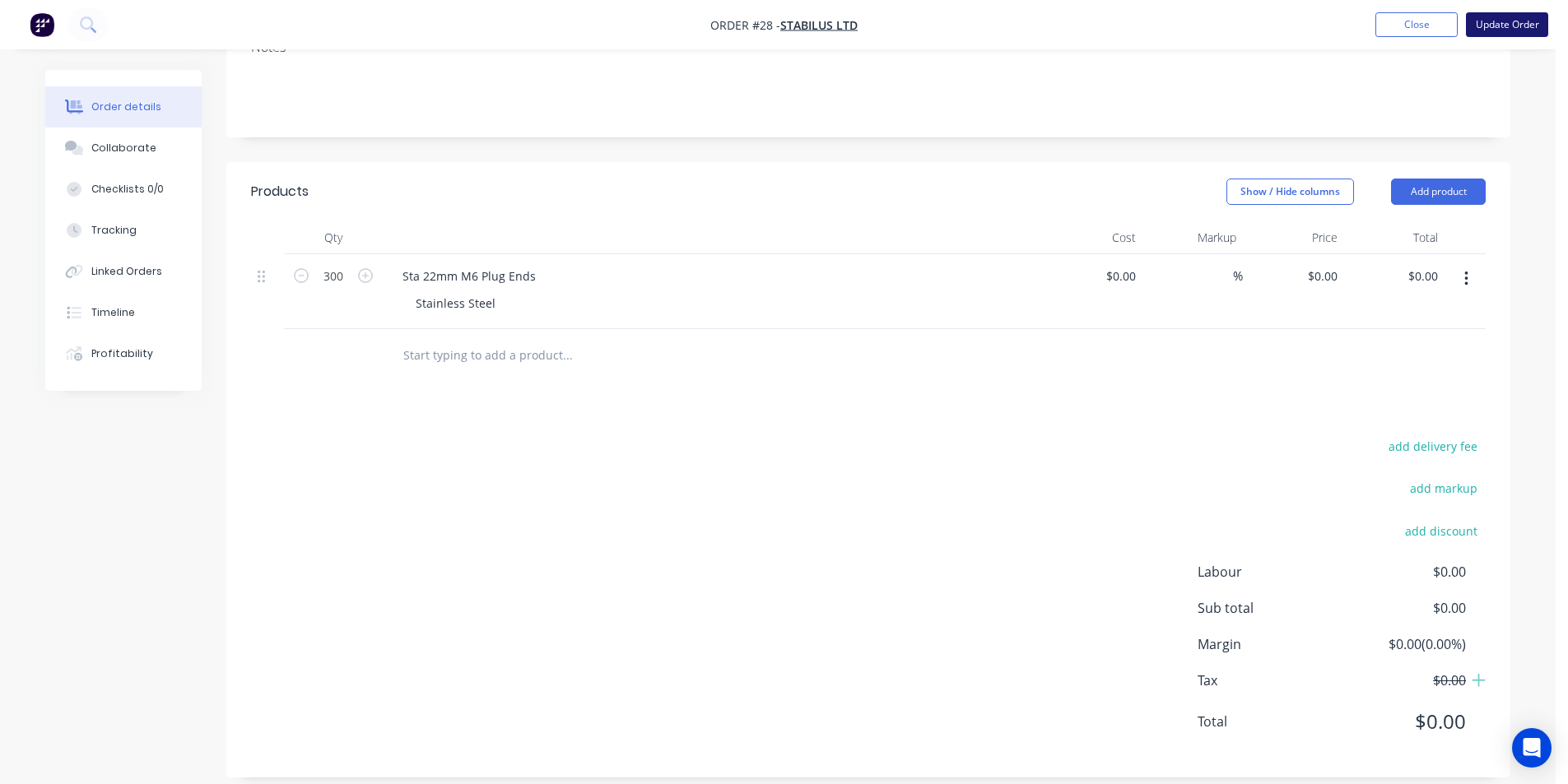
click at [1515, 23] on button "Update Order" at bounding box center [1507, 25] width 82 height 25
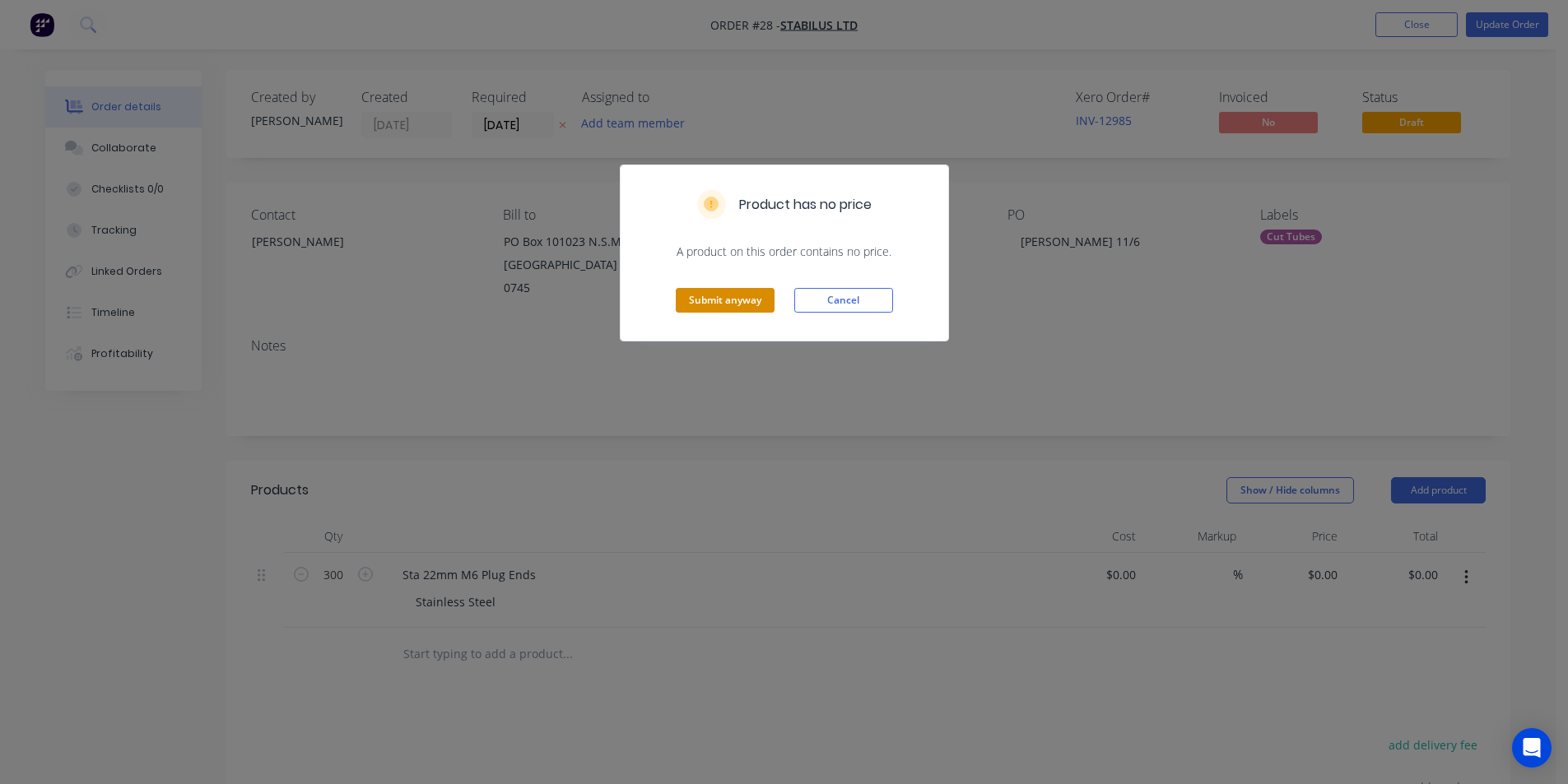
click at [735, 298] on button "Submit anyway" at bounding box center [725, 301] width 99 height 25
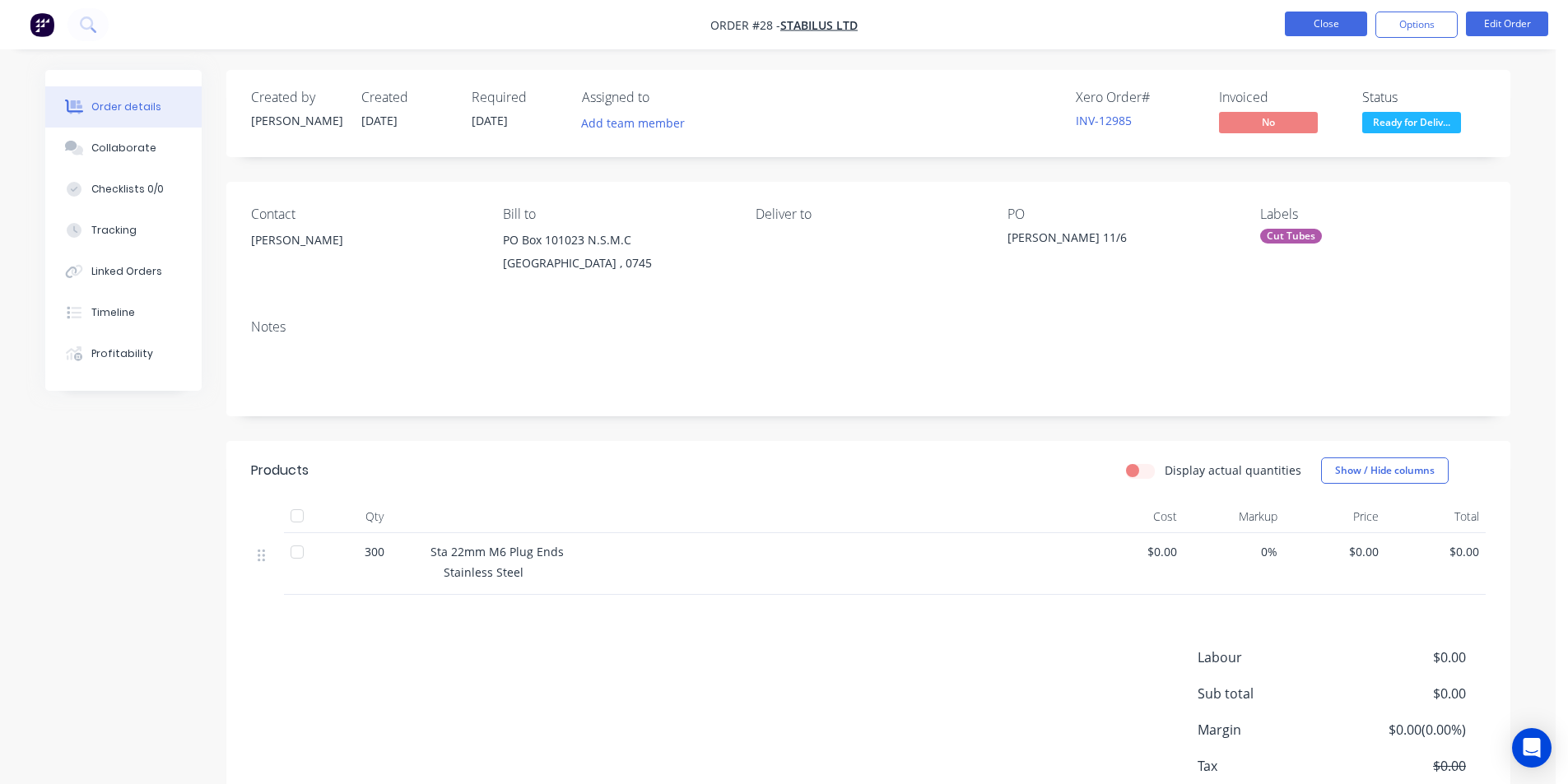
click at [1327, 25] on button "Close" at bounding box center [1326, 24] width 82 height 25
